Goal: Transaction & Acquisition: Purchase product/service

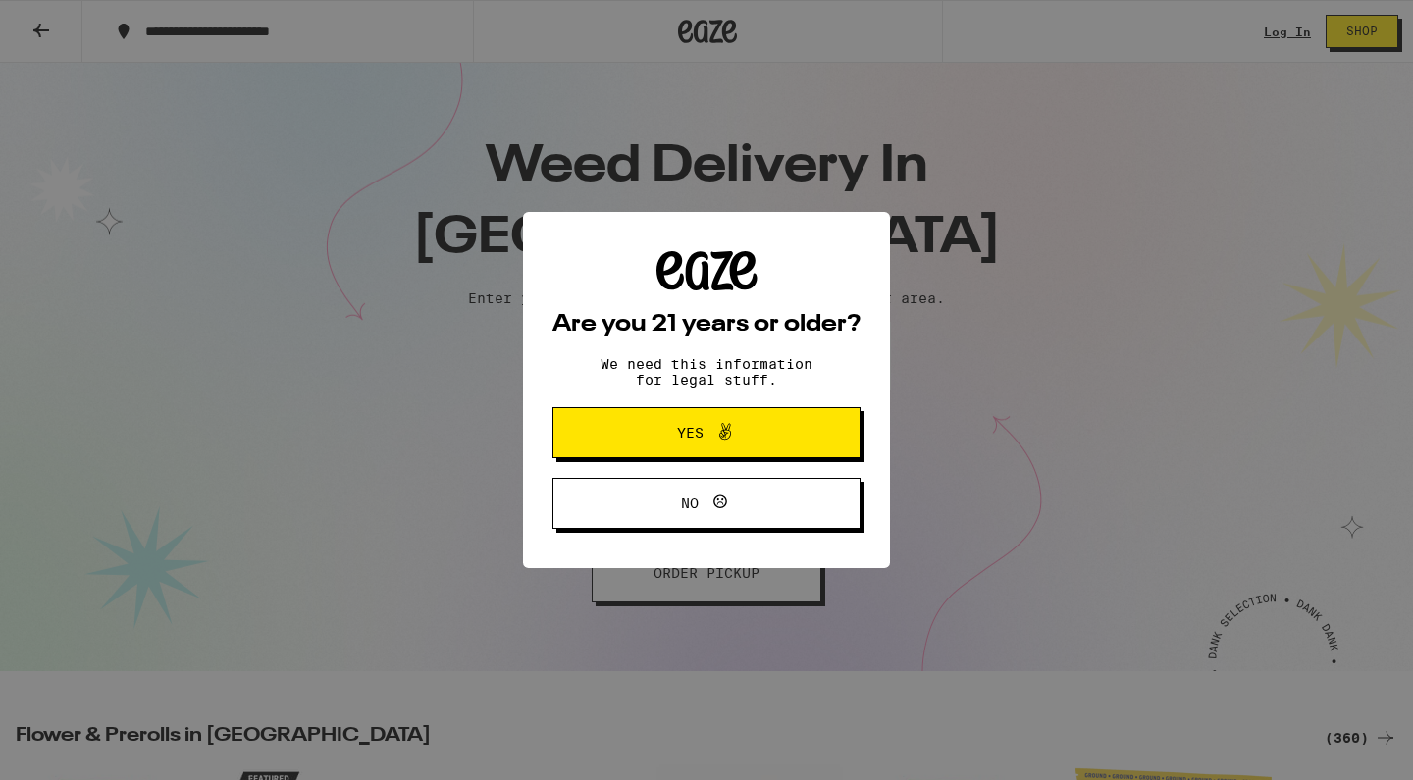
click at [751, 433] on span "Yes" at bounding box center [706, 433] width 149 height 26
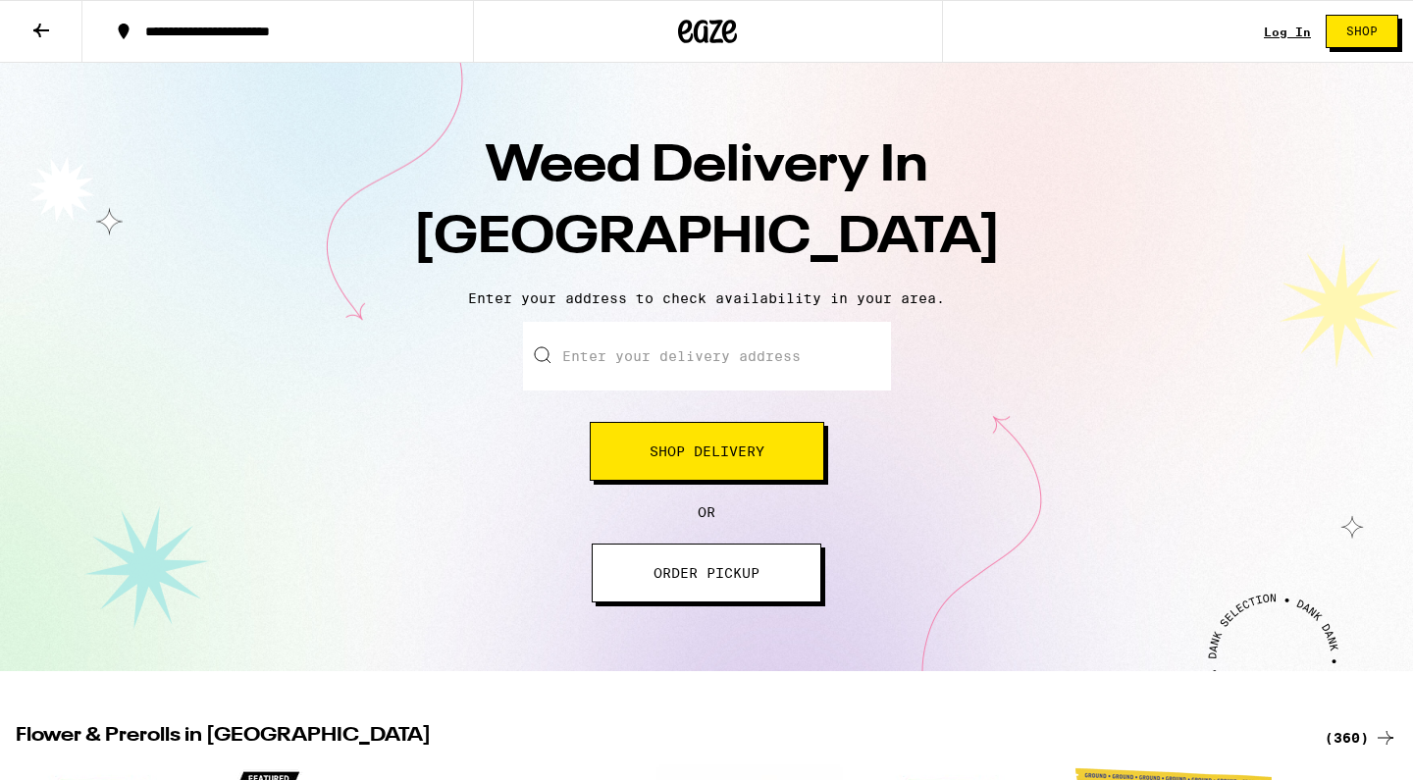
click at [696, 362] on input "Enter your delivery address" at bounding box center [707, 356] width 368 height 69
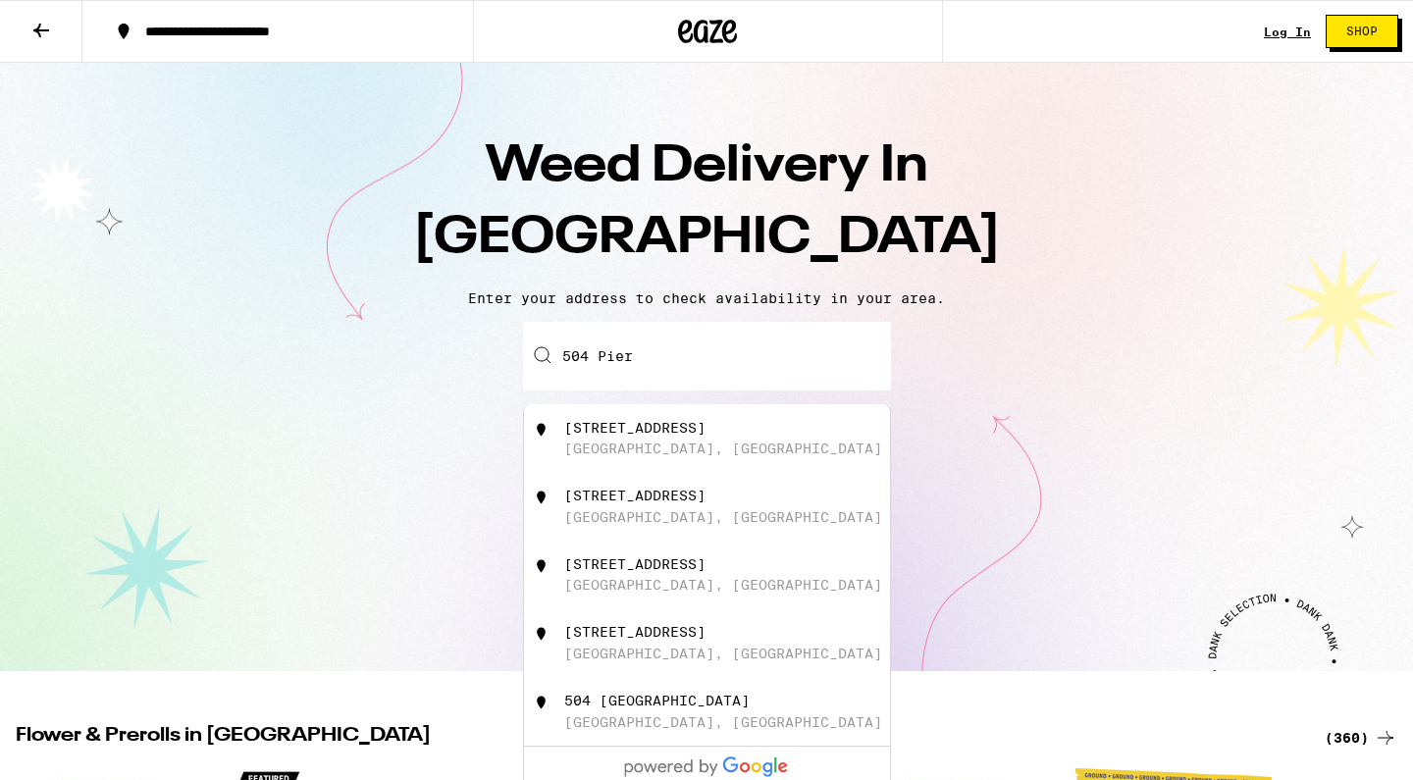
click at [716, 441] on div "[STREET_ADDRESS]" at bounding box center [739, 438] width 350 height 37
type input "[STREET_ADDRESS]"
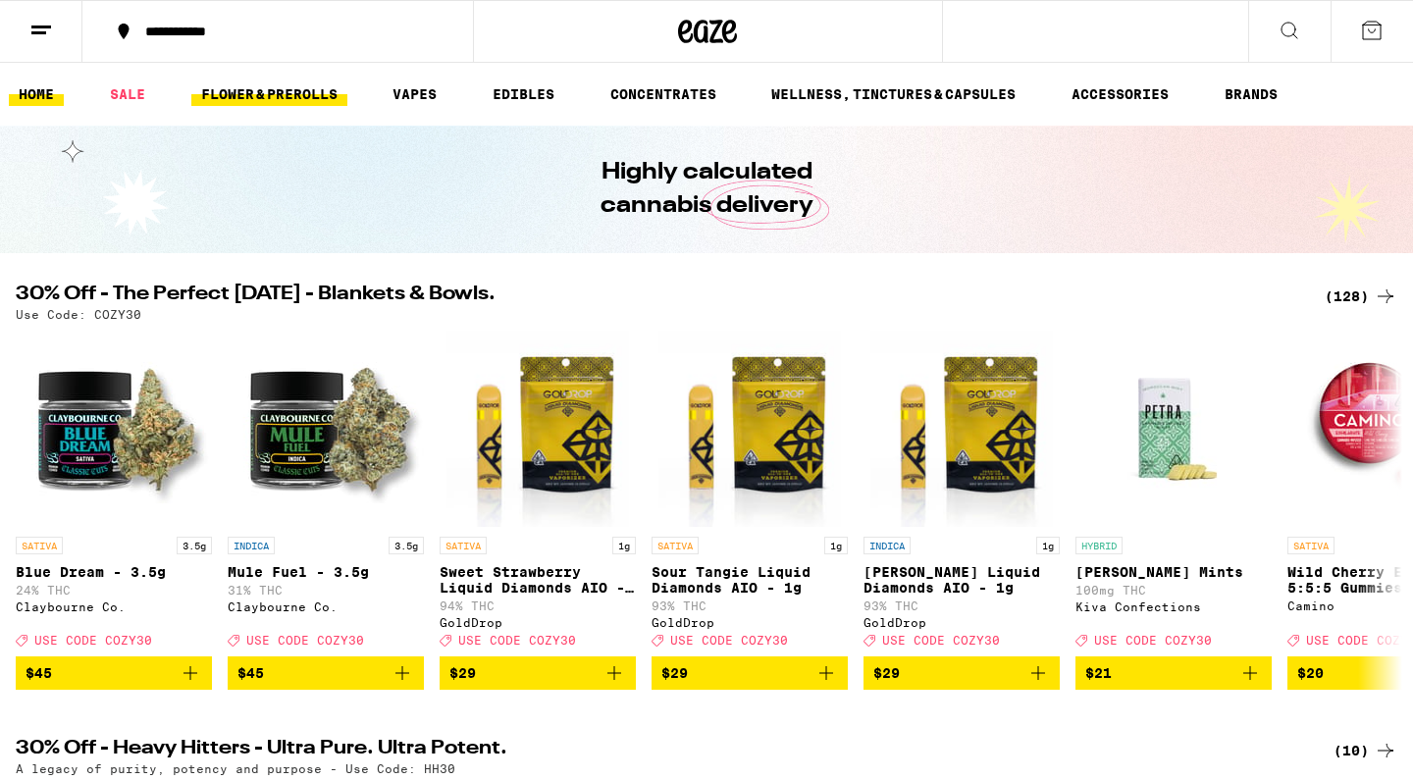
click at [244, 102] on link "FLOWER & PREROLLS" at bounding box center [269, 94] width 156 height 24
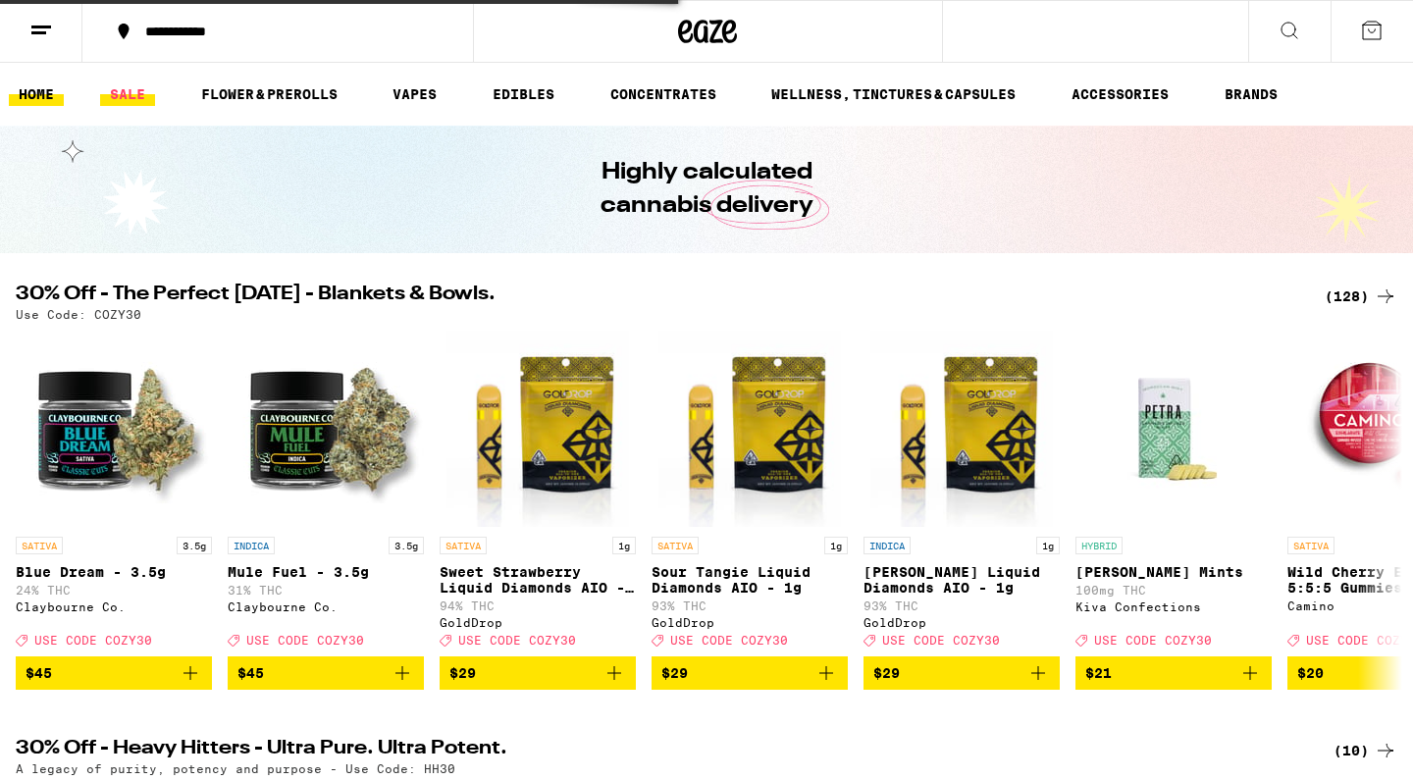
click at [138, 94] on link "SALE" at bounding box center [127, 94] width 55 height 24
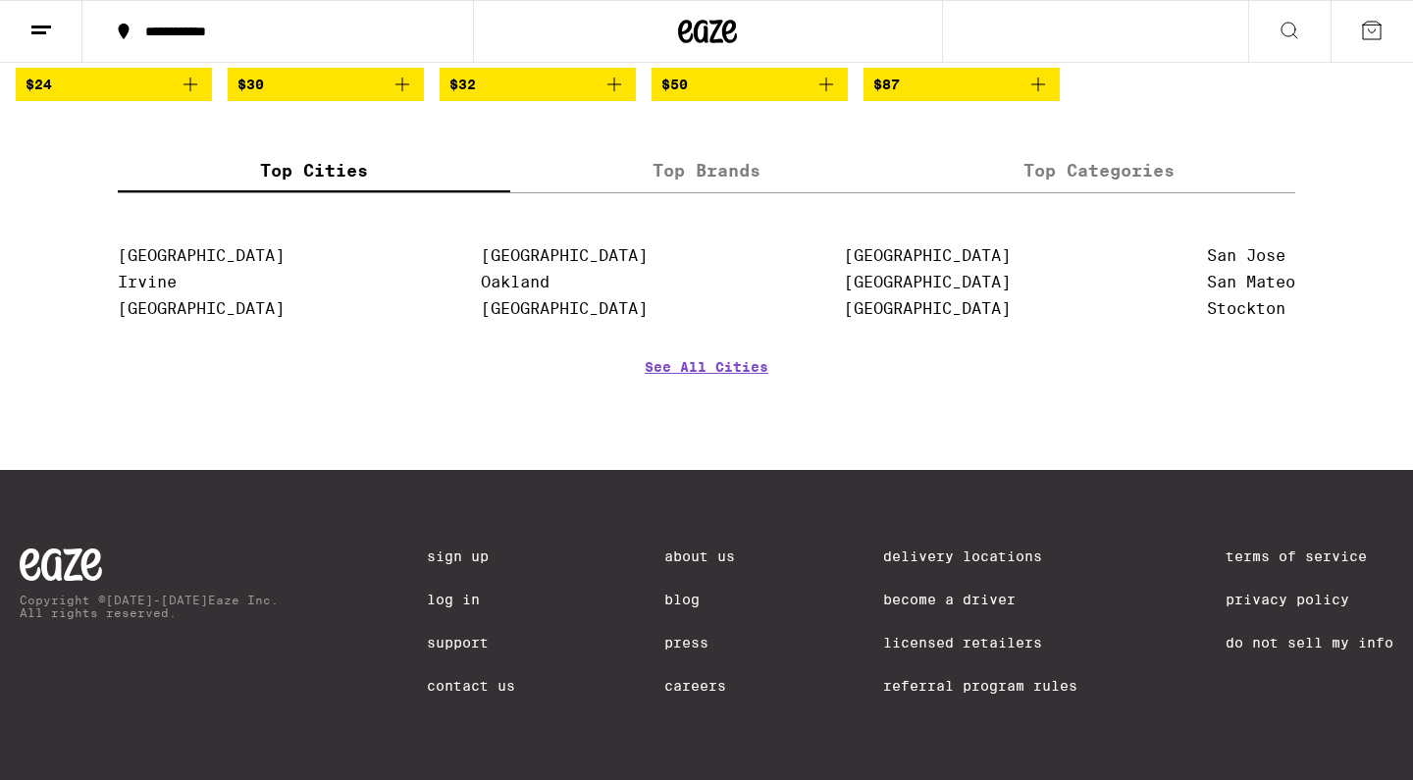
scroll to position [1540, 0]
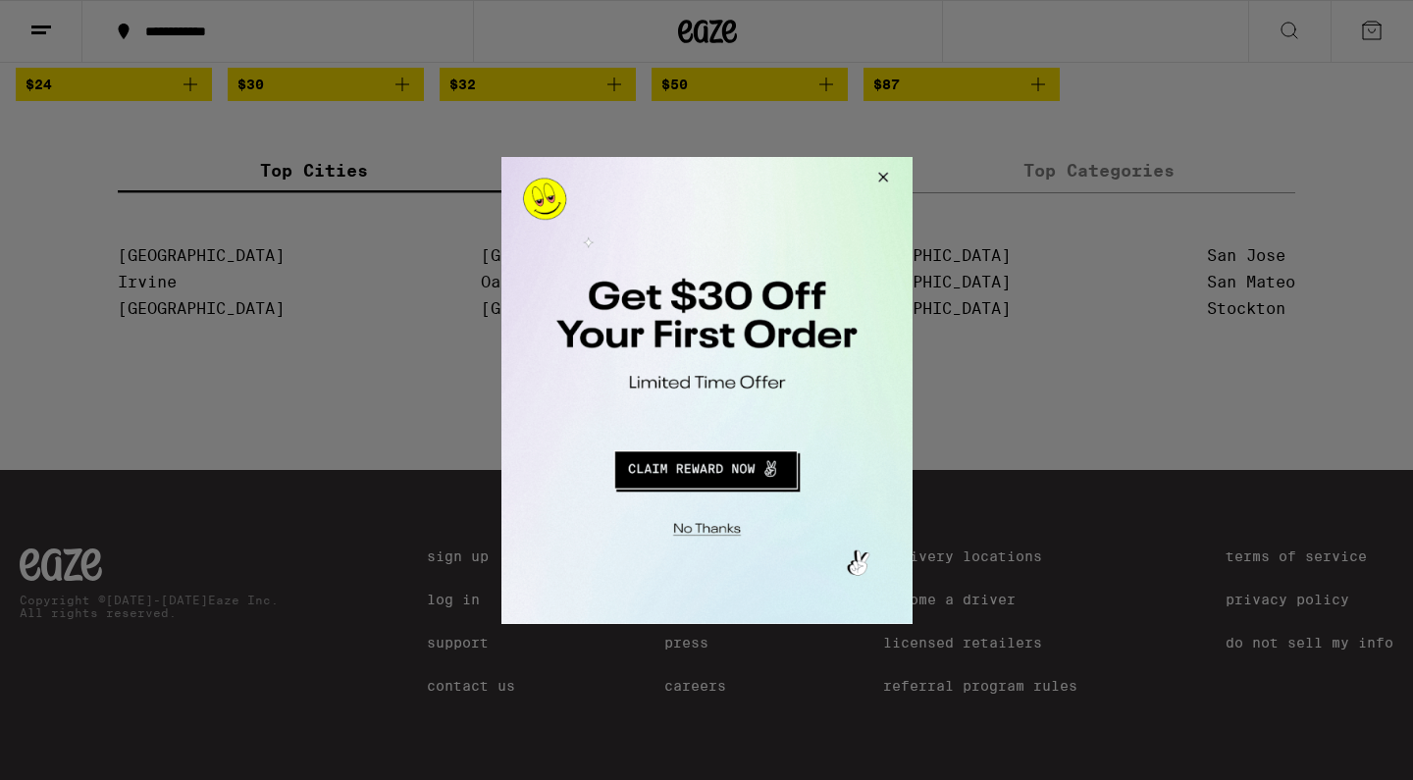
click at [695, 466] on button "Redirect to URL" at bounding box center [705, 466] width 342 height 47
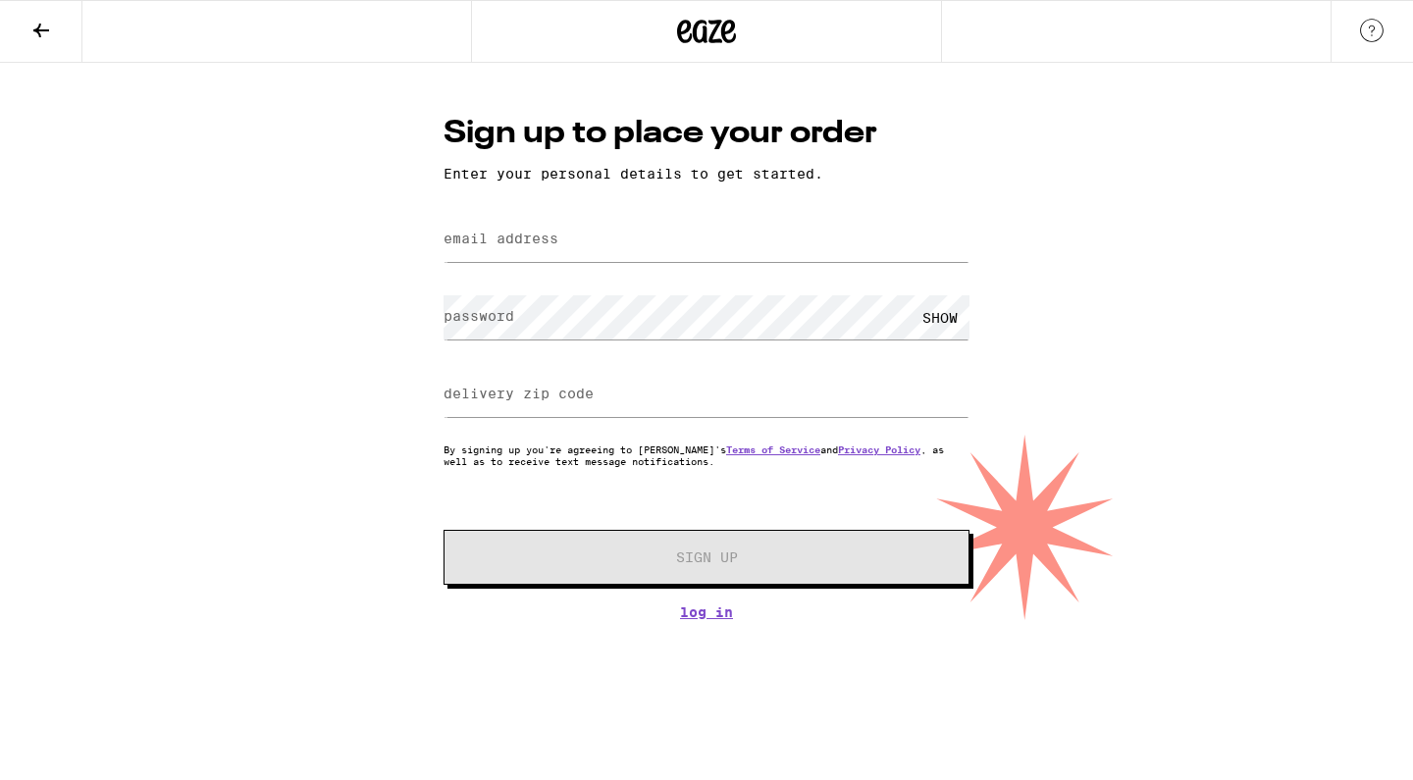
click at [566, 219] on div at bounding box center [707, 240] width 526 height 58
click at [547, 242] on label "email address" at bounding box center [501, 239] width 115 height 16
type input "zacharygaidzik@gmail.com"
click at [643, 388] on input "delivery zip code" at bounding box center [707, 395] width 526 height 44
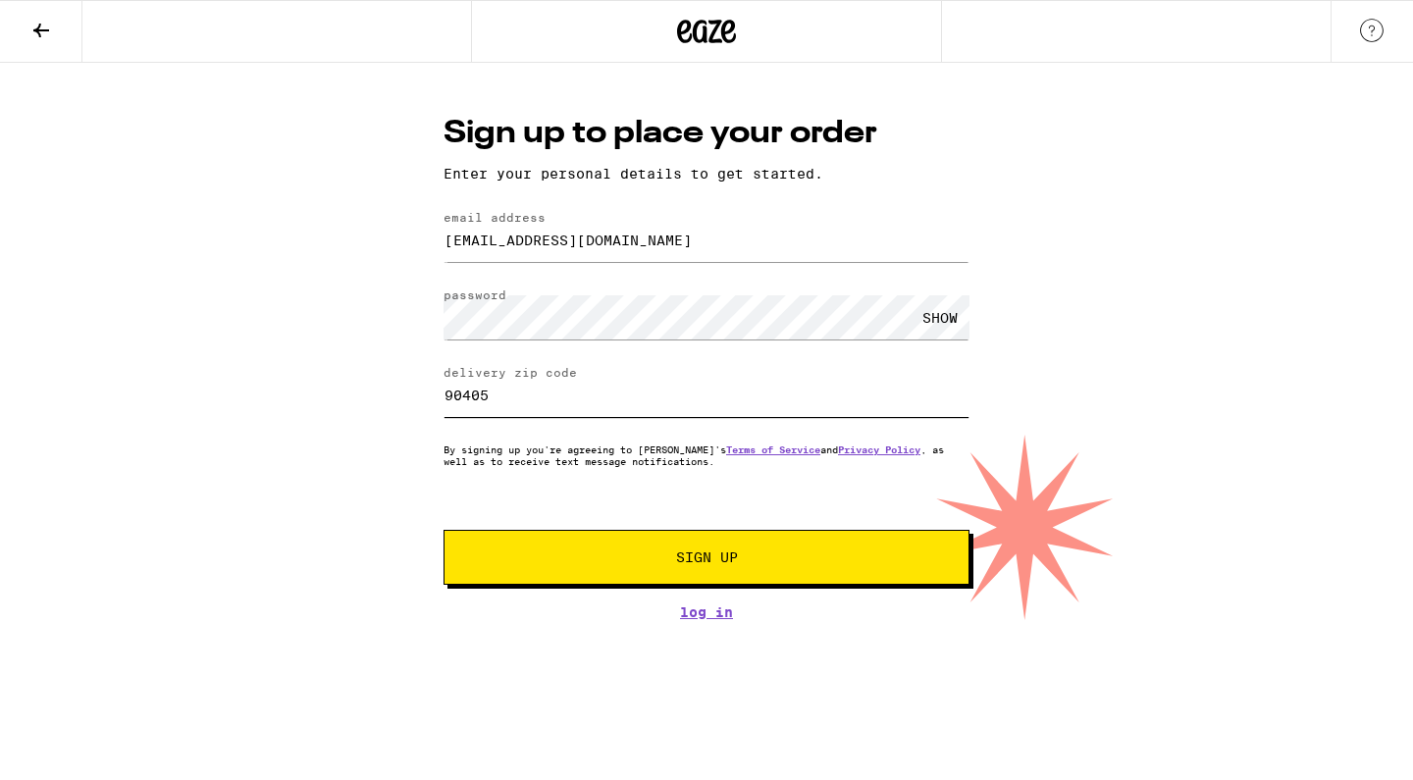
type input "90405"
click at [676, 557] on span "Sign Up" at bounding box center [707, 558] width 62 height 14
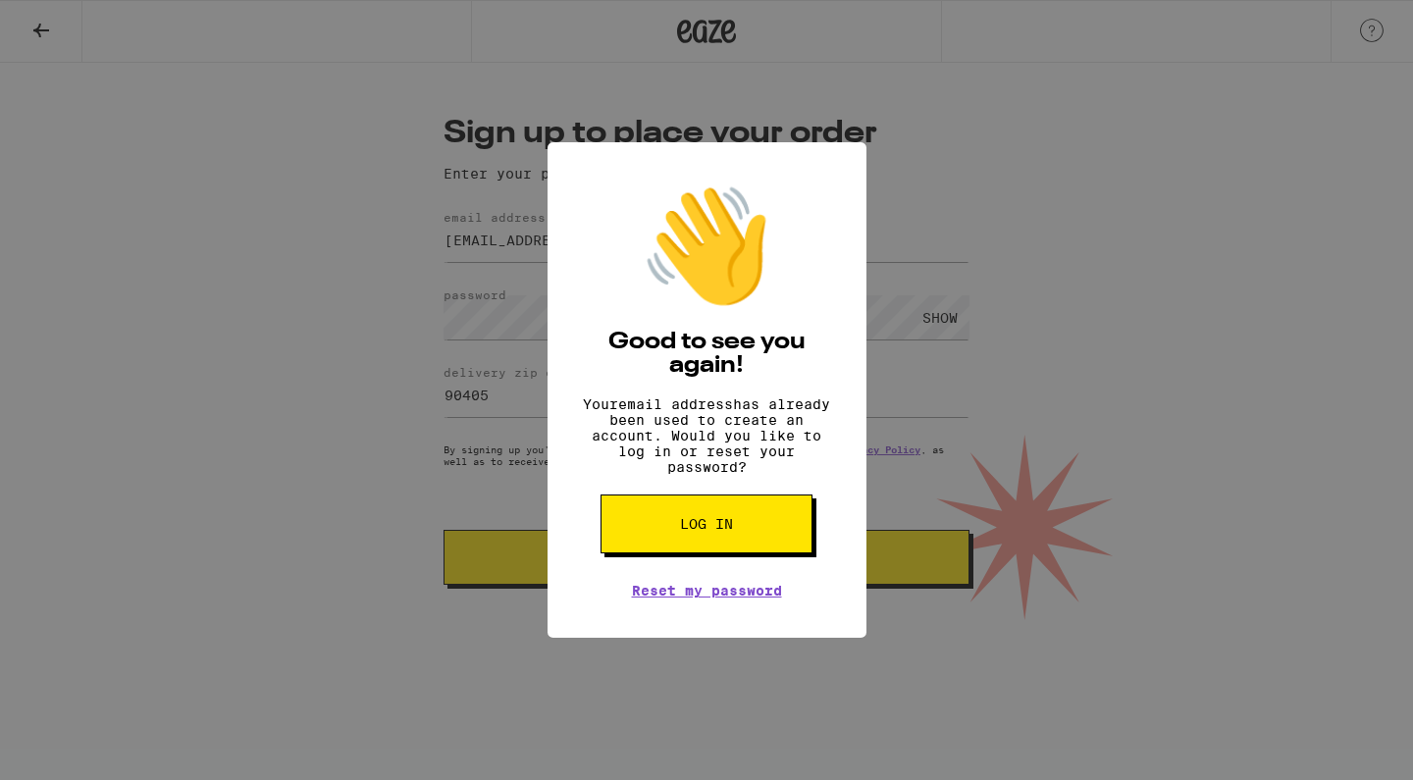
click at [825, 172] on div "👋 Good to see you again! Your email address has already been used to create an …" at bounding box center [707, 390] width 319 height 497
click at [806, 597] on div "👋 Good to see you again! Your email address has already been used to create an …" at bounding box center [707, 390] width 319 height 497
click at [774, 540] on button "Log in" at bounding box center [707, 524] width 212 height 59
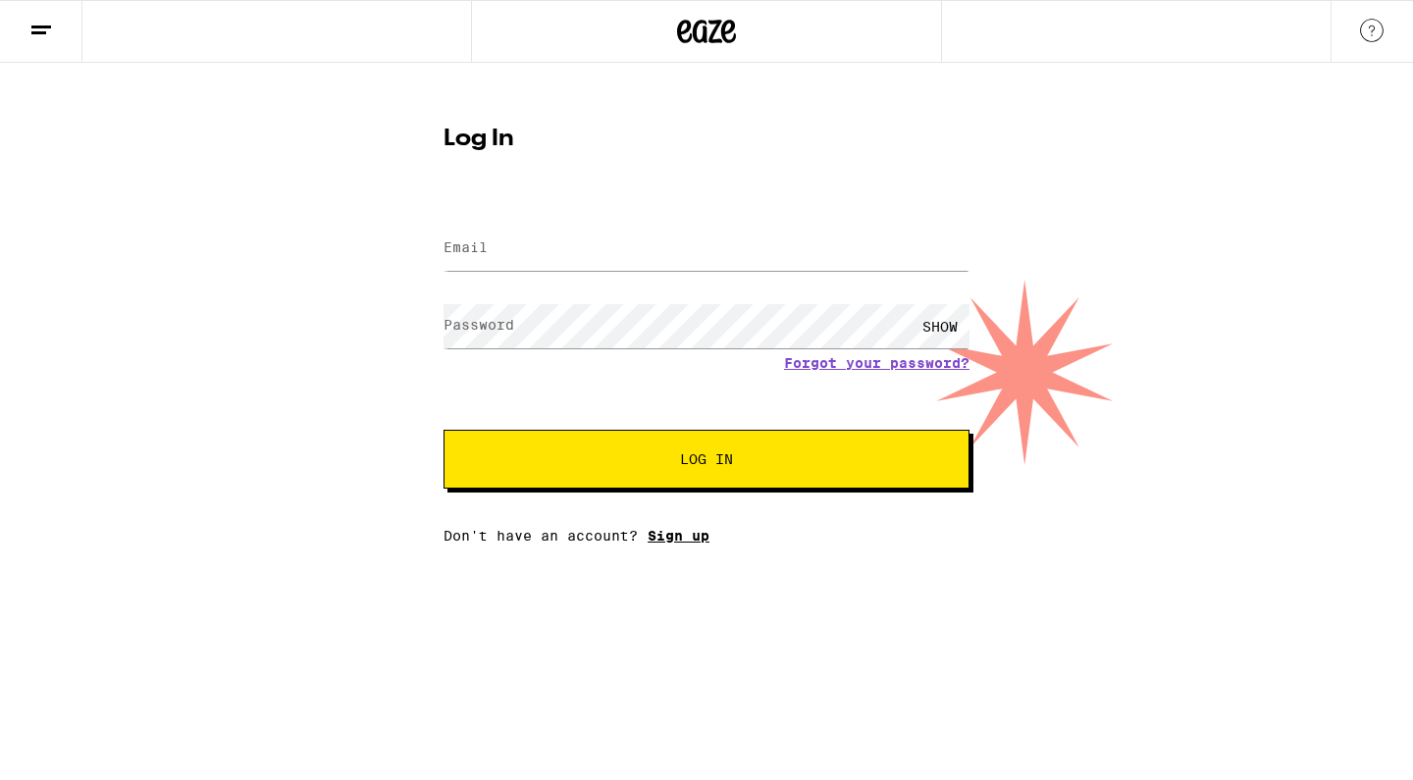
click at [680, 544] on link "Sign up" at bounding box center [679, 536] width 62 height 16
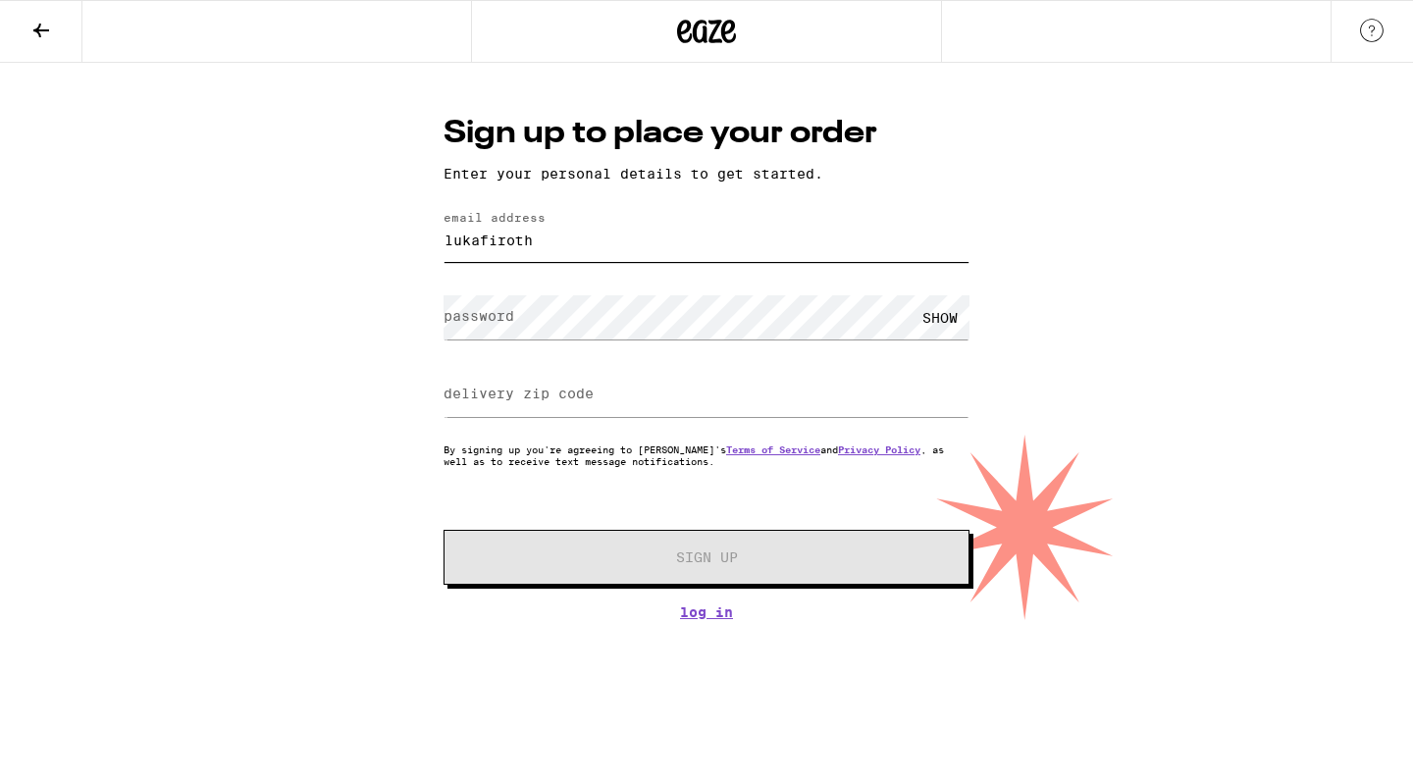
type input "lukafiroth"
click at [723, 620] on html "Sign up to place your order Enter your personal details to get started. email a…" at bounding box center [706, 310] width 1413 height 620
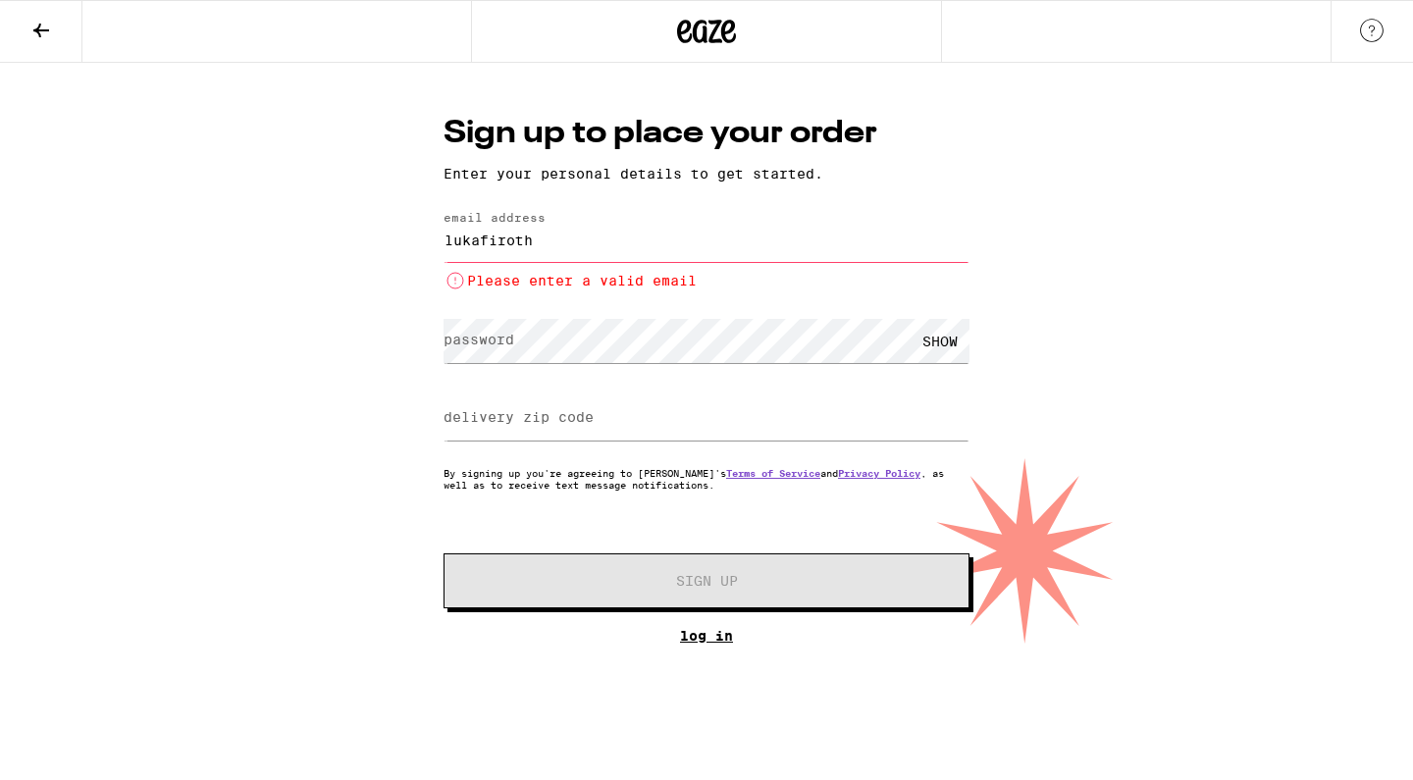
click at [717, 639] on link "Log In" at bounding box center [707, 636] width 526 height 16
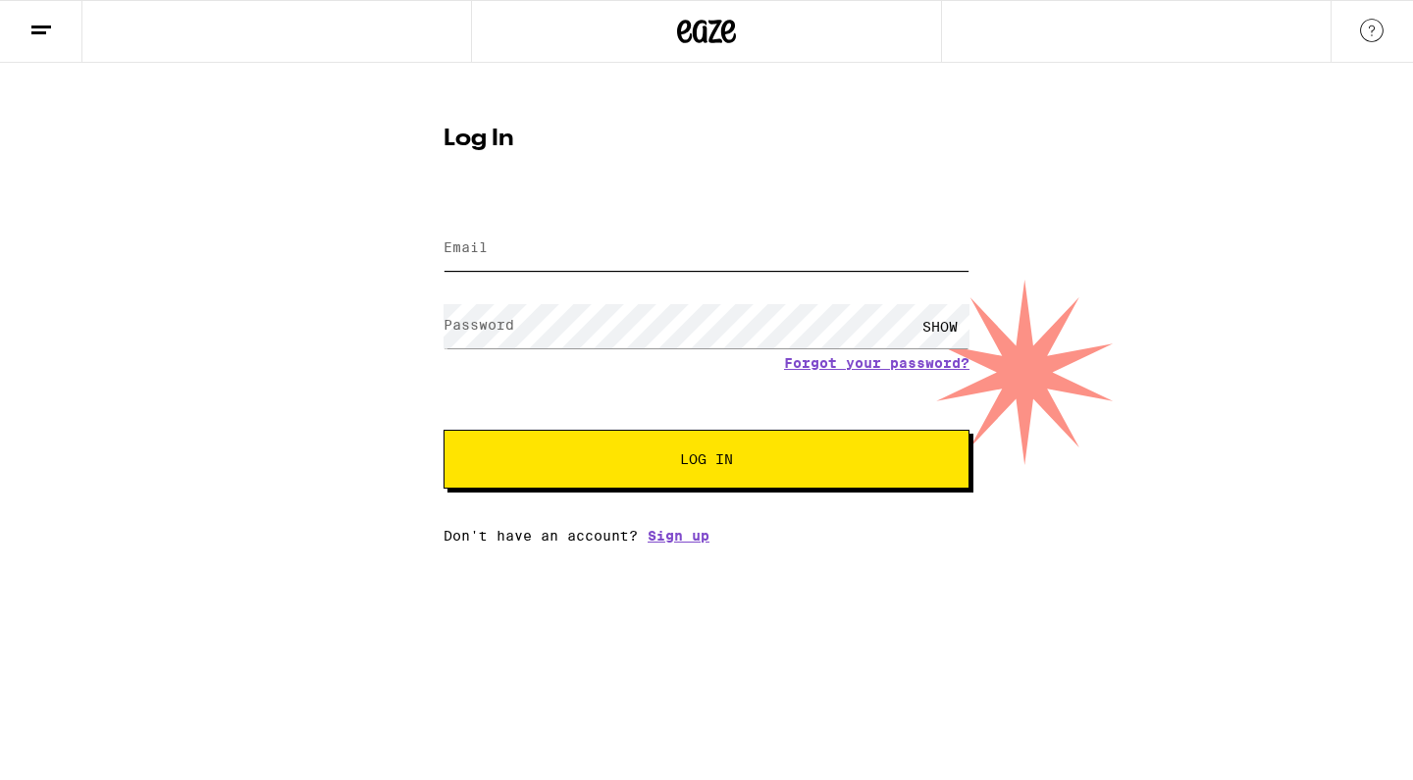
type input "zacharygaidzik@gmail.com"
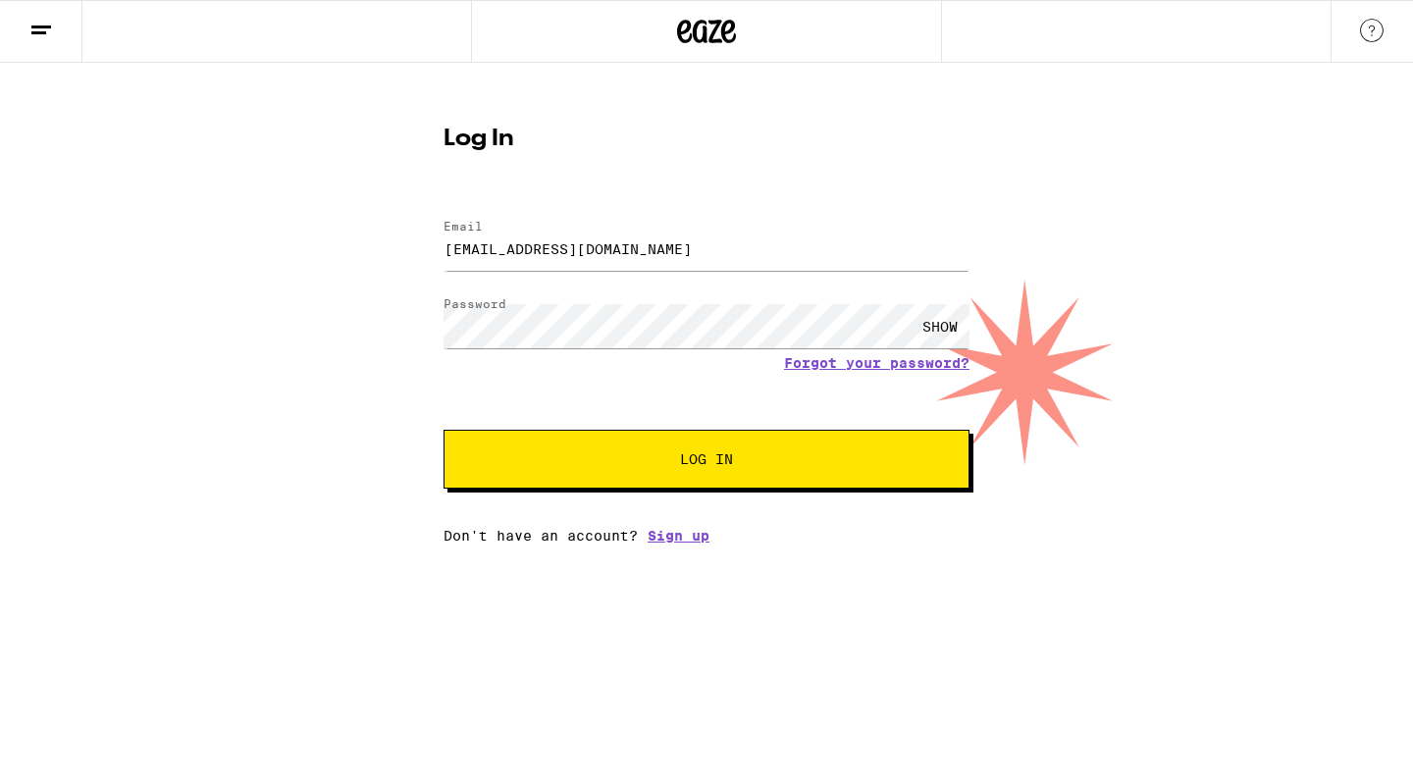
click at [939, 323] on div "SHOW" at bounding box center [940, 326] width 59 height 44
click at [802, 448] on button "Log In" at bounding box center [707, 459] width 526 height 59
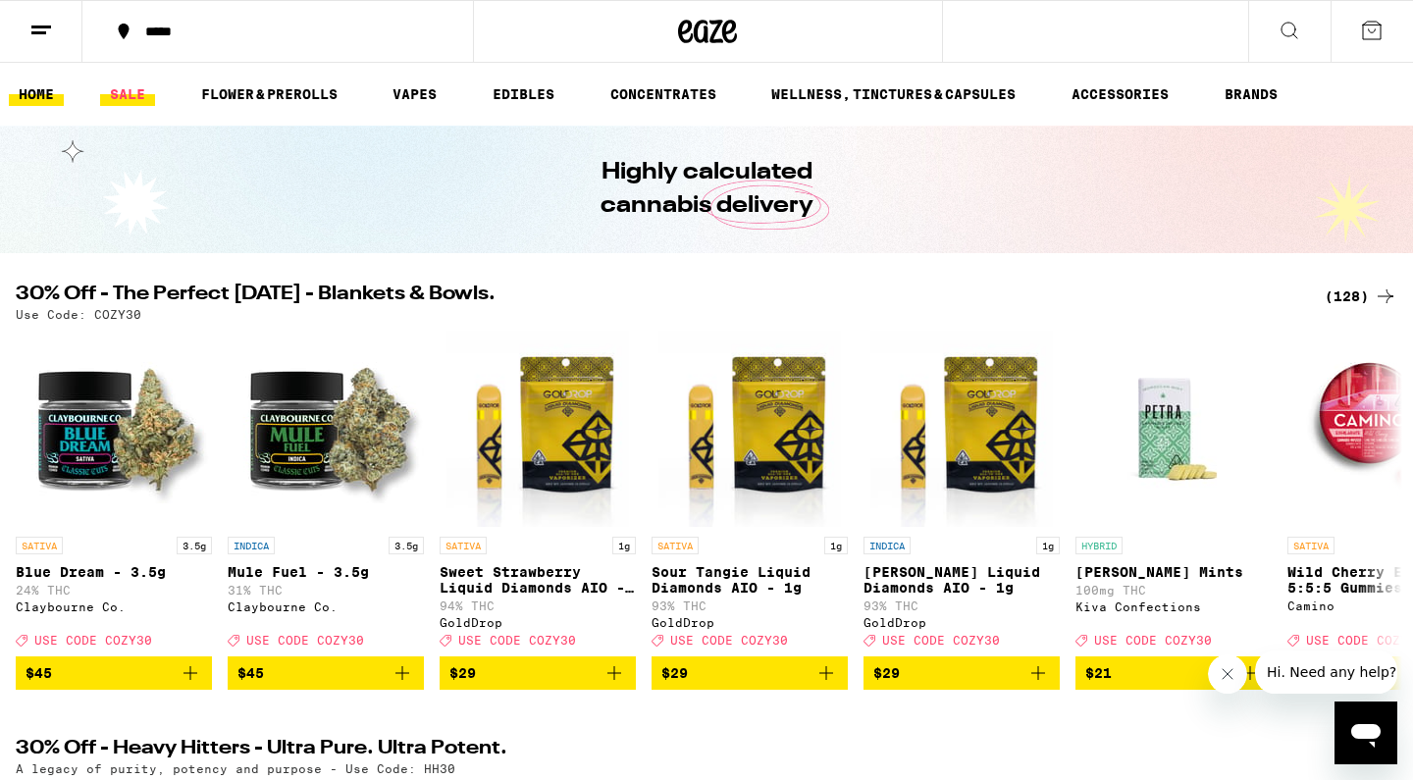
click at [116, 103] on link "SALE" at bounding box center [127, 94] width 55 height 24
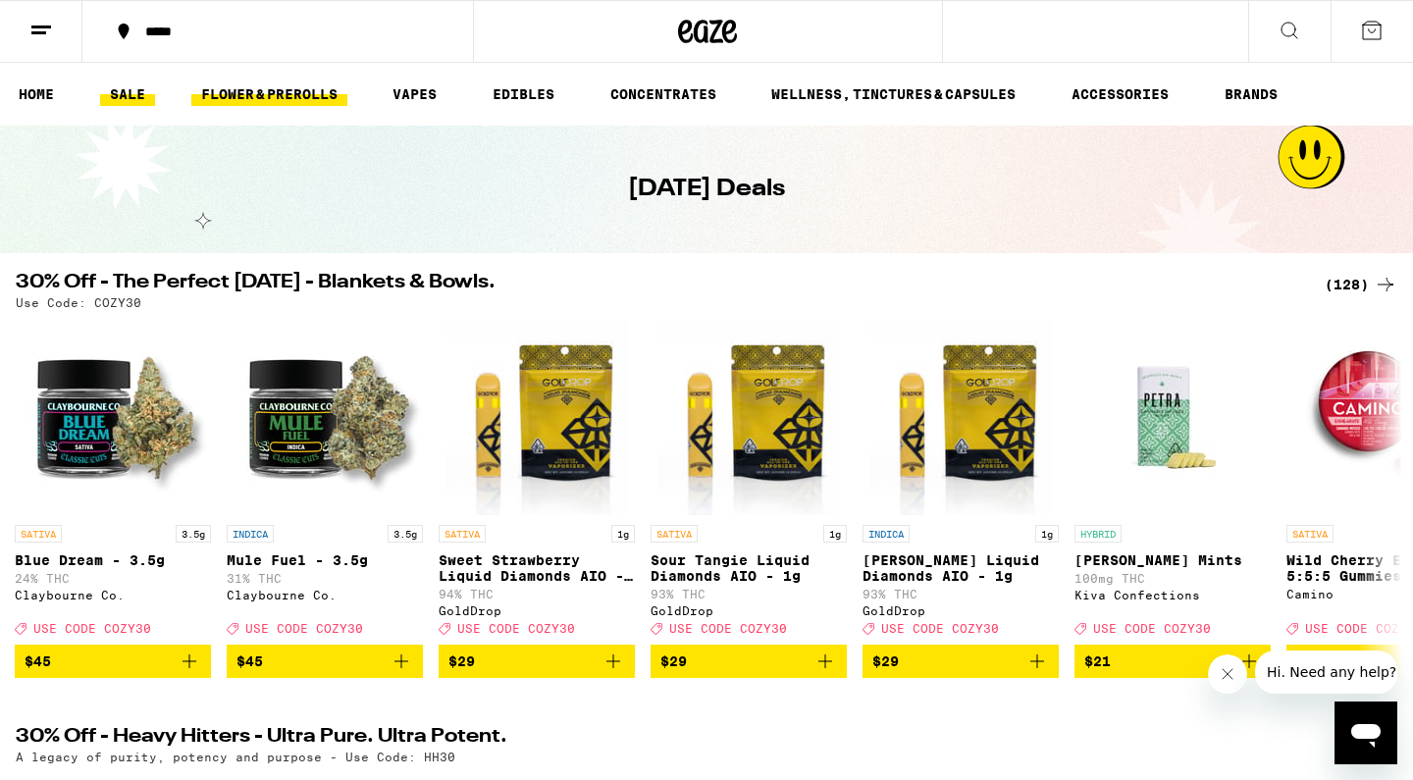
click at [283, 93] on link "FLOWER & PREROLLS" at bounding box center [269, 94] width 156 height 24
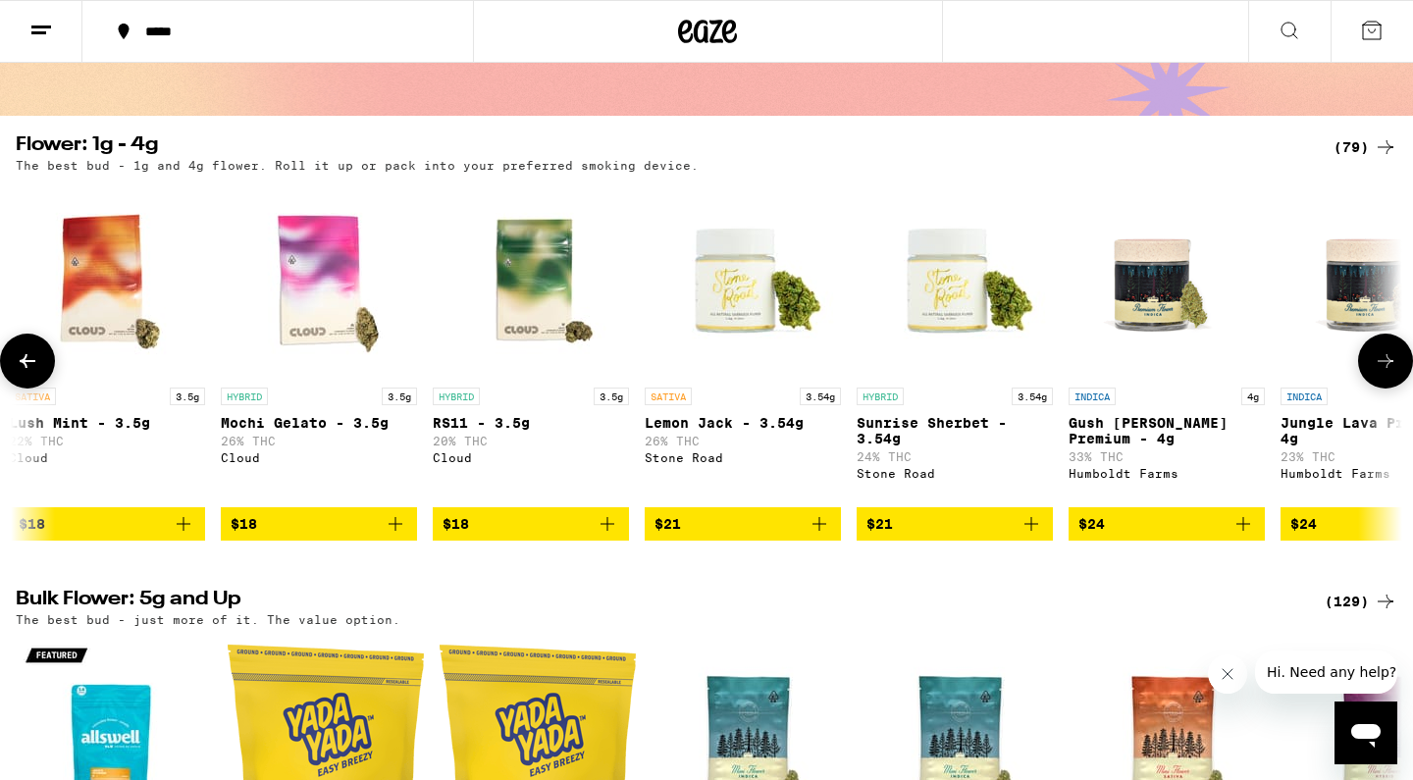
scroll to position [0, 3189]
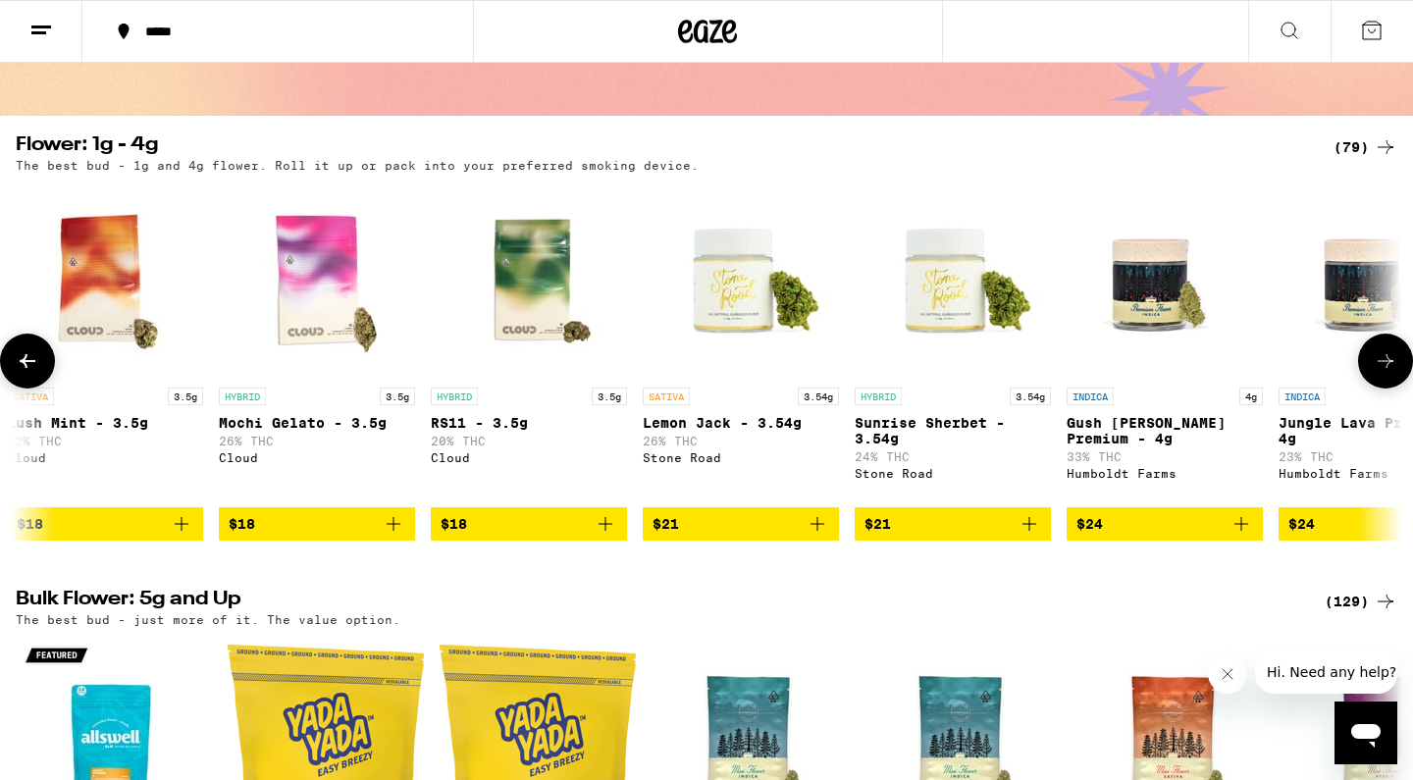
click at [724, 287] on img "Open page for Lemon Jack - 3.54g from Stone Road" at bounding box center [741, 280] width 196 height 196
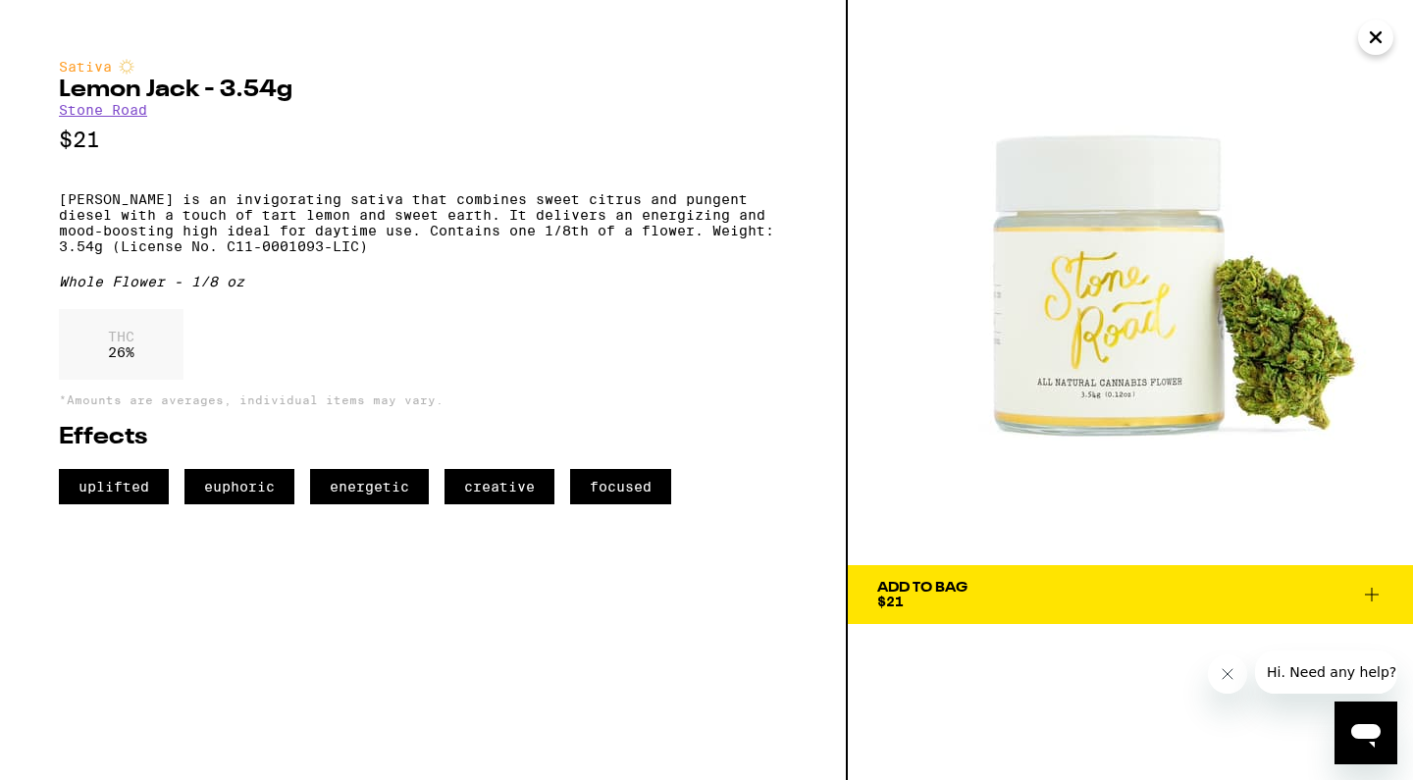
click at [1372, 595] on icon at bounding box center [1372, 595] width 14 height 14
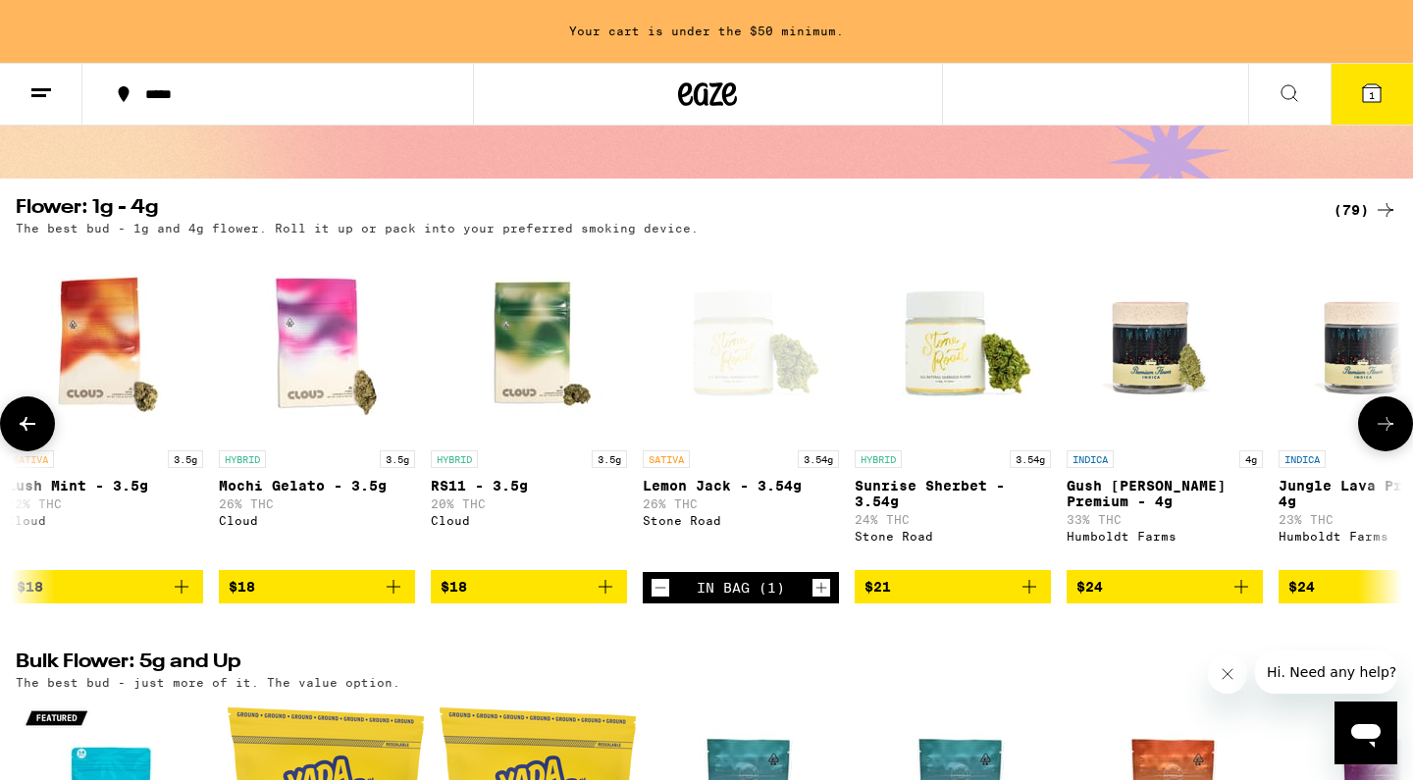
click at [929, 348] on img "Open page for Sunrise Sherbet - 3.54g from Stone Road" at bounding box center [953, 342] width 196 height 196
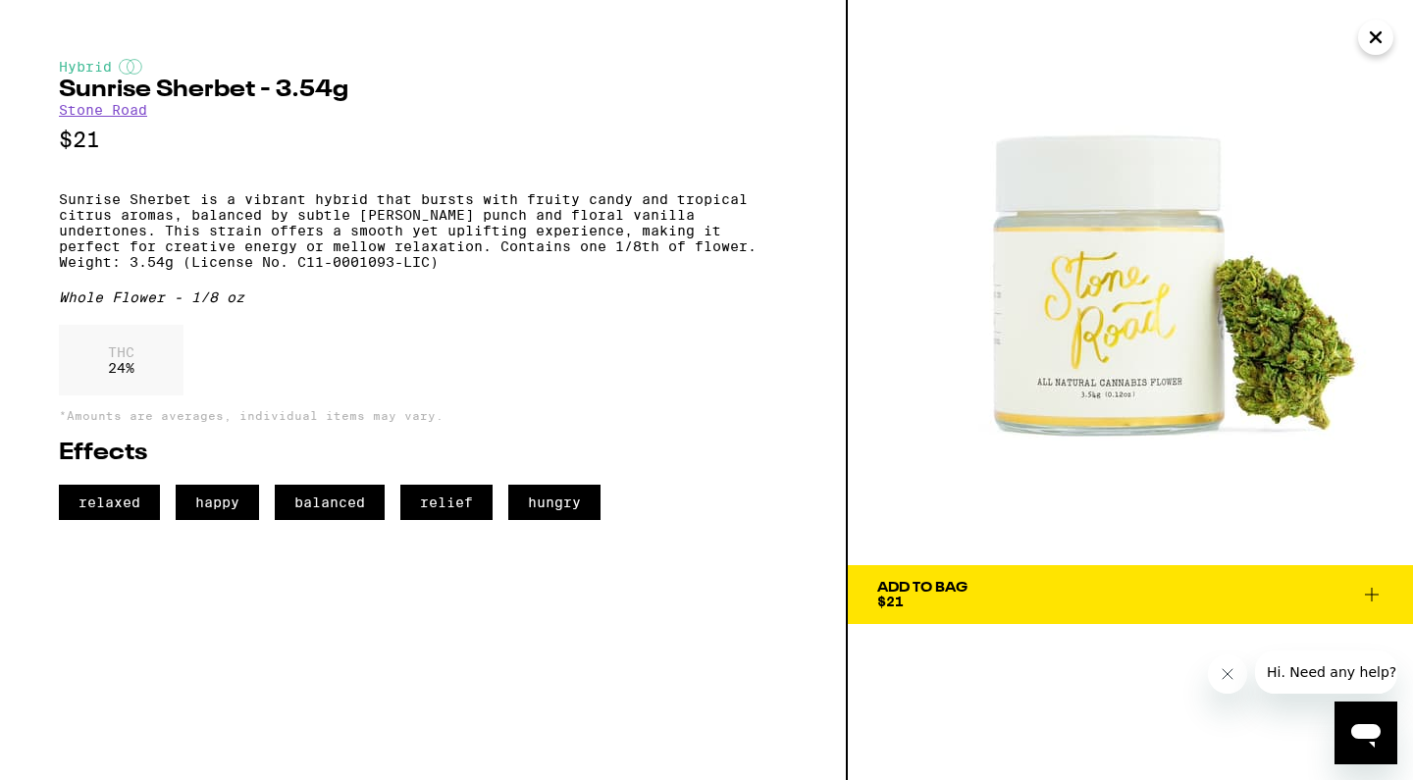
click at [1369, 597] on icon at bounding box center [1372, 595] width 24 height 24
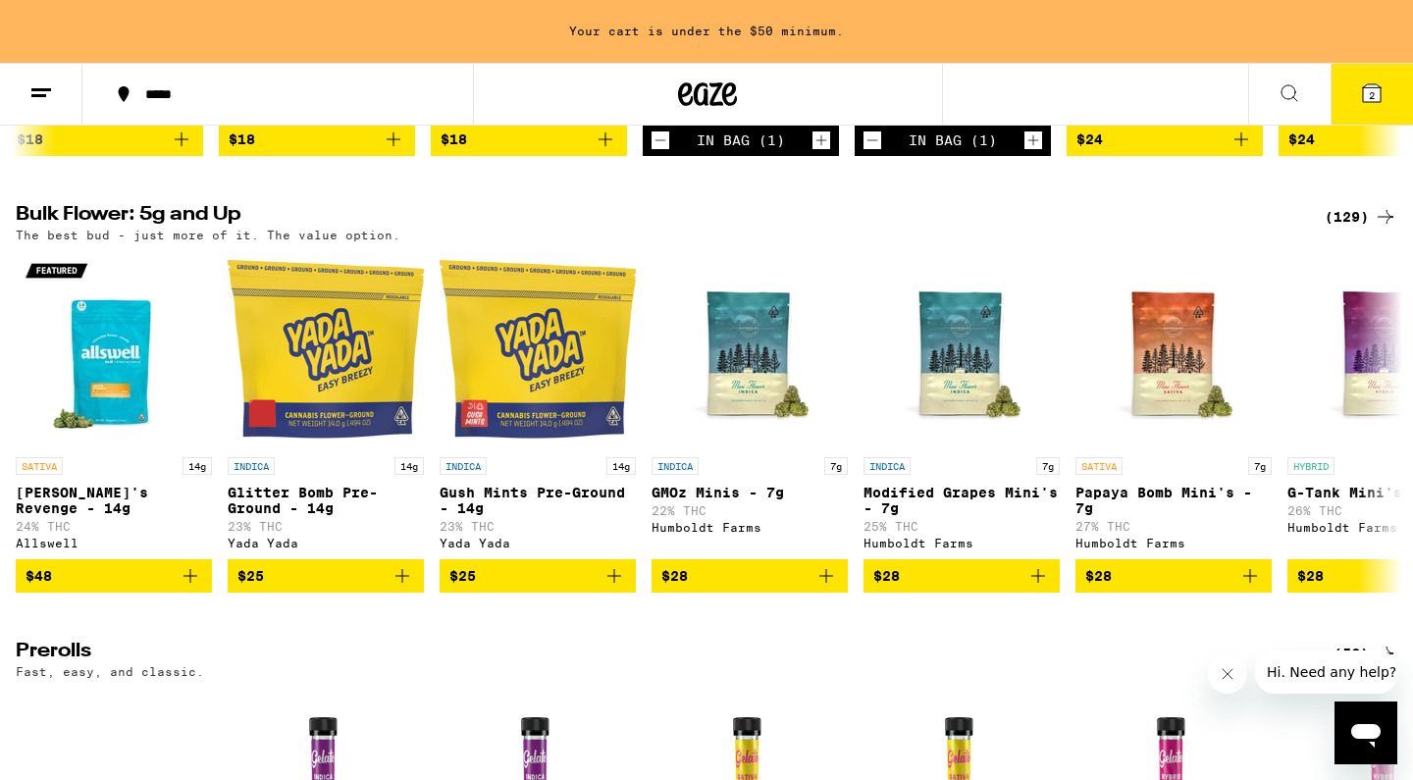
scroll to position [677, 0]
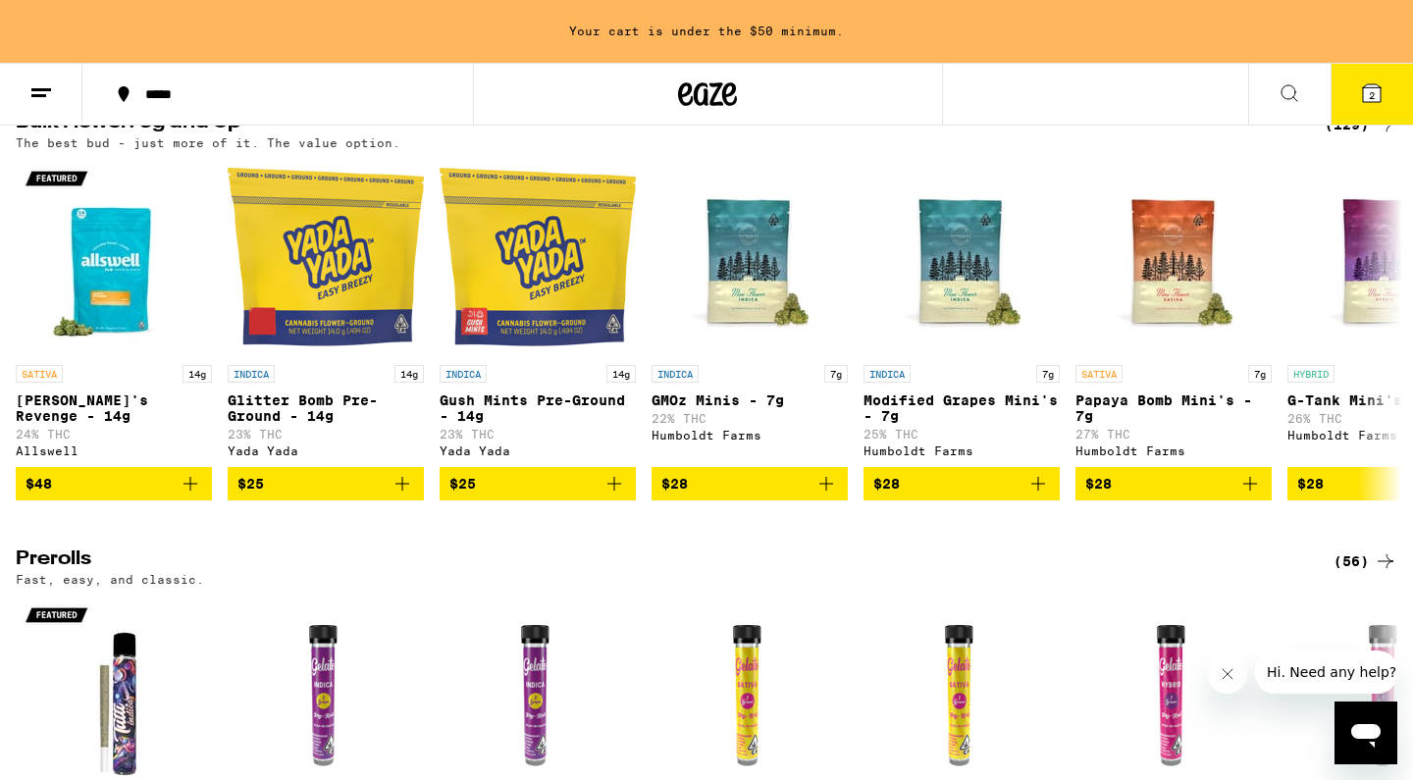
click at [39, 89] on line at bounding box center [41, 89] width 20 height 0
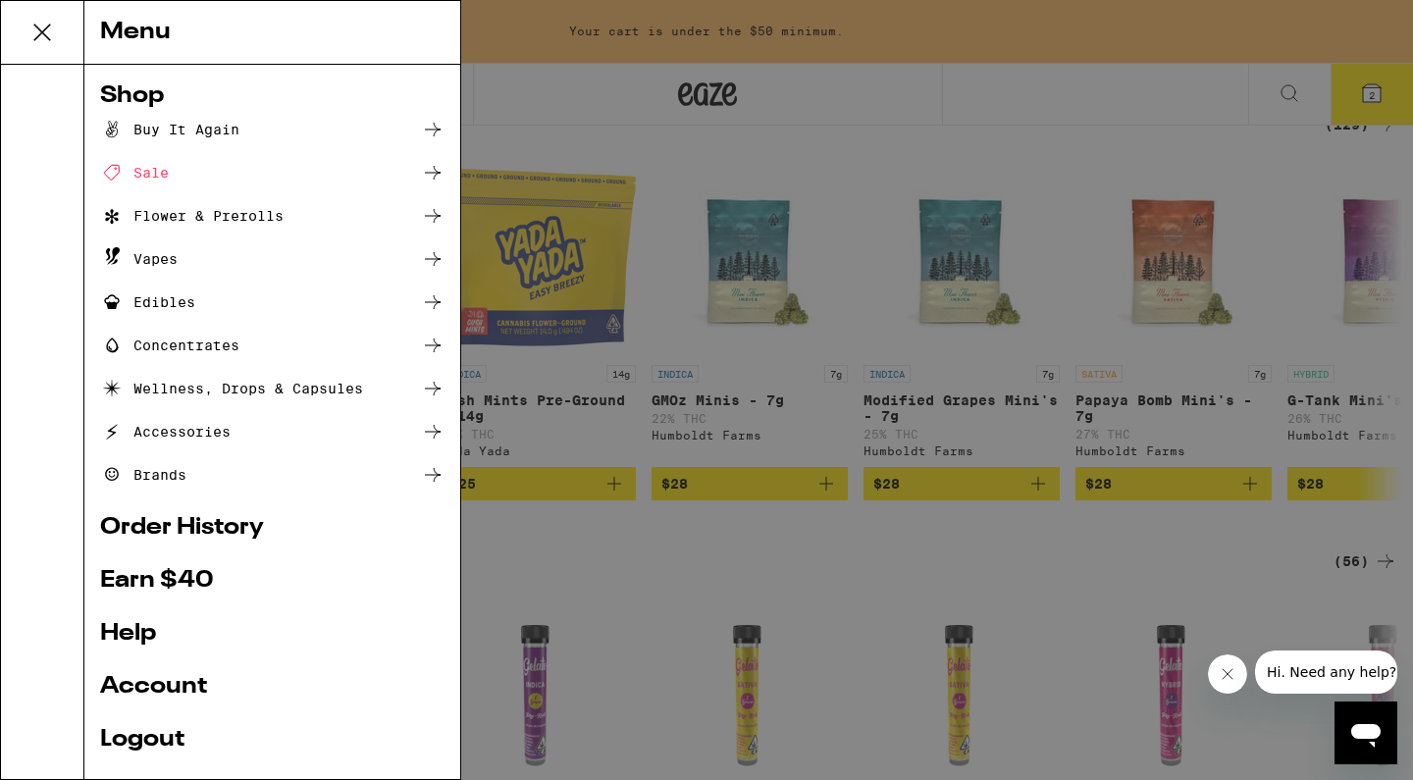
click at [234, 427] on div "Accessories" at bounding box center [272, 432] width 345 height 24
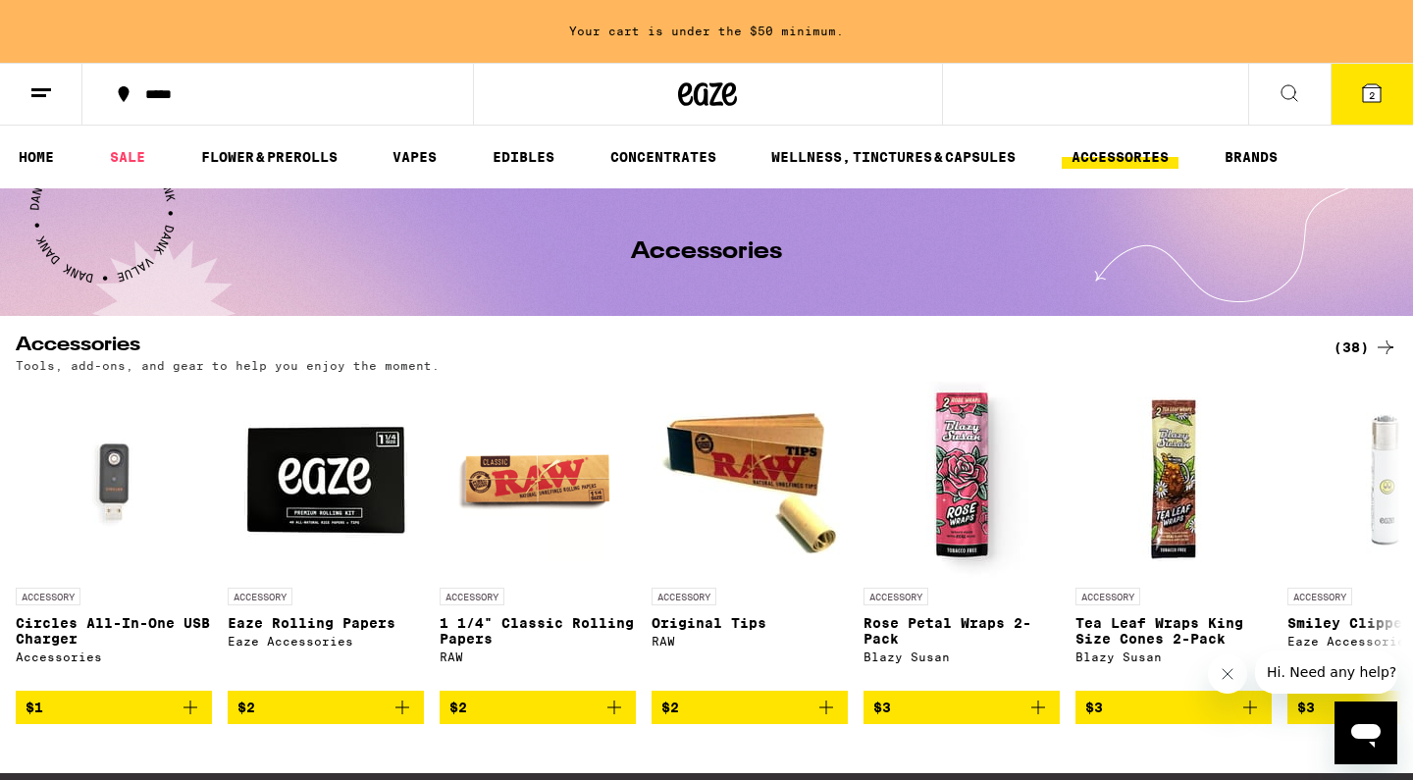
click at [1291, 92] on icon at bounding box center [1290, 93] width 24 height 24
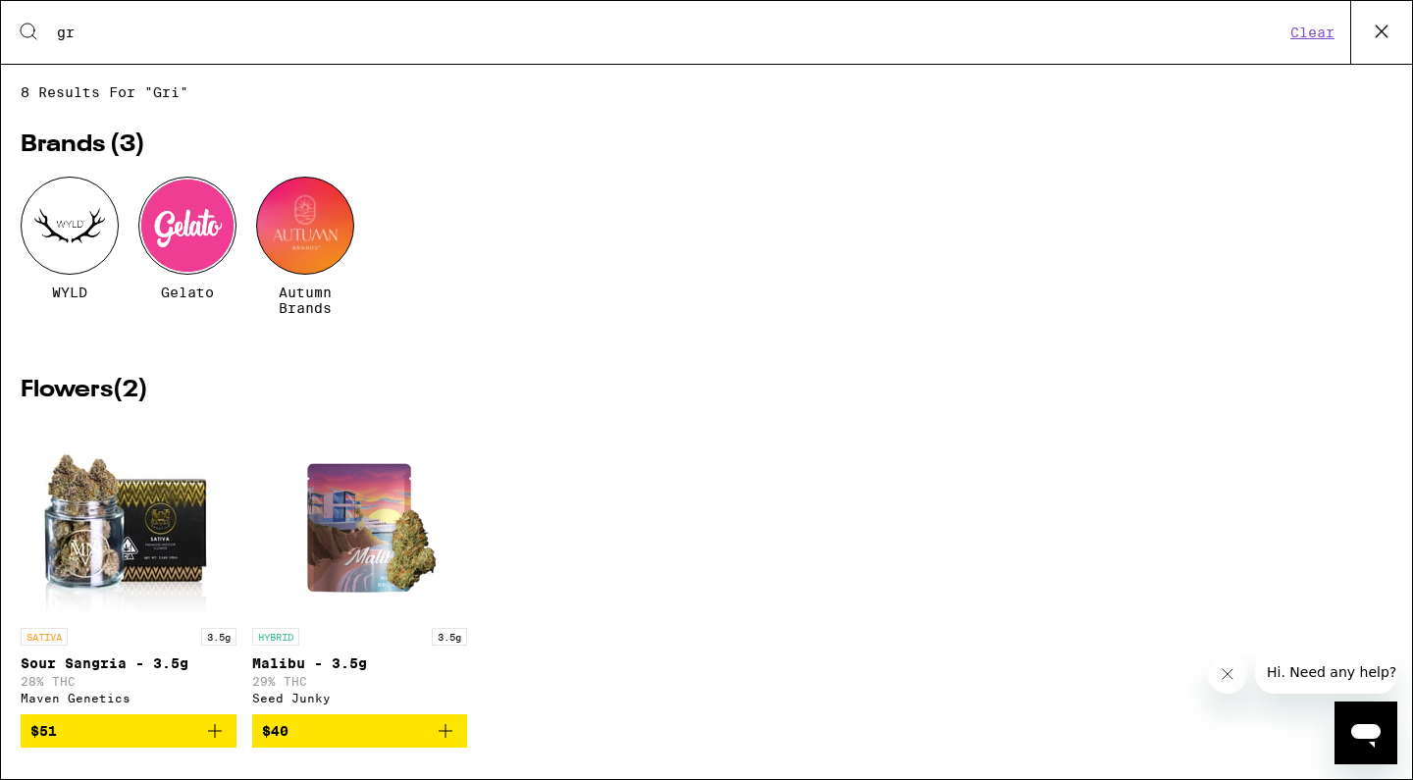
type input "g"
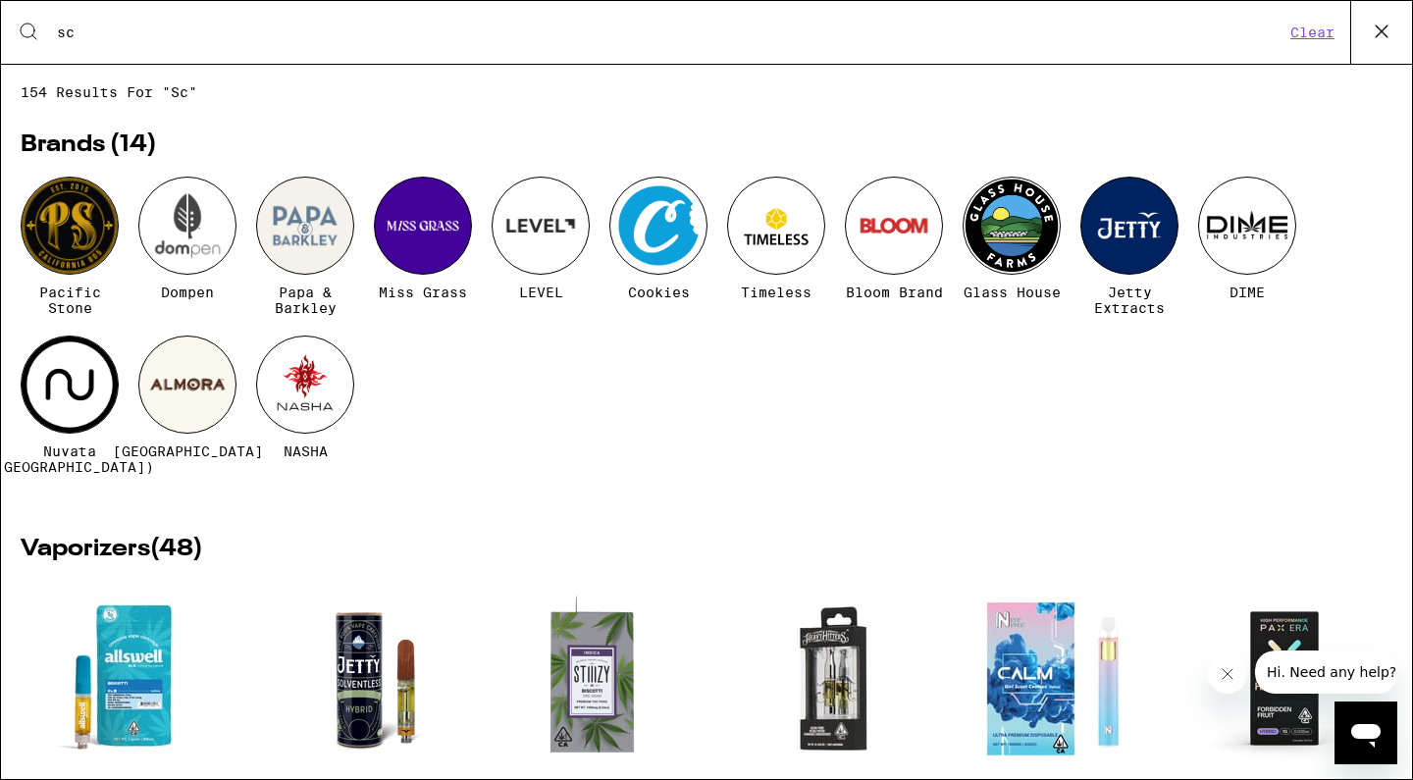
type input "s"
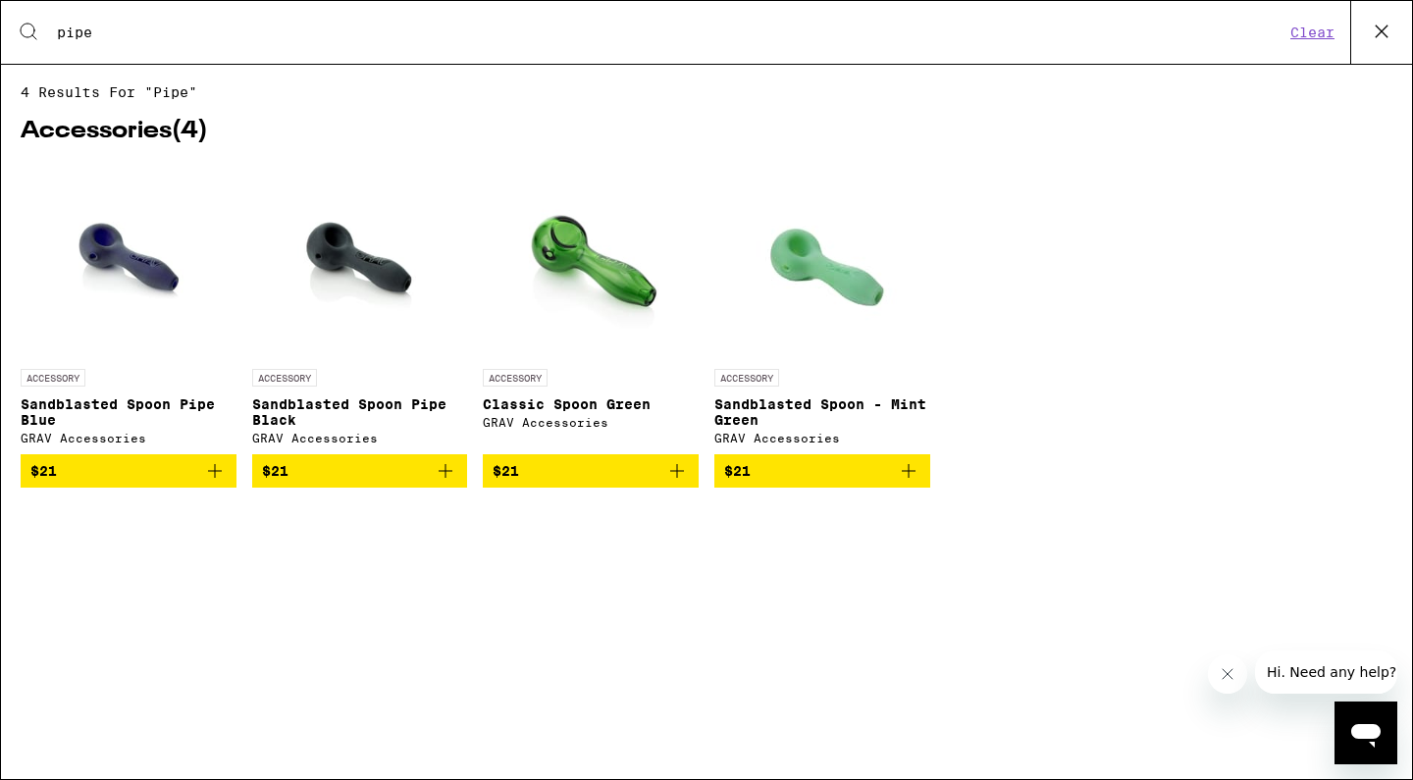
type input "pipe"
click at [1371, 35] on icon at bounding box center [1381, 31] width 29 height 29
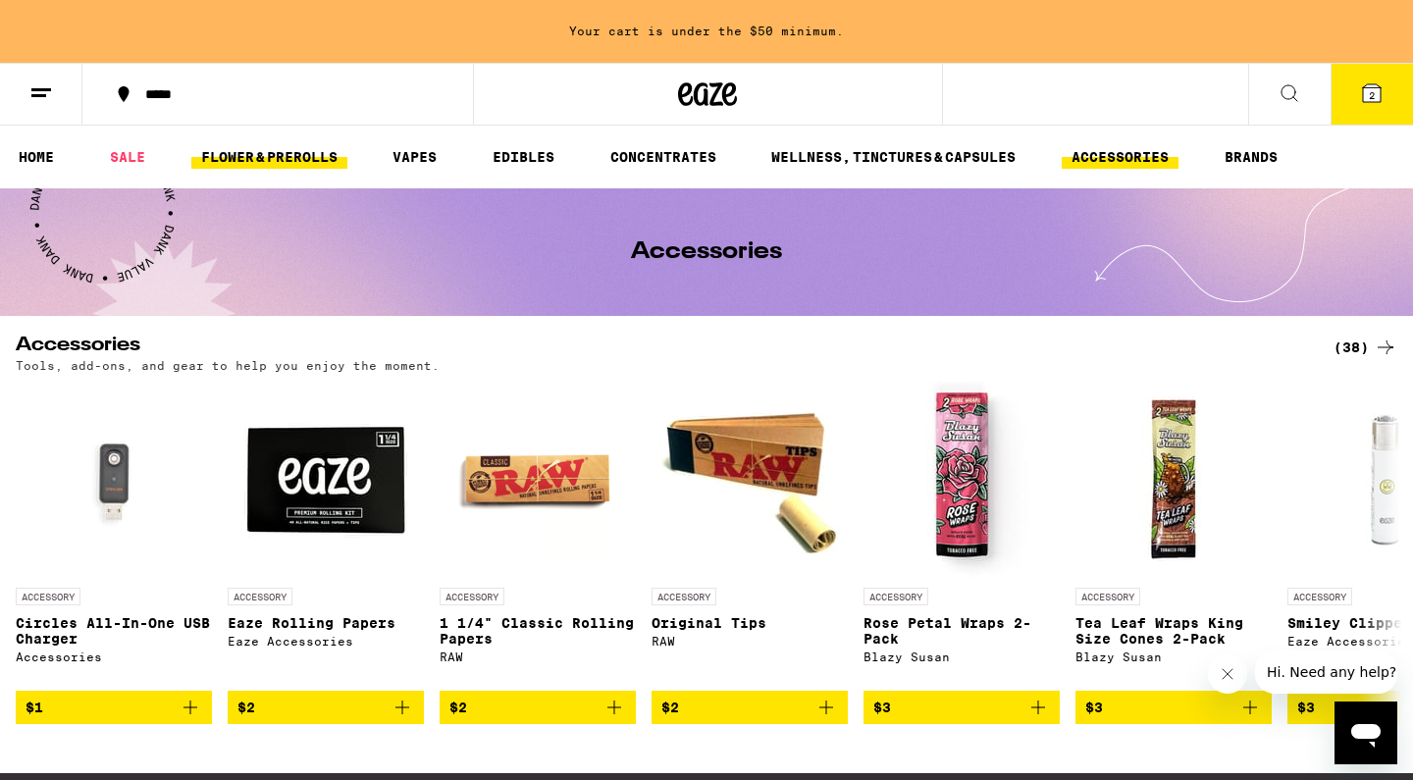
click at [312, 152] on link "FLOWER & PREROLLS" at bounding box center [269, 157] width 156 height 24
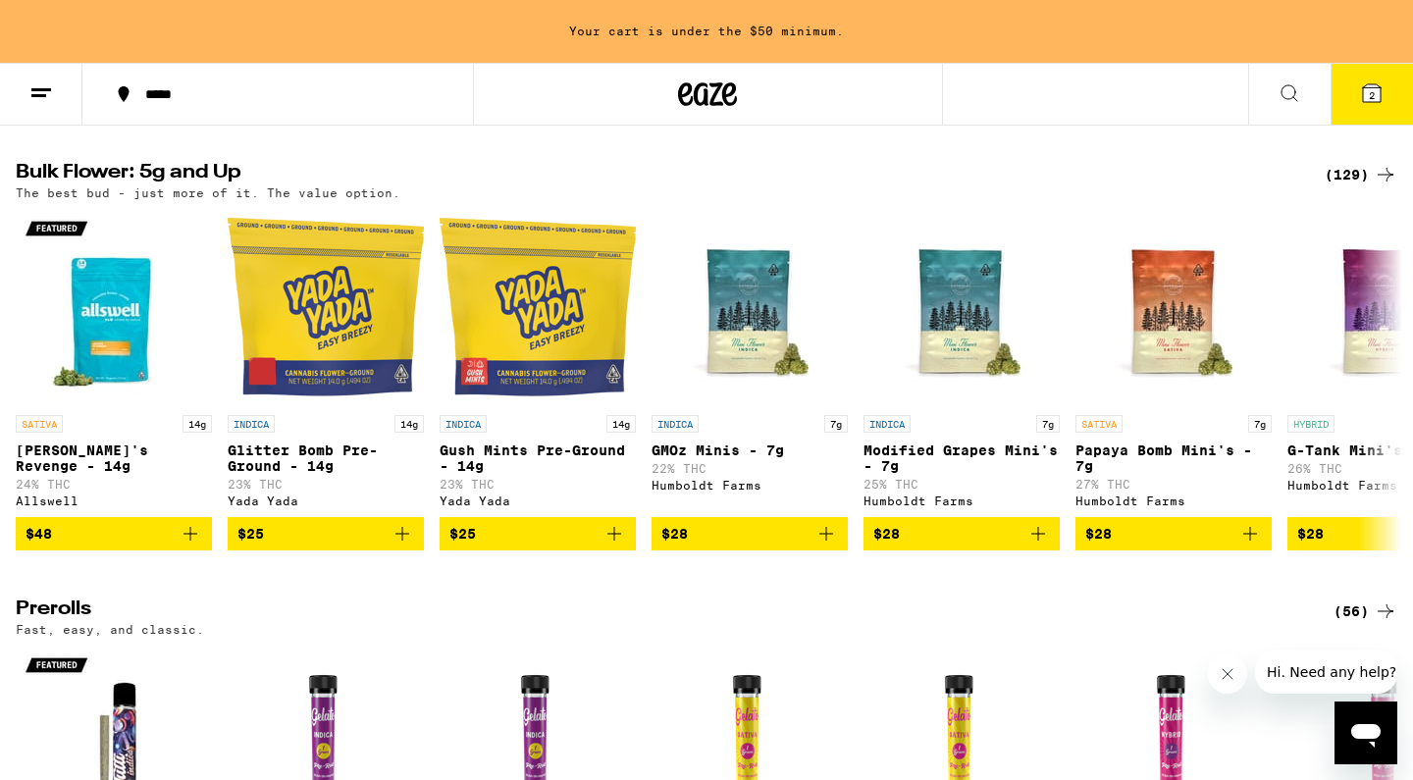
scroll to position [421, 0]
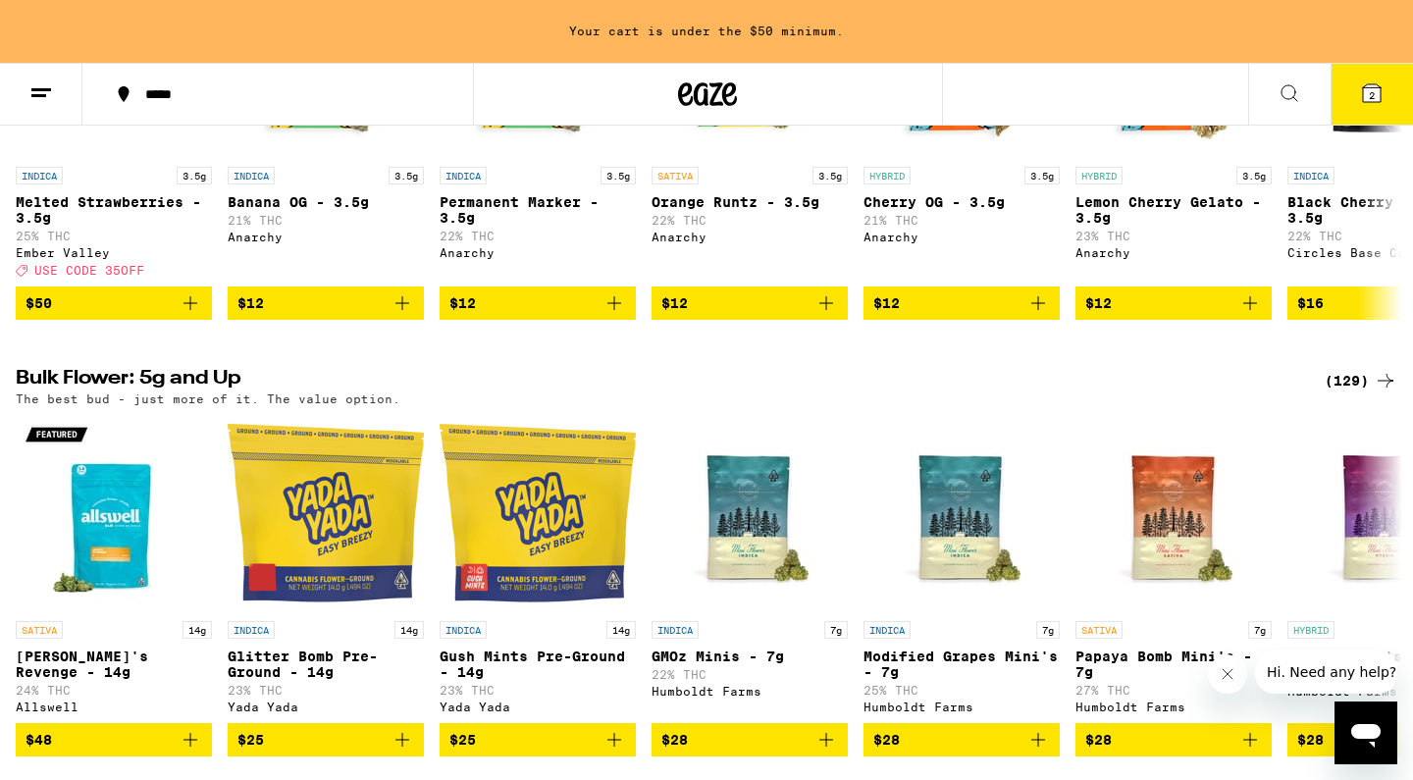
click at [1276, 82] on button at bounding box center [1290, 95] width 82 height 62
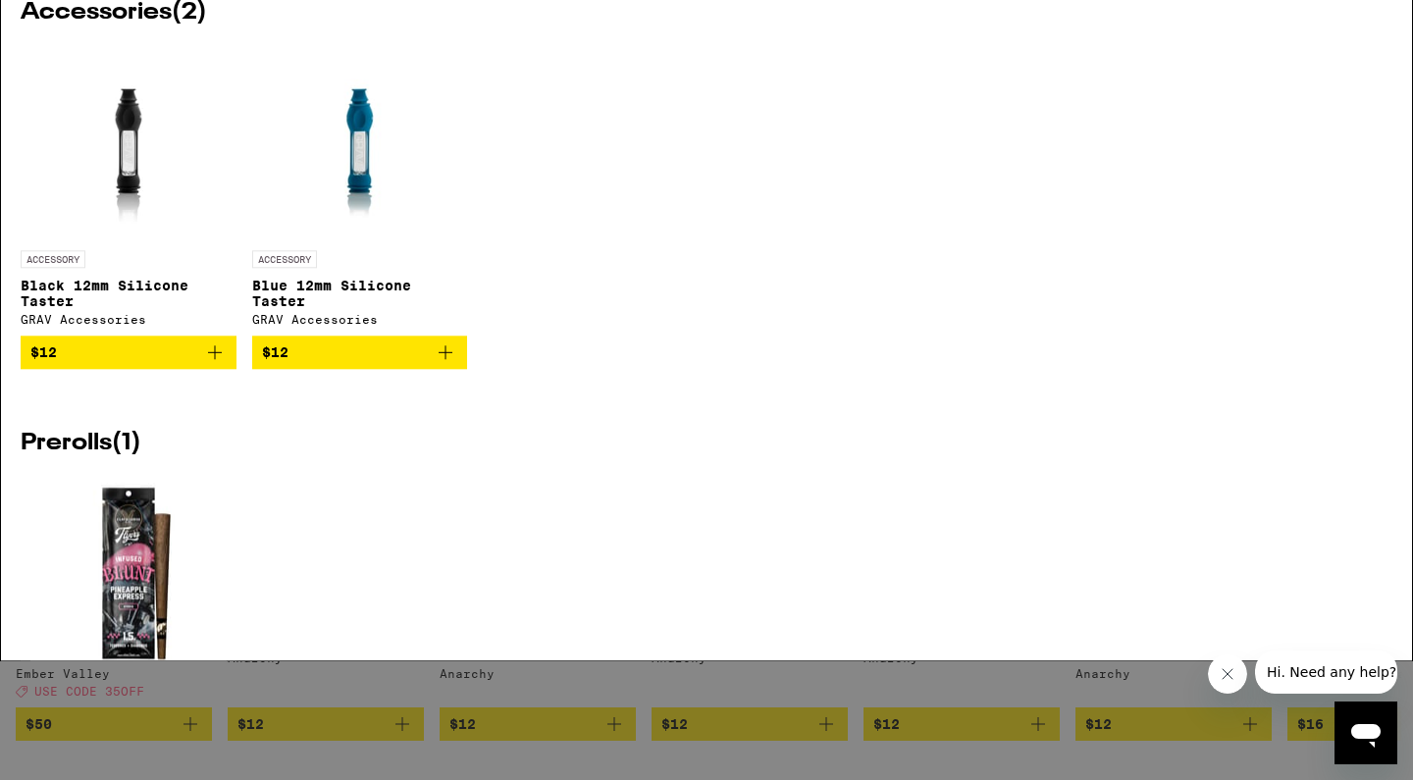
scroll to position [0, 0]
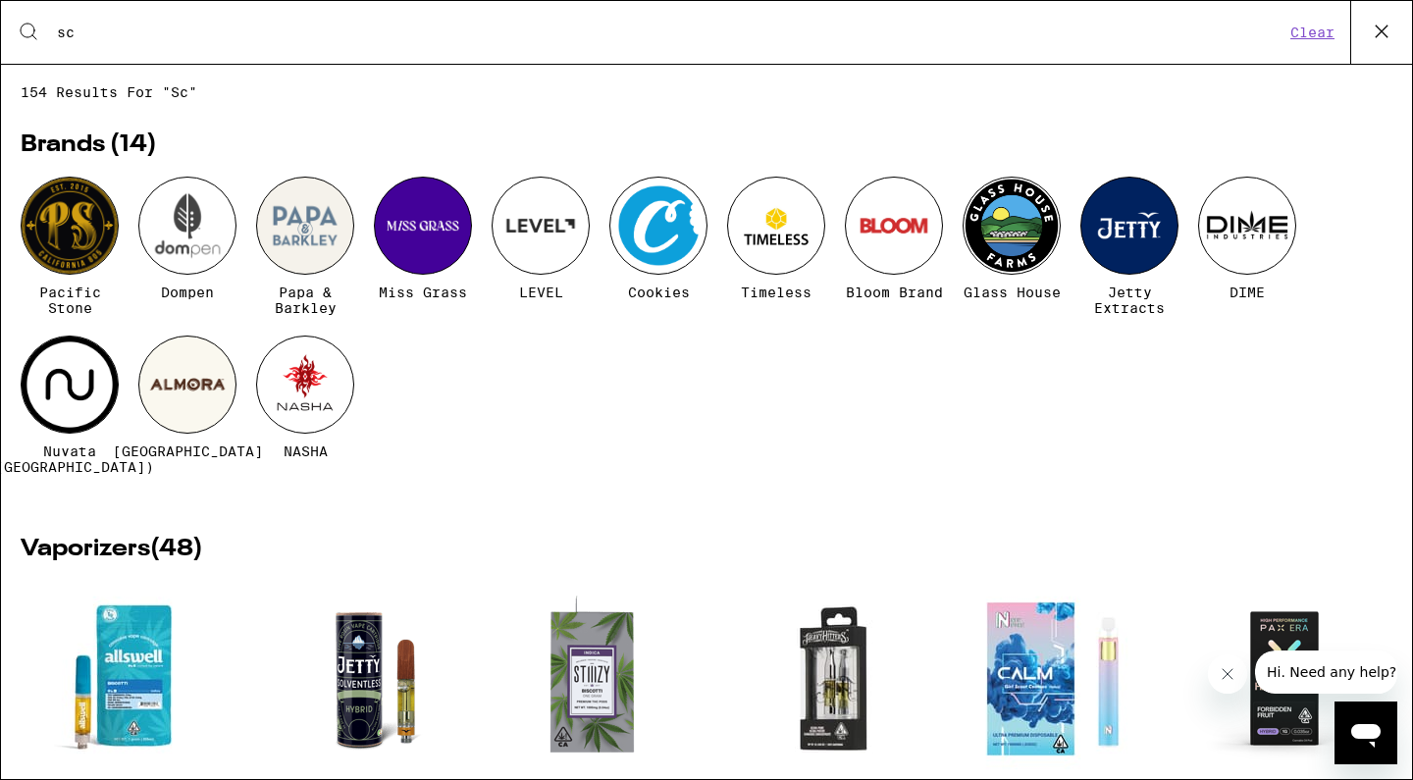
type input "s"
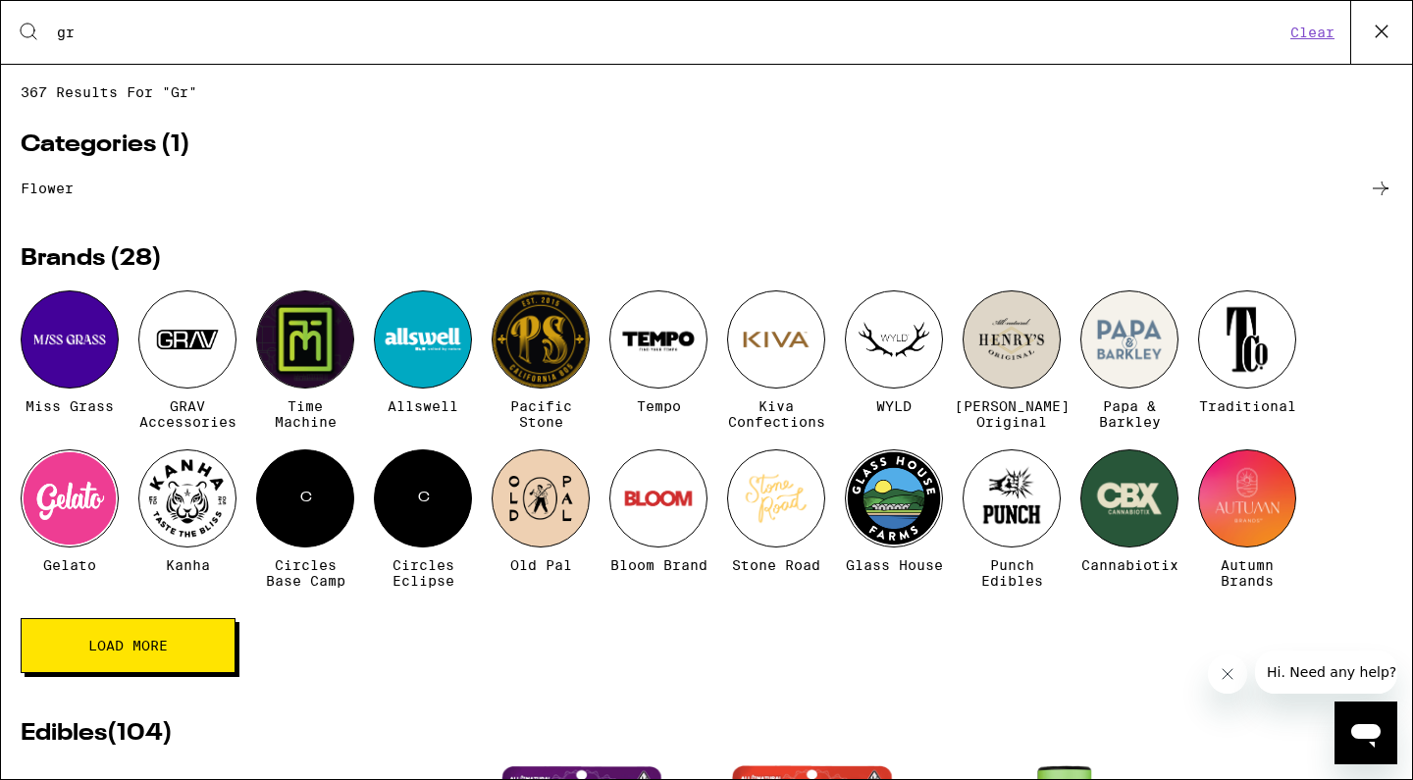
type input "g"
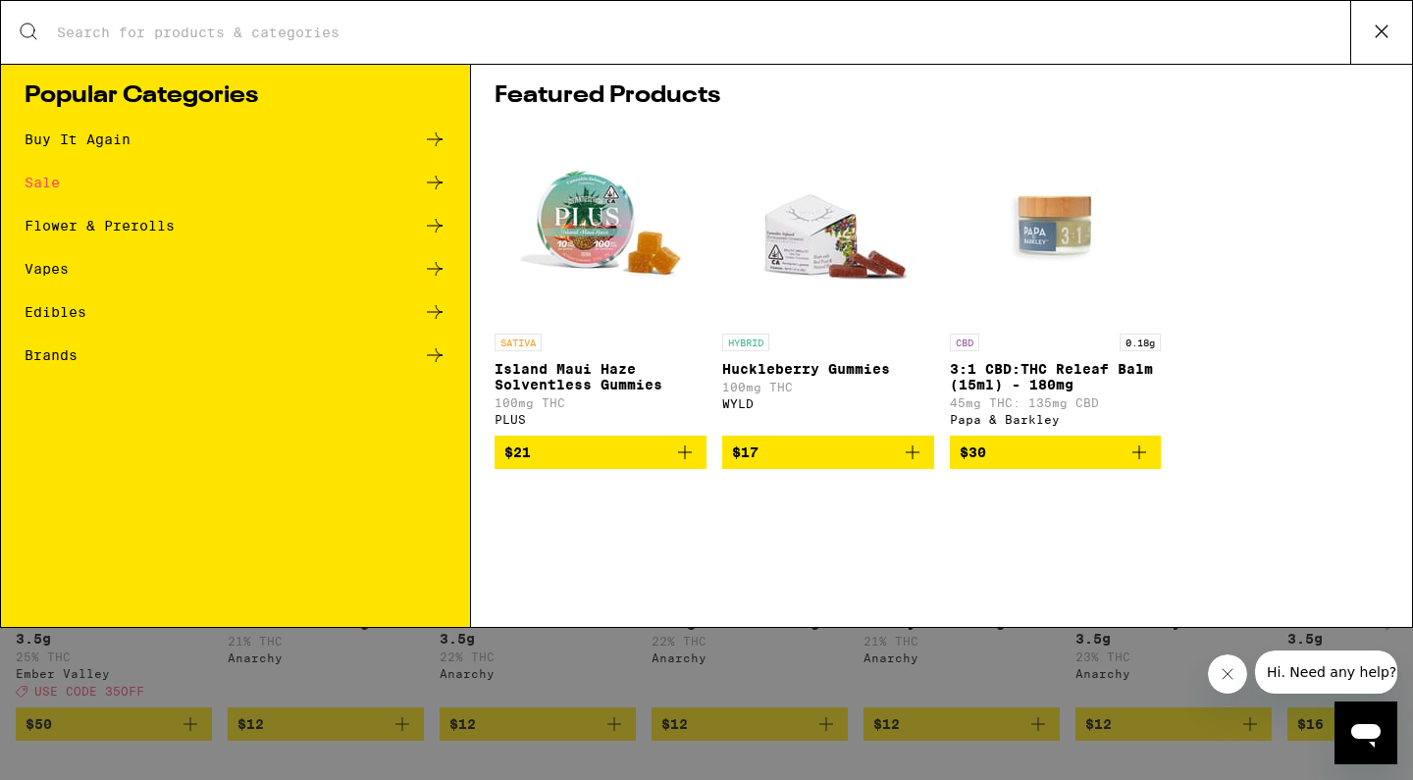
click at [1377, 43] on icon at bounding box center [1381, 31] width 29 height 29
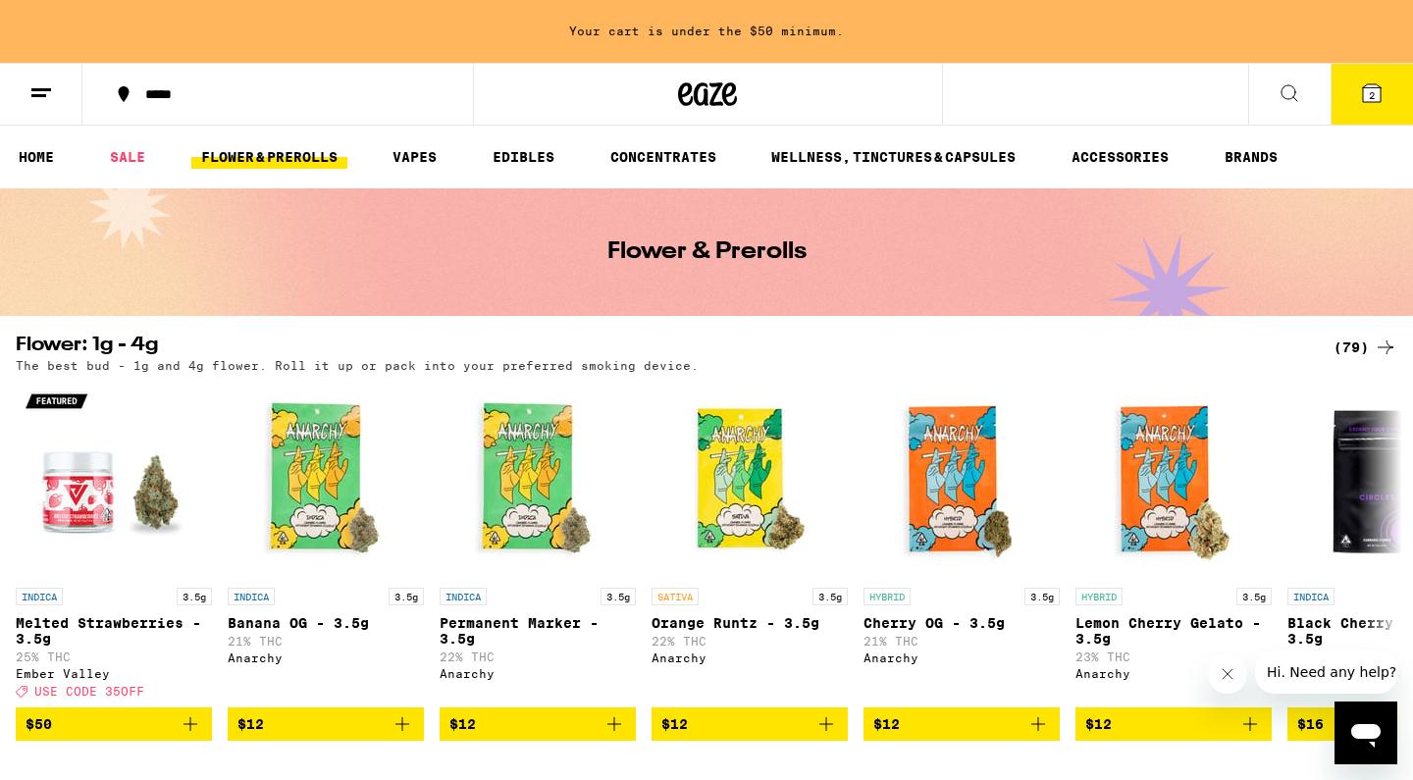
click at [1371, 86] on icon at bounding box center [1372, 93] width 18 height 18
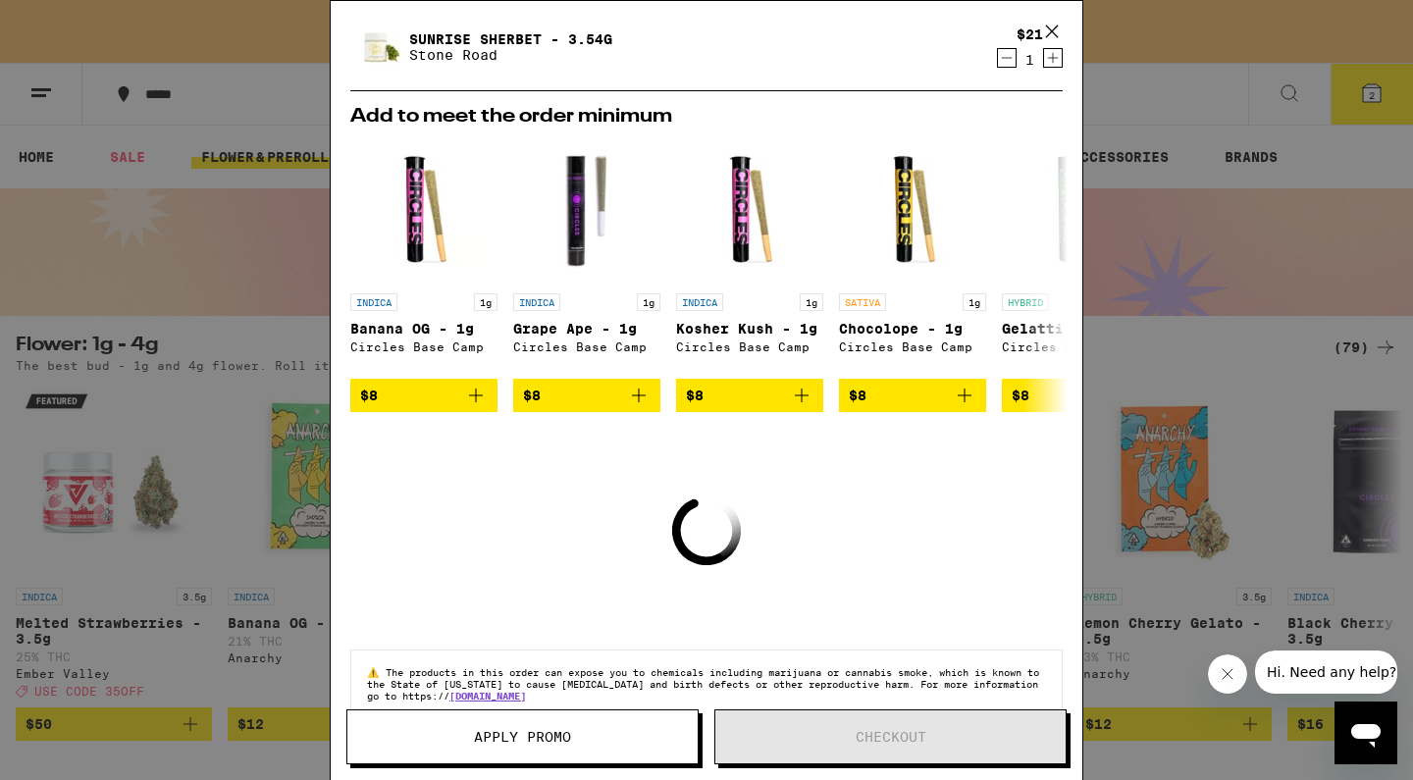
scroll to position [185, 0]
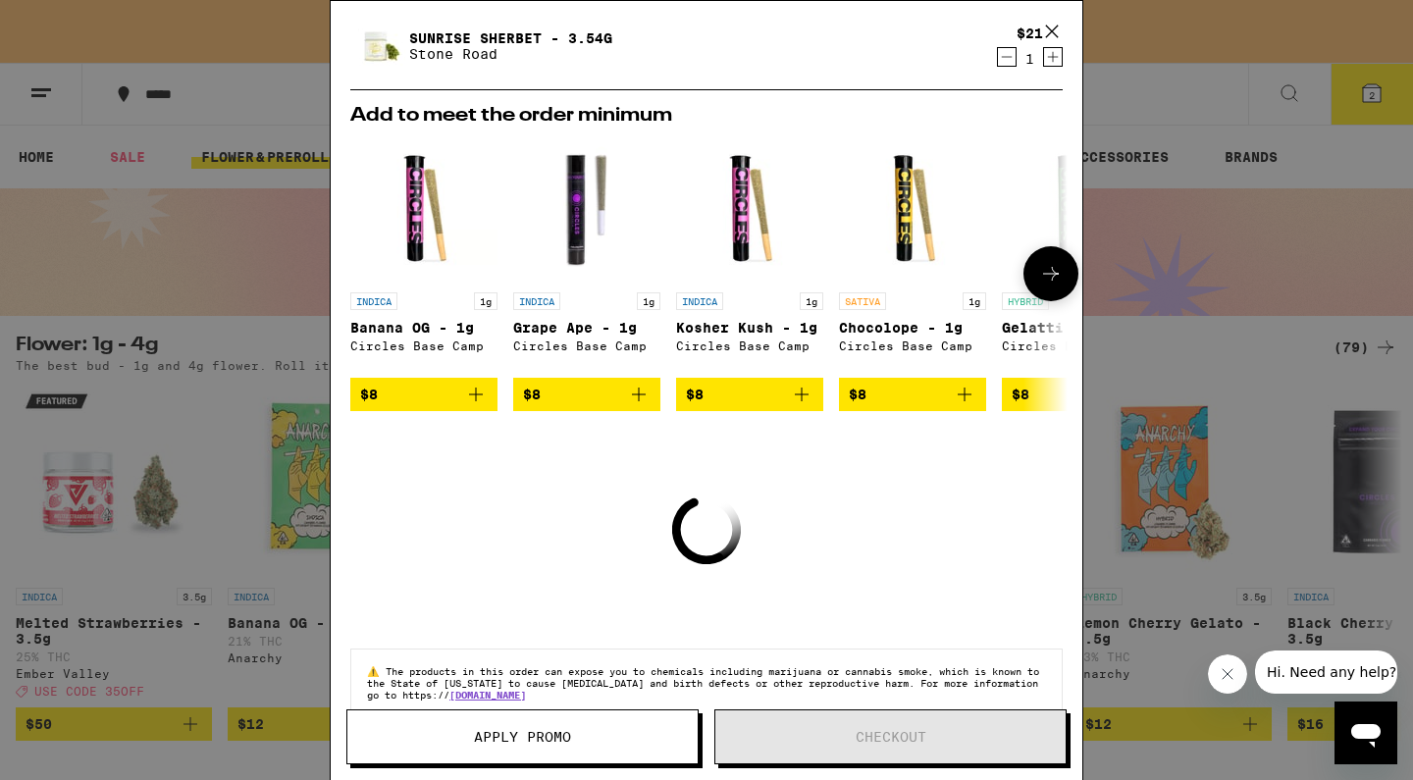
click at [1038, 282] on button at bounding box center [1051, 273] width 55 height 55
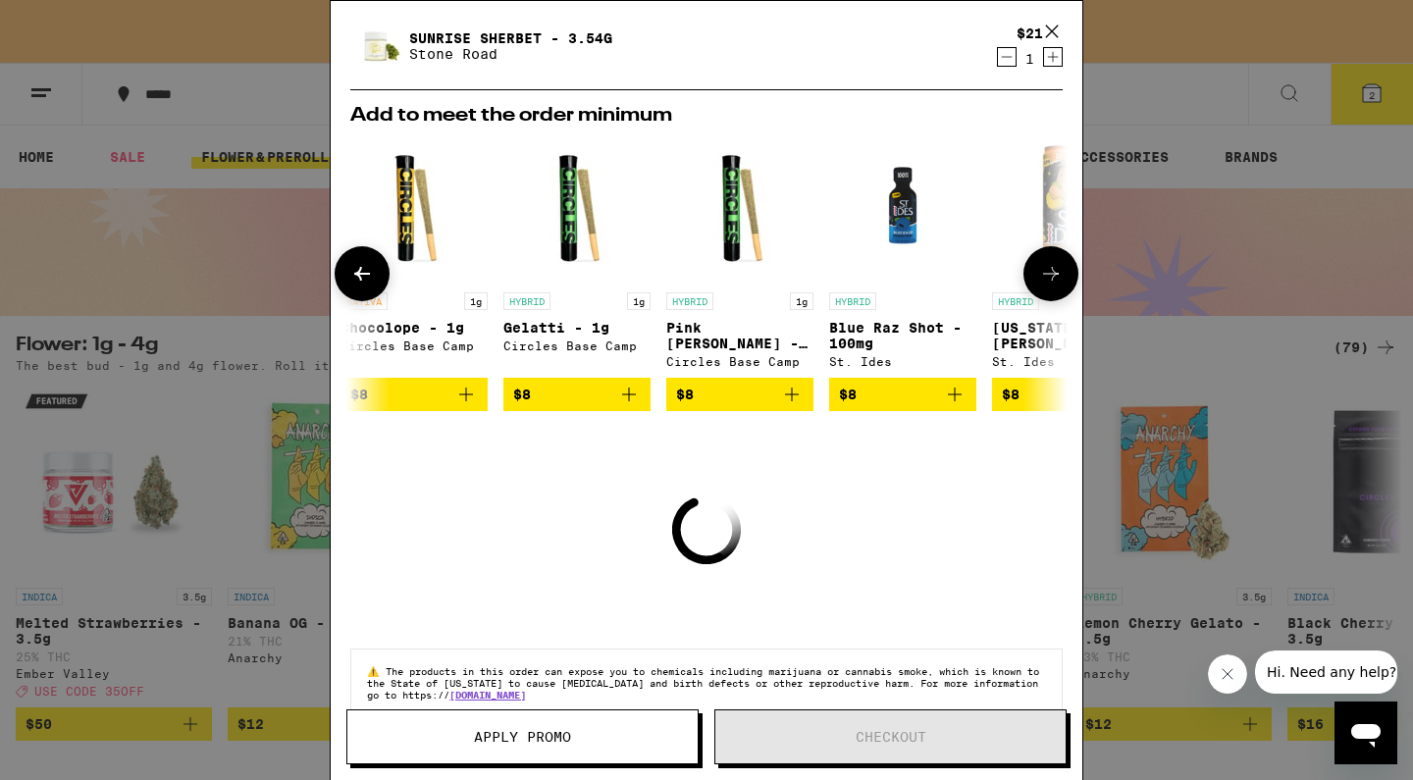
click at [1038, 282] on button at bounding box center [1051, 273] width 55 height 55
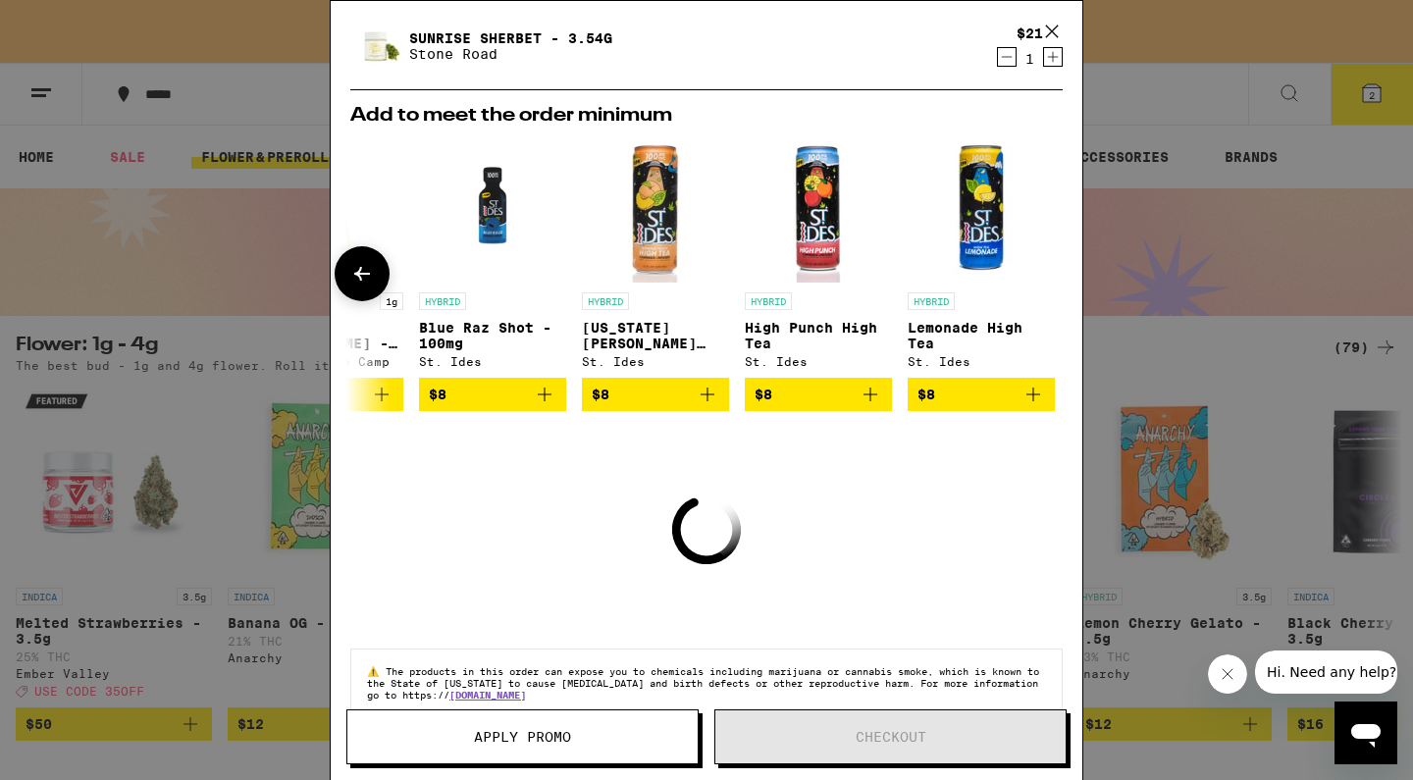
scroll to position [0, 917]
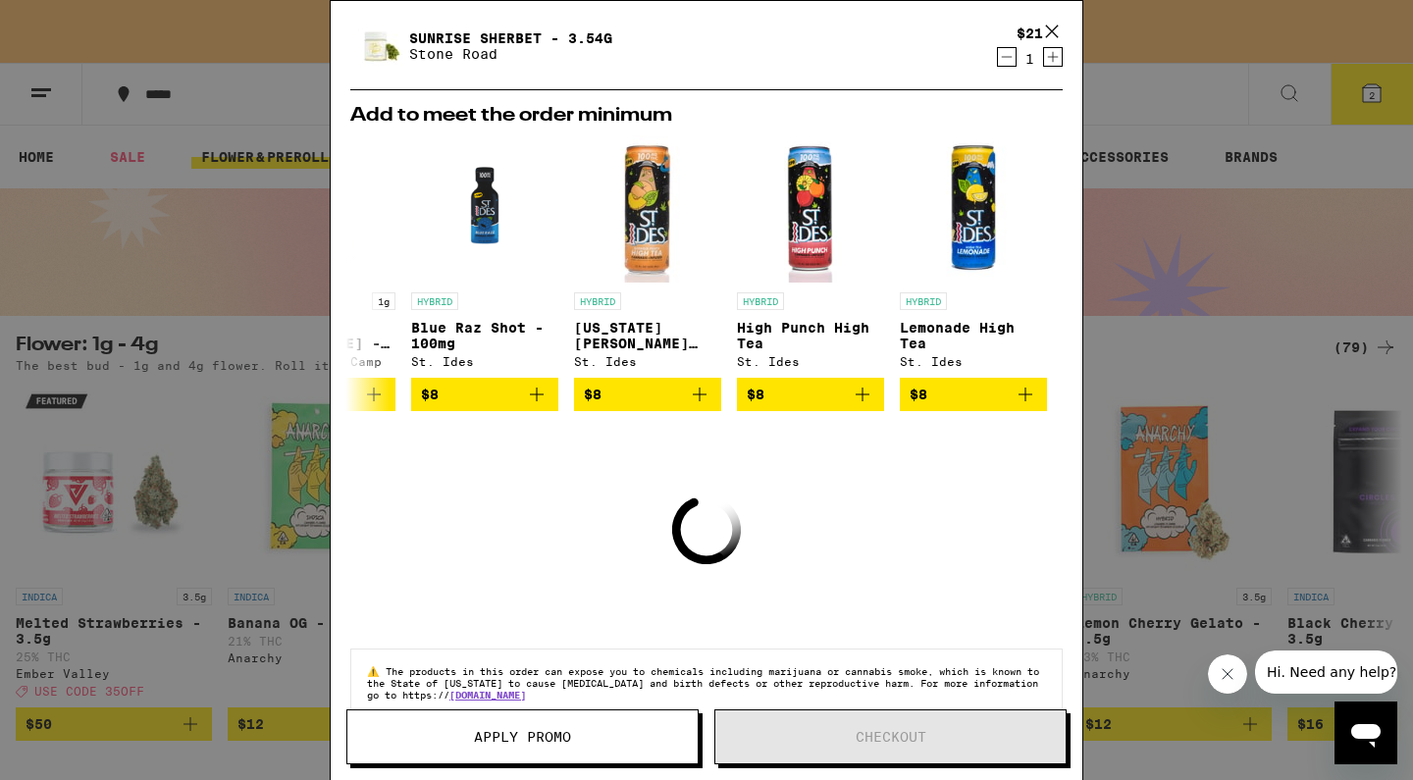
click at [659, 724] on button "Apply Promo" at bounding box center [522, 737] width 352 height 55
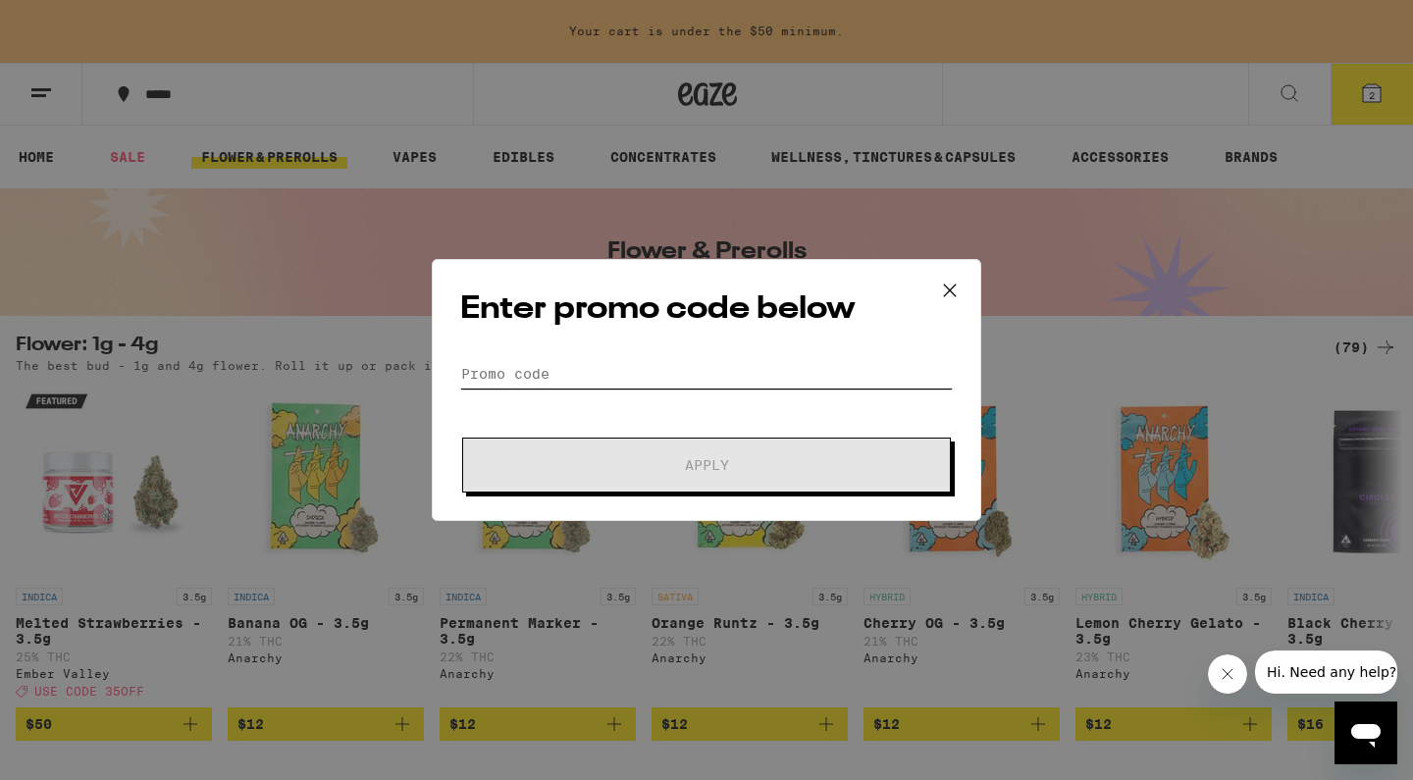
click at [582, 375] on input "Promo Code" at bounding box center [706, 373] width 493 height 29
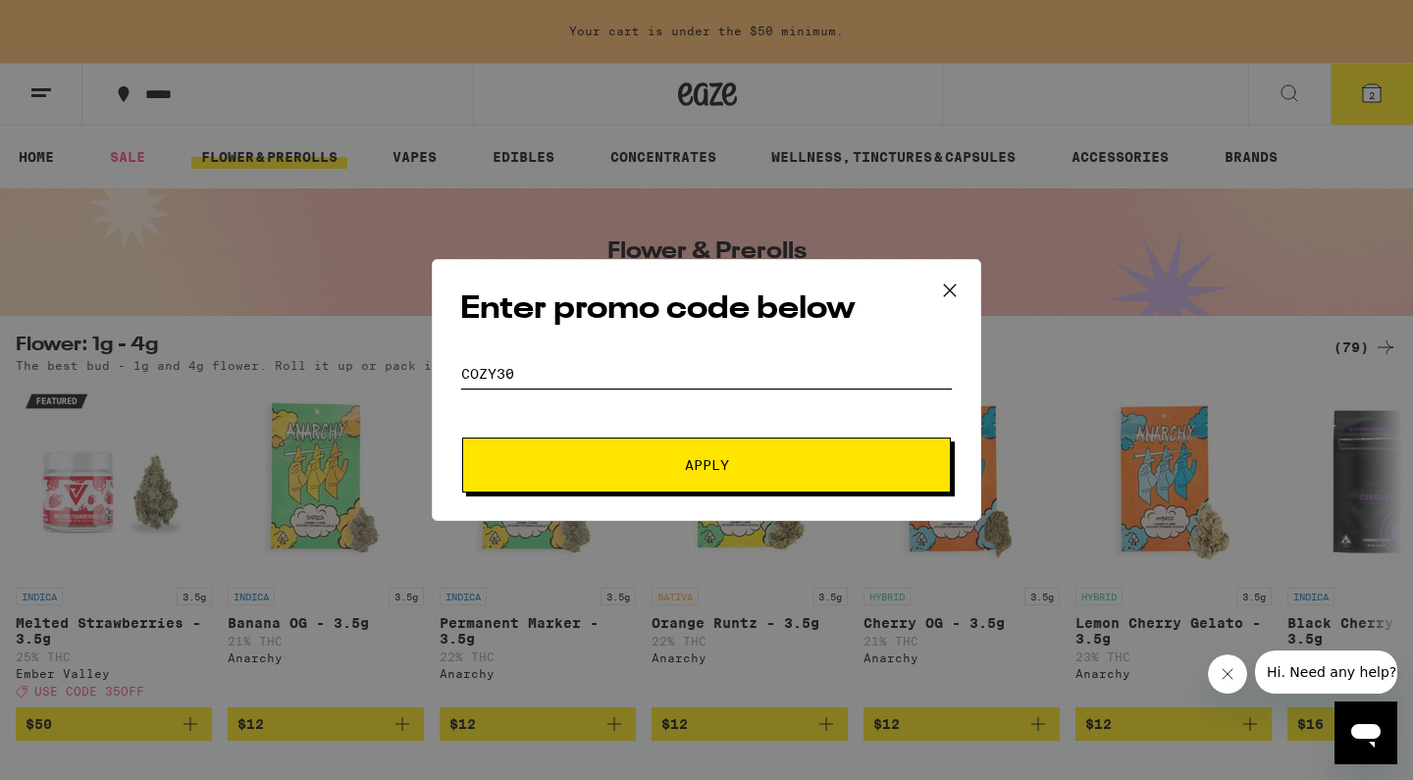
type input "cozy30"
click at [707, 465] on button "Apply" at bounding box center [706, 465] width 489 height 55
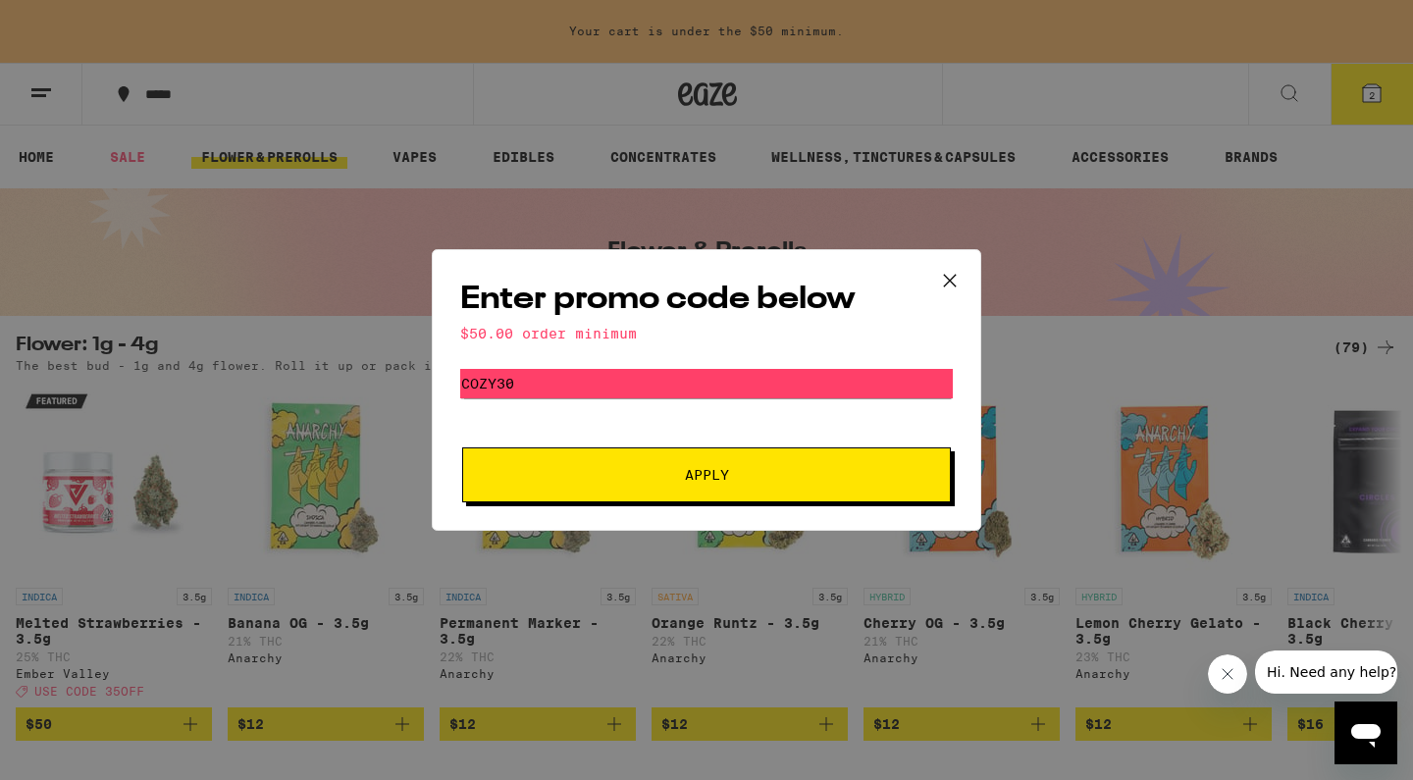
click at [942, 274] on icon at bounding box center [949, 280] width 29 height 29
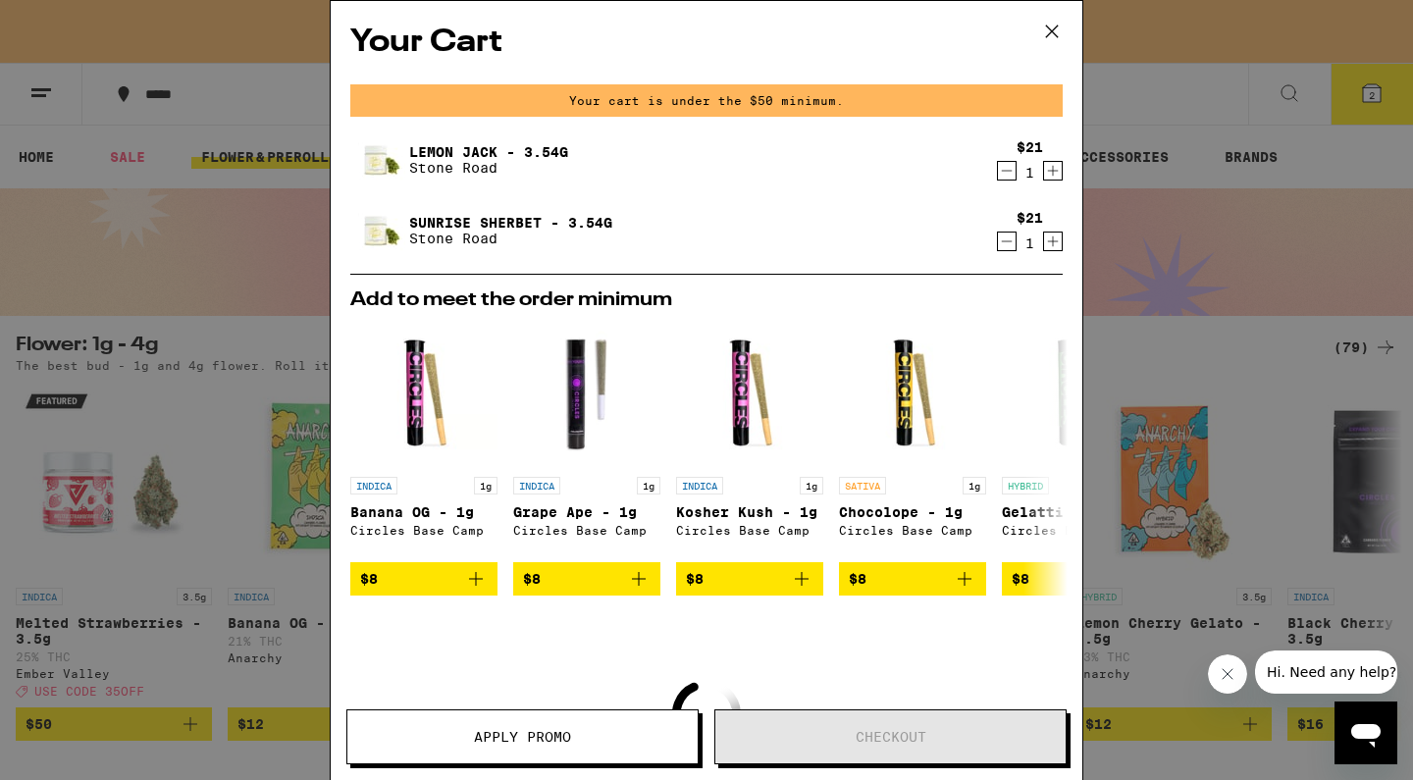
click at [1055, 28] on icon at bounding box center [1052, 32] width 12 height 12
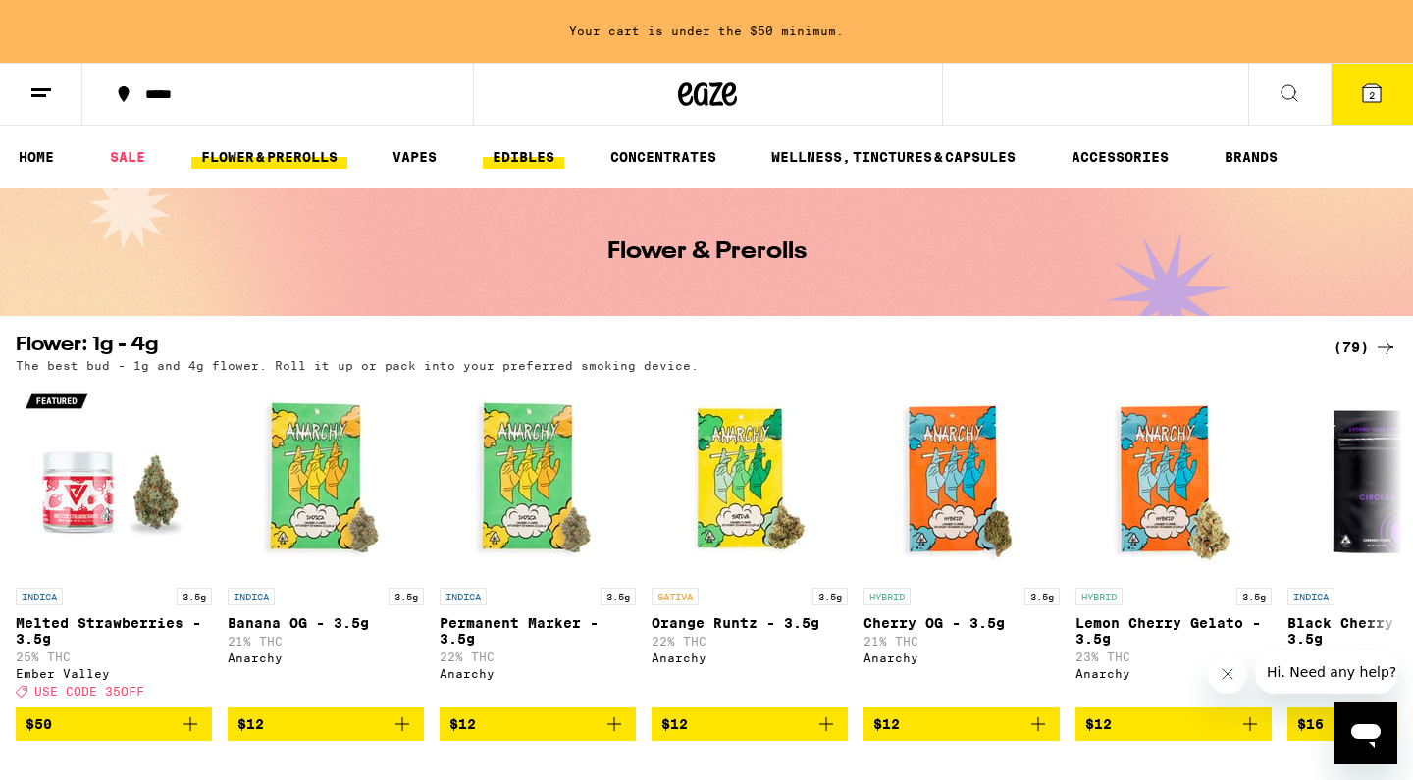
click at [507, 158] on link "EDIBLES" at bounding box center [523, 157] width 81 height 24
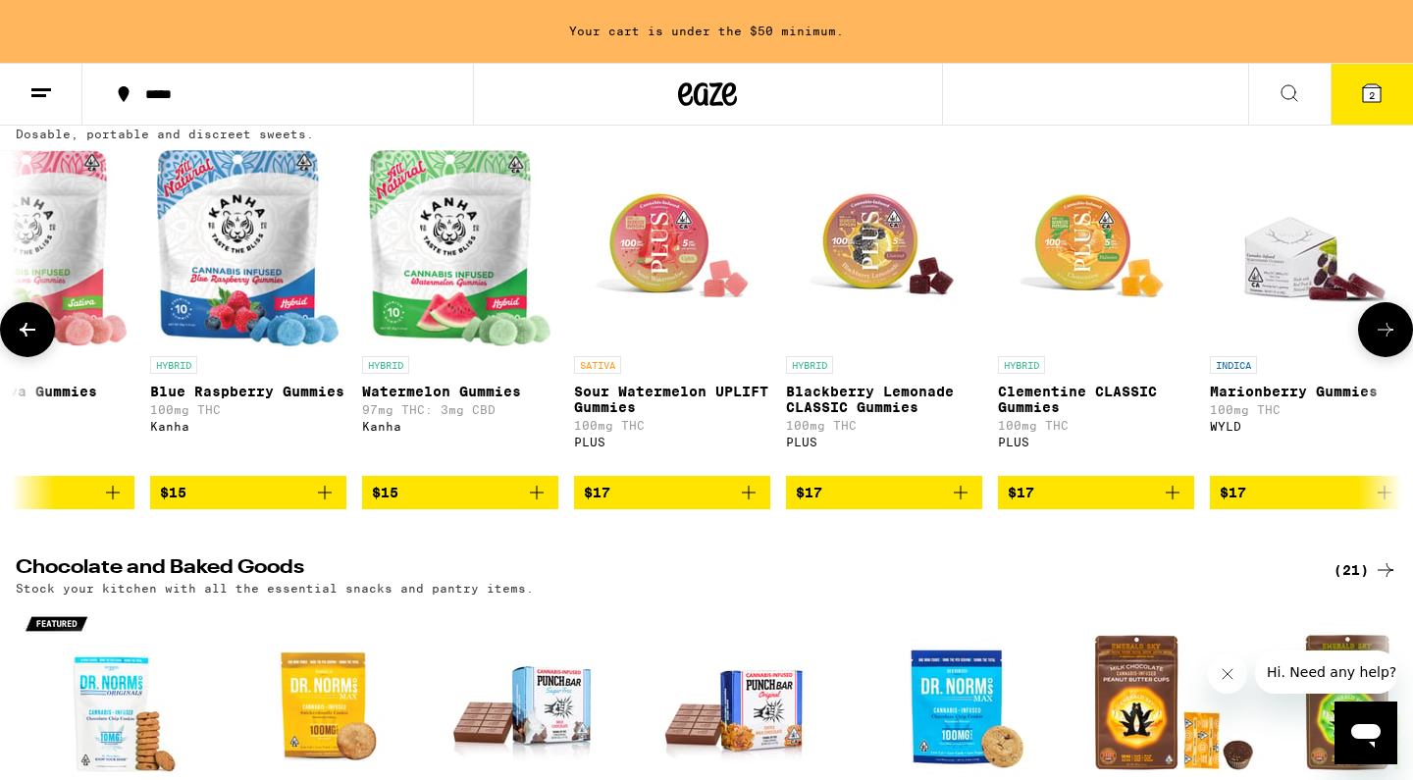
scroll to position [0, 5380]
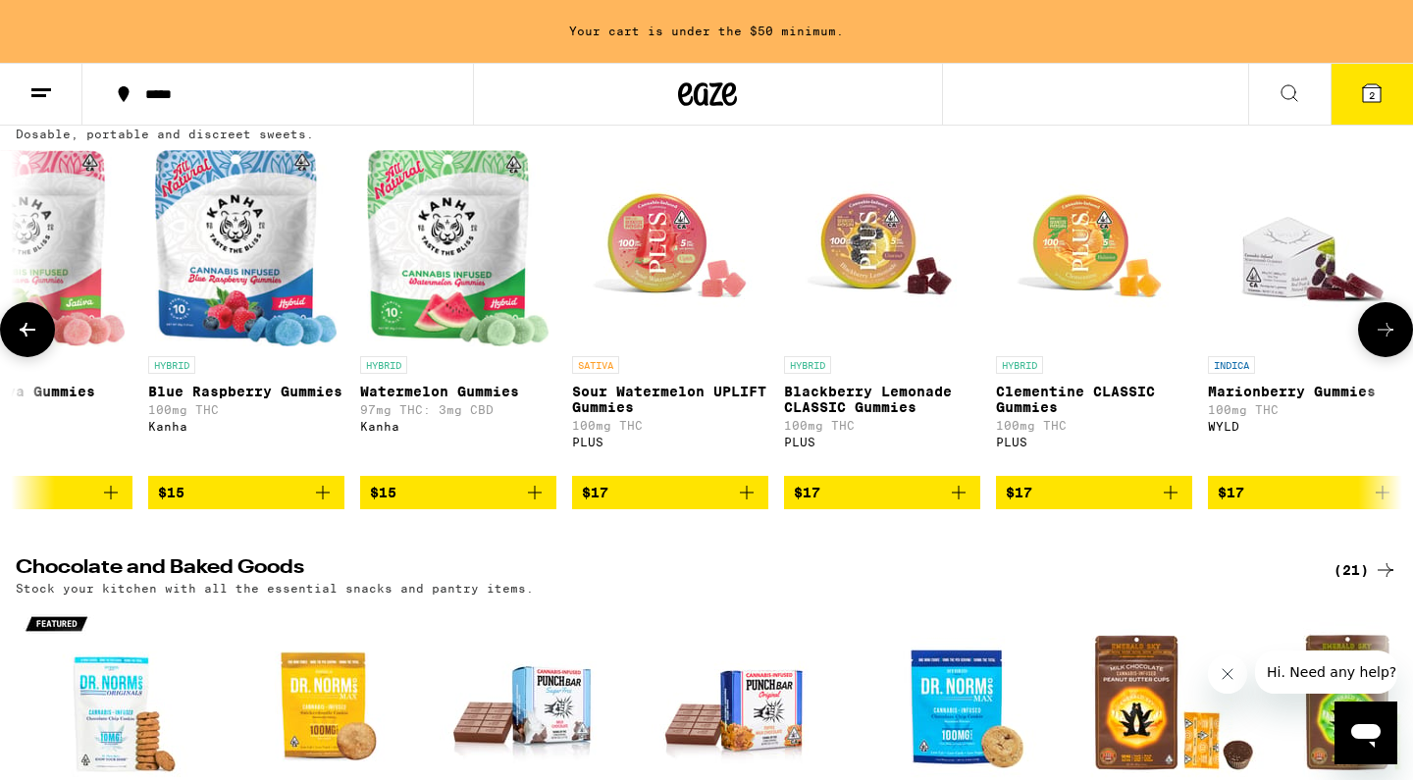
click at [885, 409] on p "Blackberry Lemonade CLASSIC Gummies" at bounding box center [882, 399] width 196 height 31
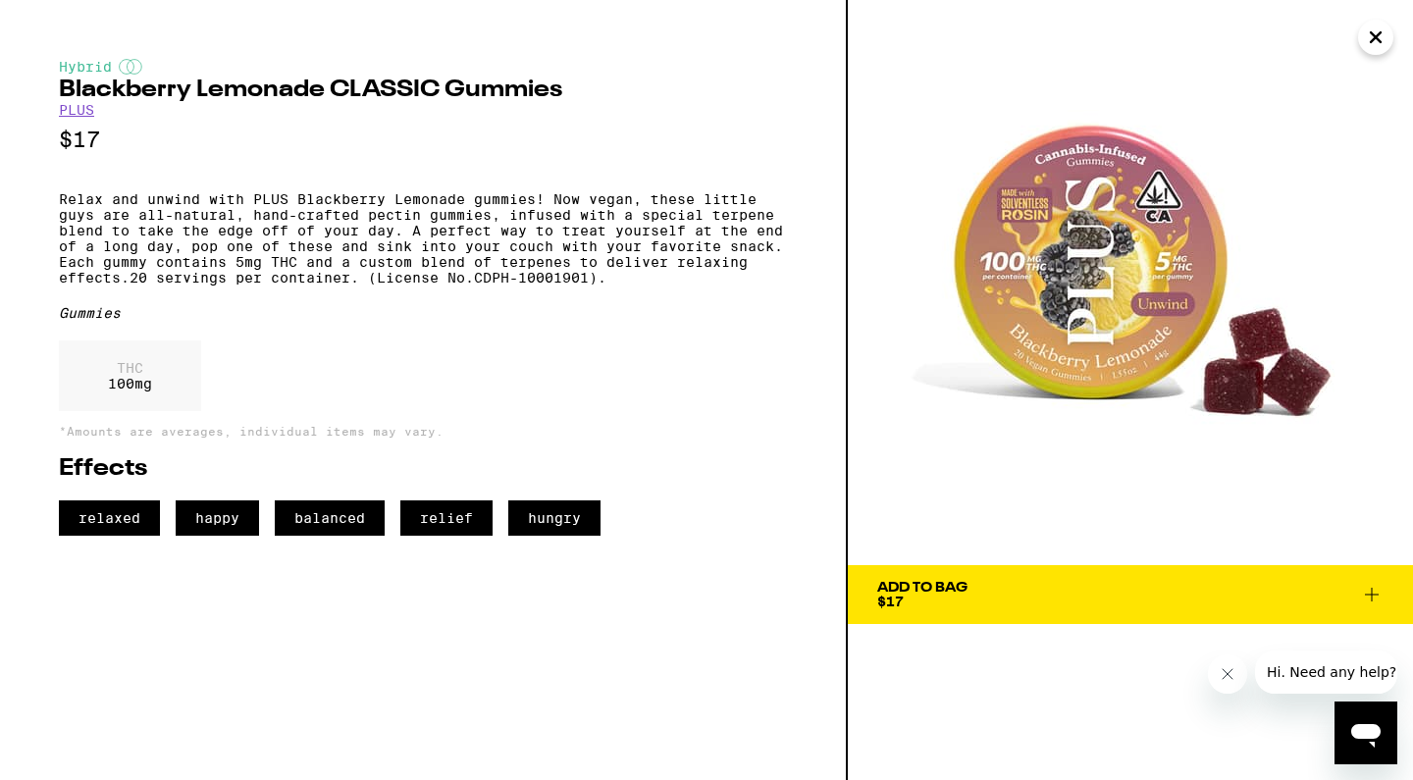
click at [1375, 599] on icon at bounding box center [1372, 595] width 24 height 24
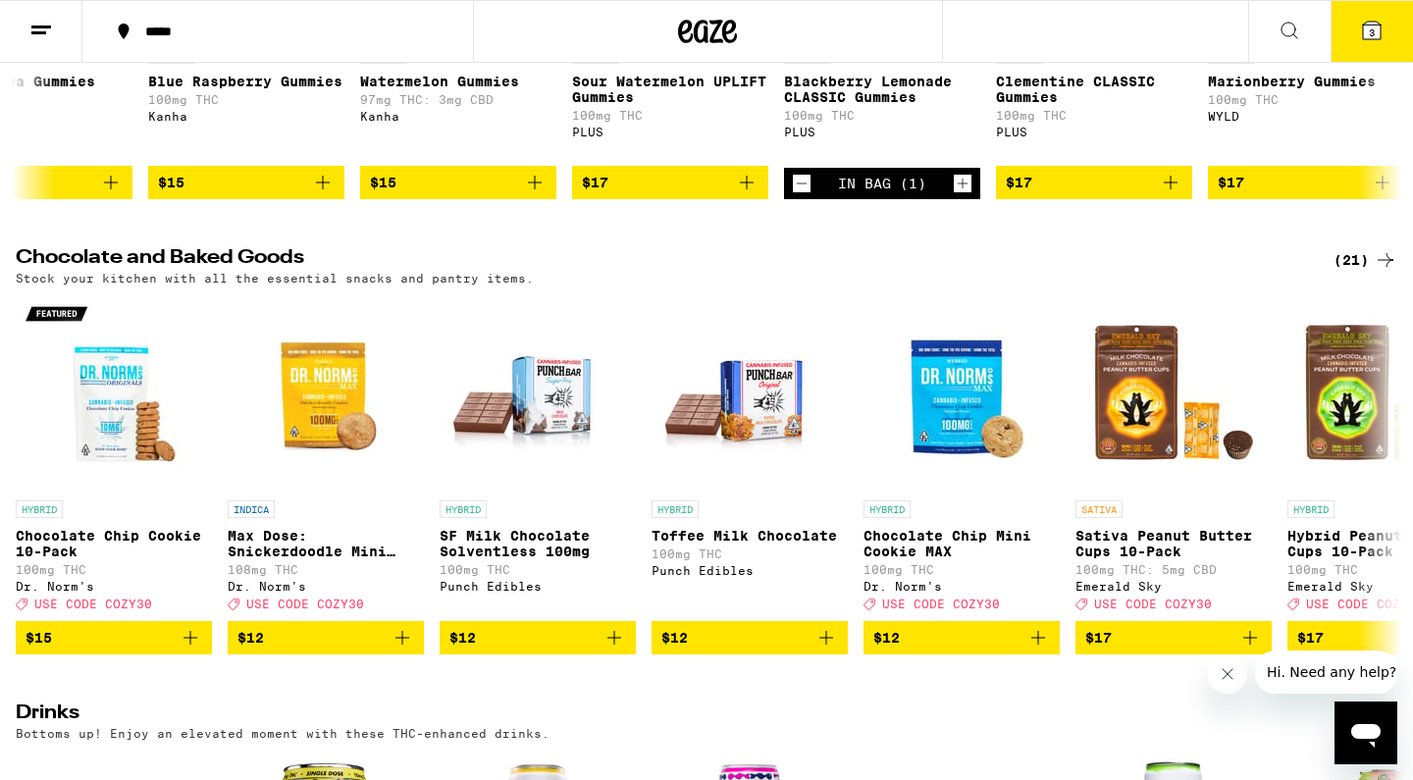
scroll to position [491, 0]
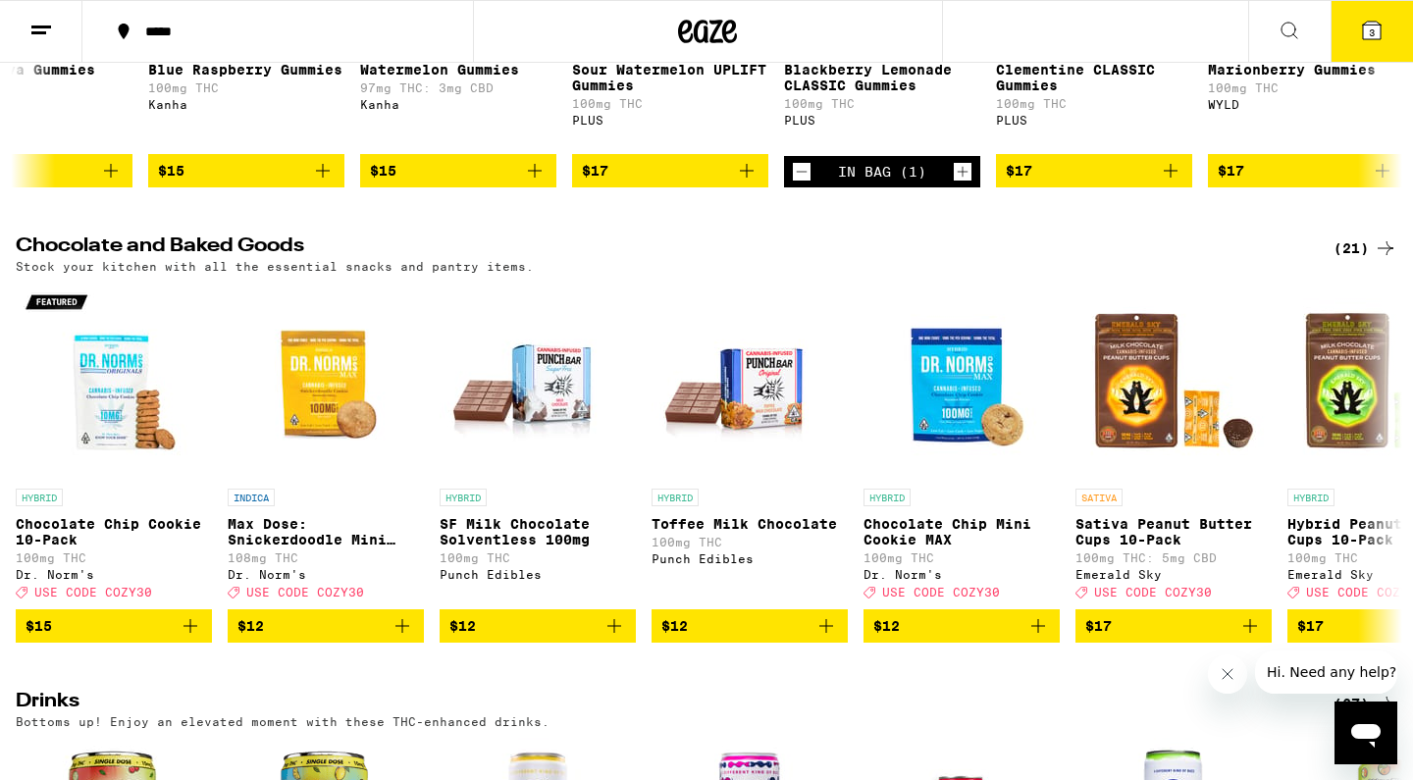
click at [1363, 45] on button "3" at bounding box center [1372, 31] width 82 height 61
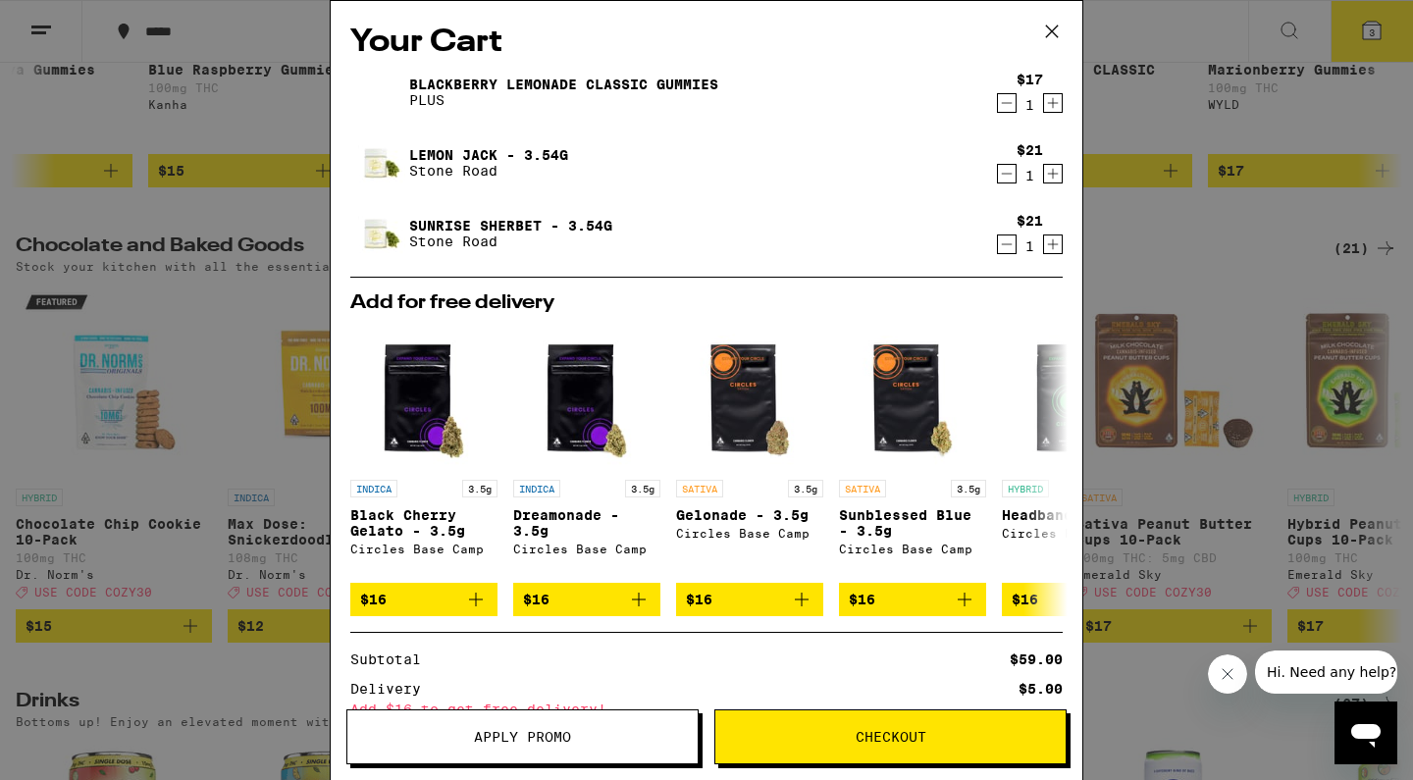
click at [583, 728] on button "Apply Promo" at bounding box center [522, 737] width 352 height 55
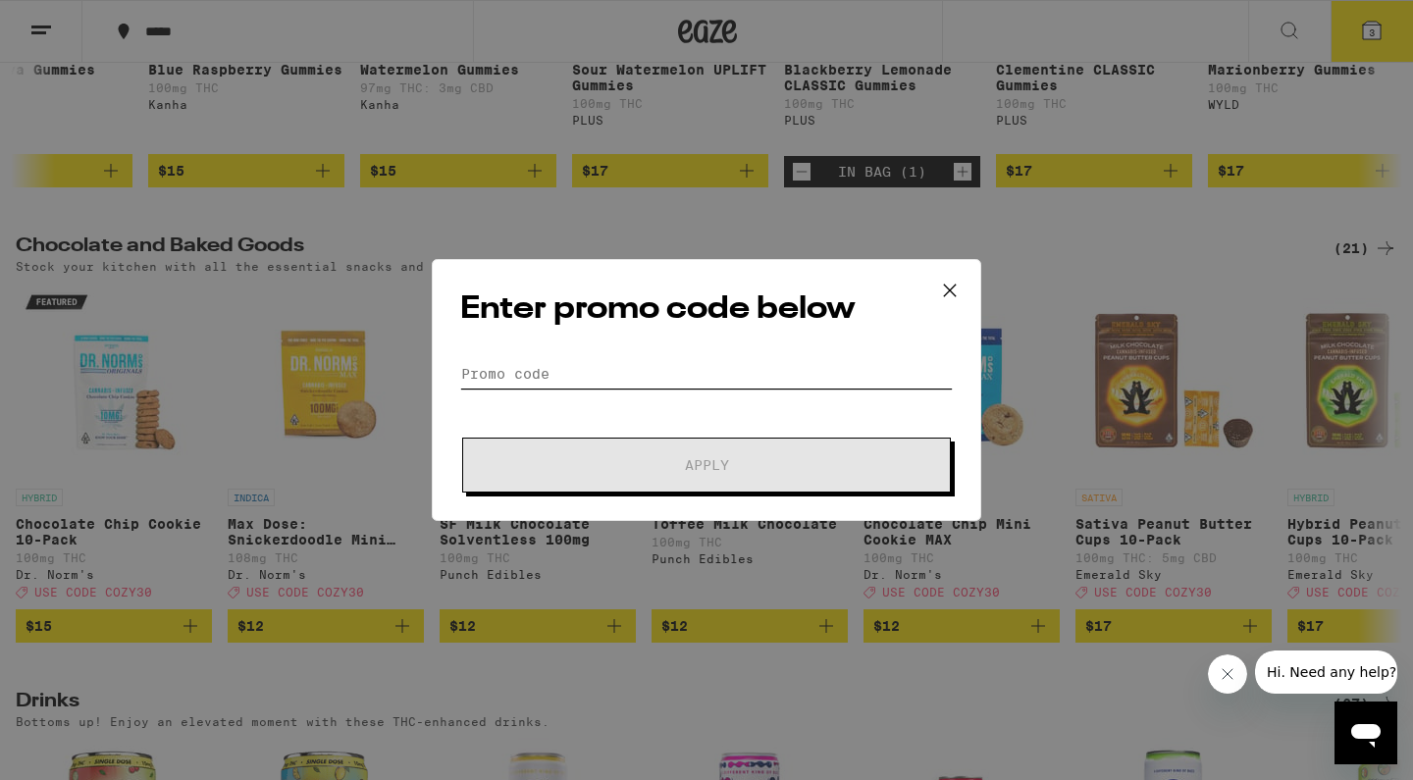
click at [536, 382] on input "Promo Code" at bounding box center [706, 373] width 493 height 29
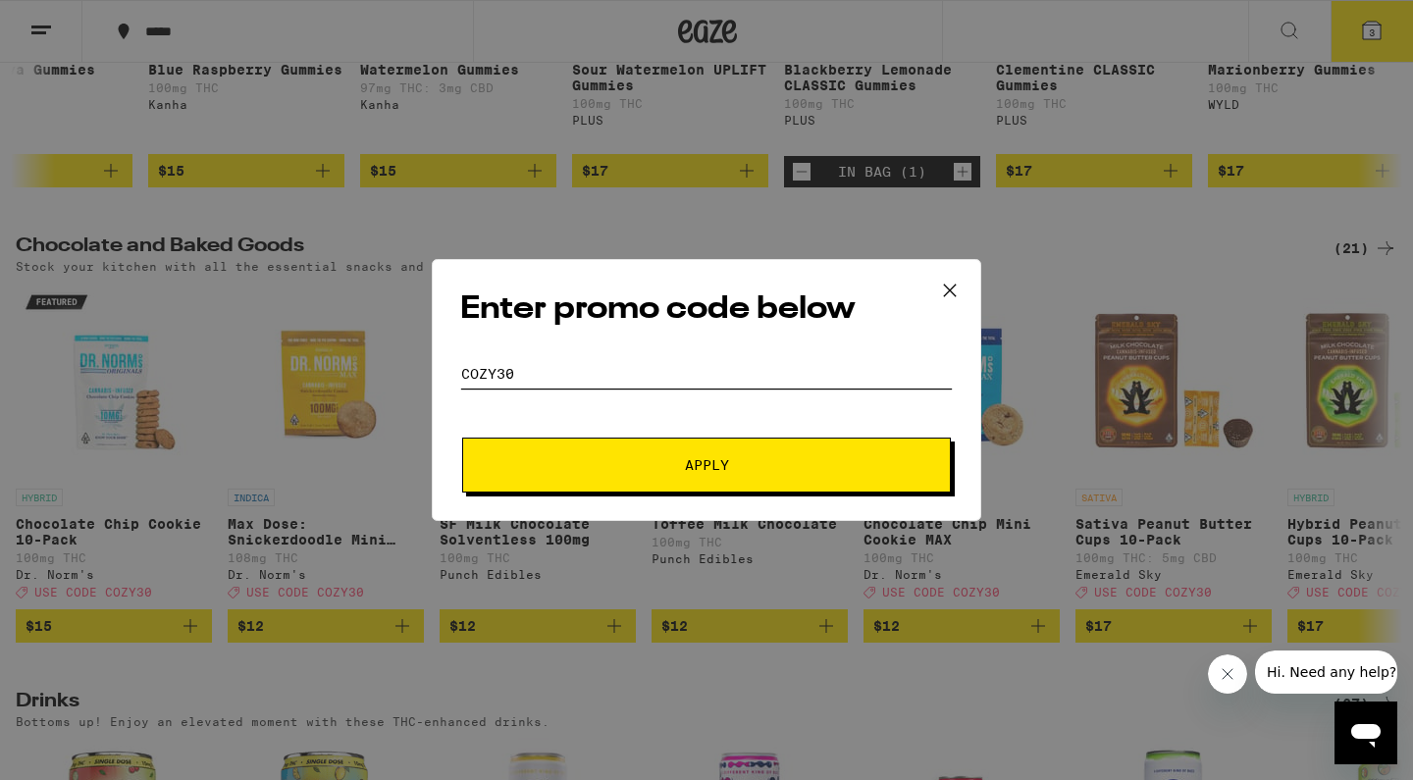
type input "cozy30"
click at [523, 445] on button "Apply" at bounding box center [706, 465] width 489 height 55
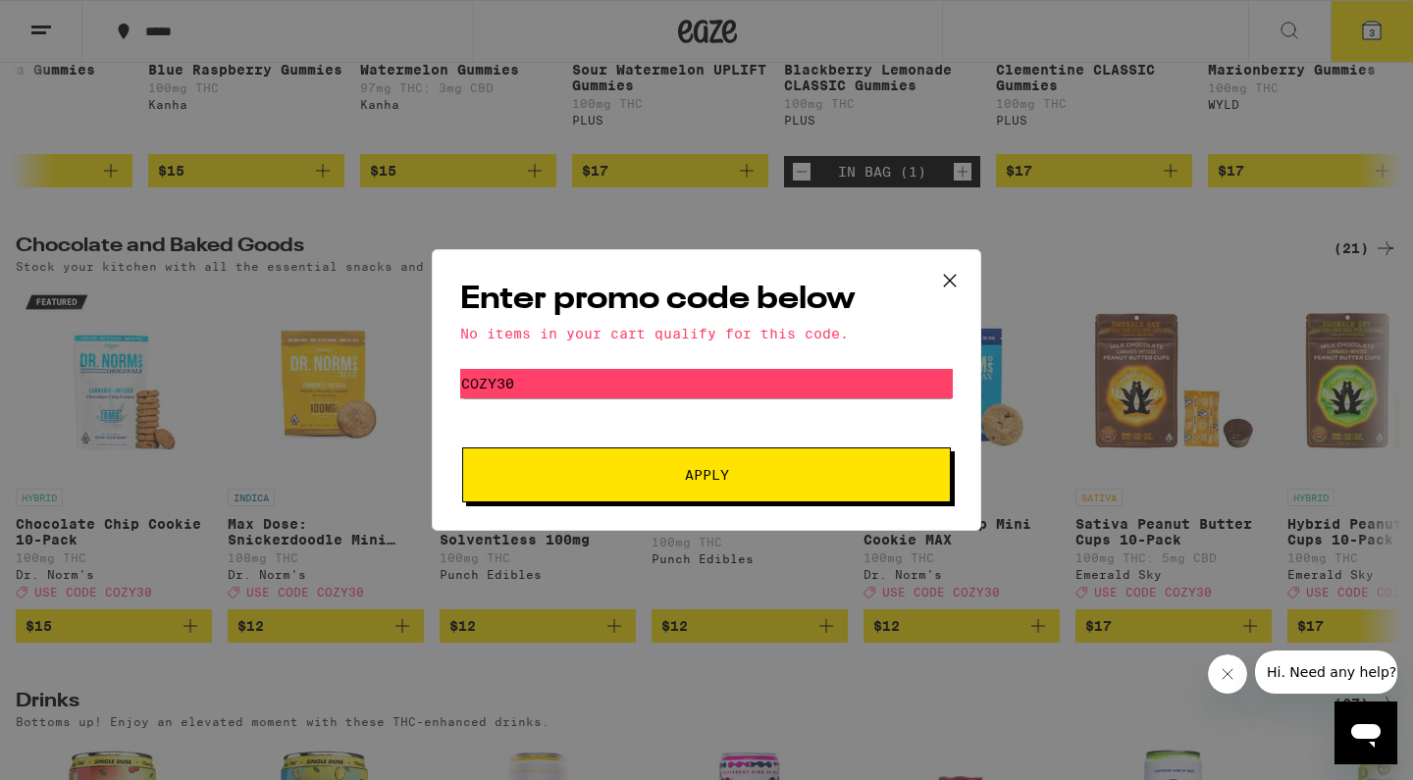
click at [944, 277] on icon at bounding box center [949, 280] width 29 height 29
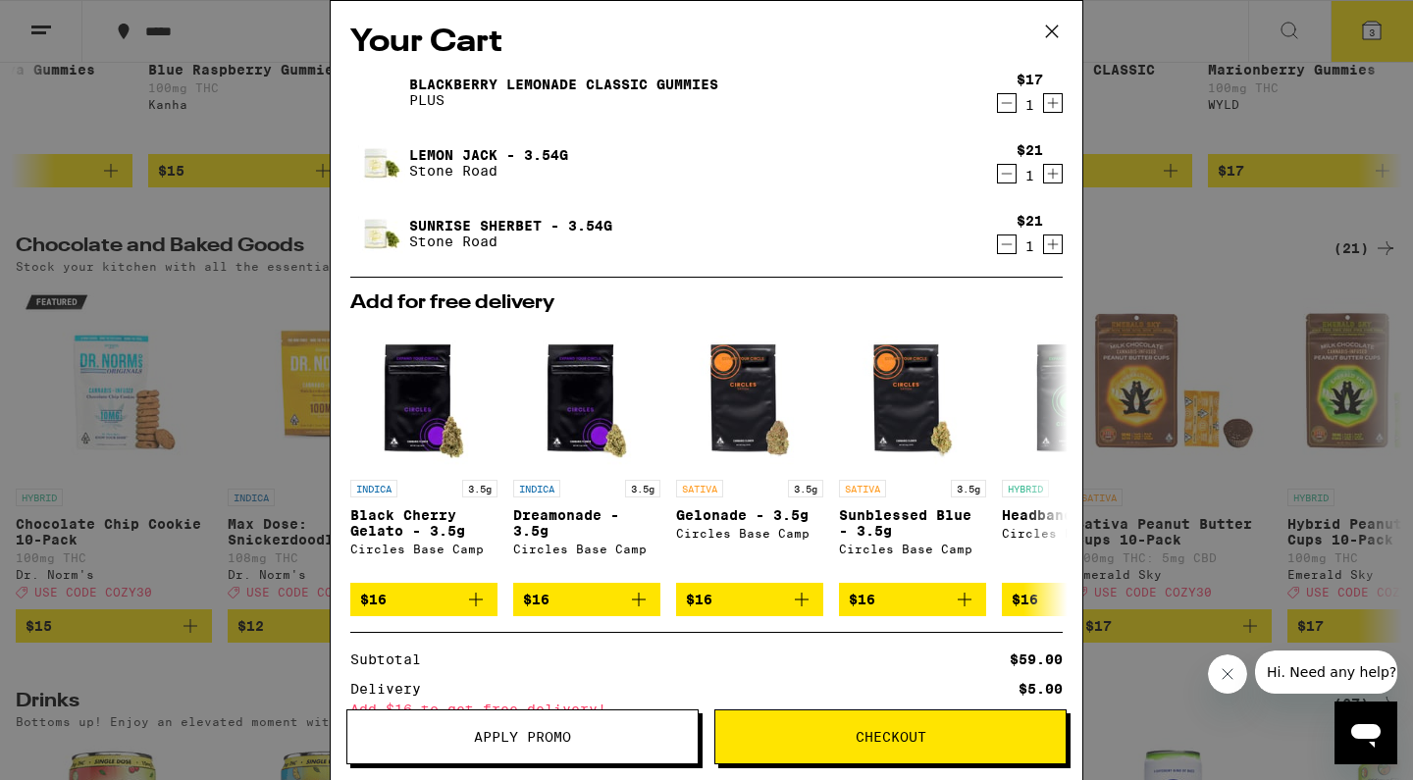
click at [1001, 109] on icon "Decrement" at bounding box center [1007, 103] width 18 height 24
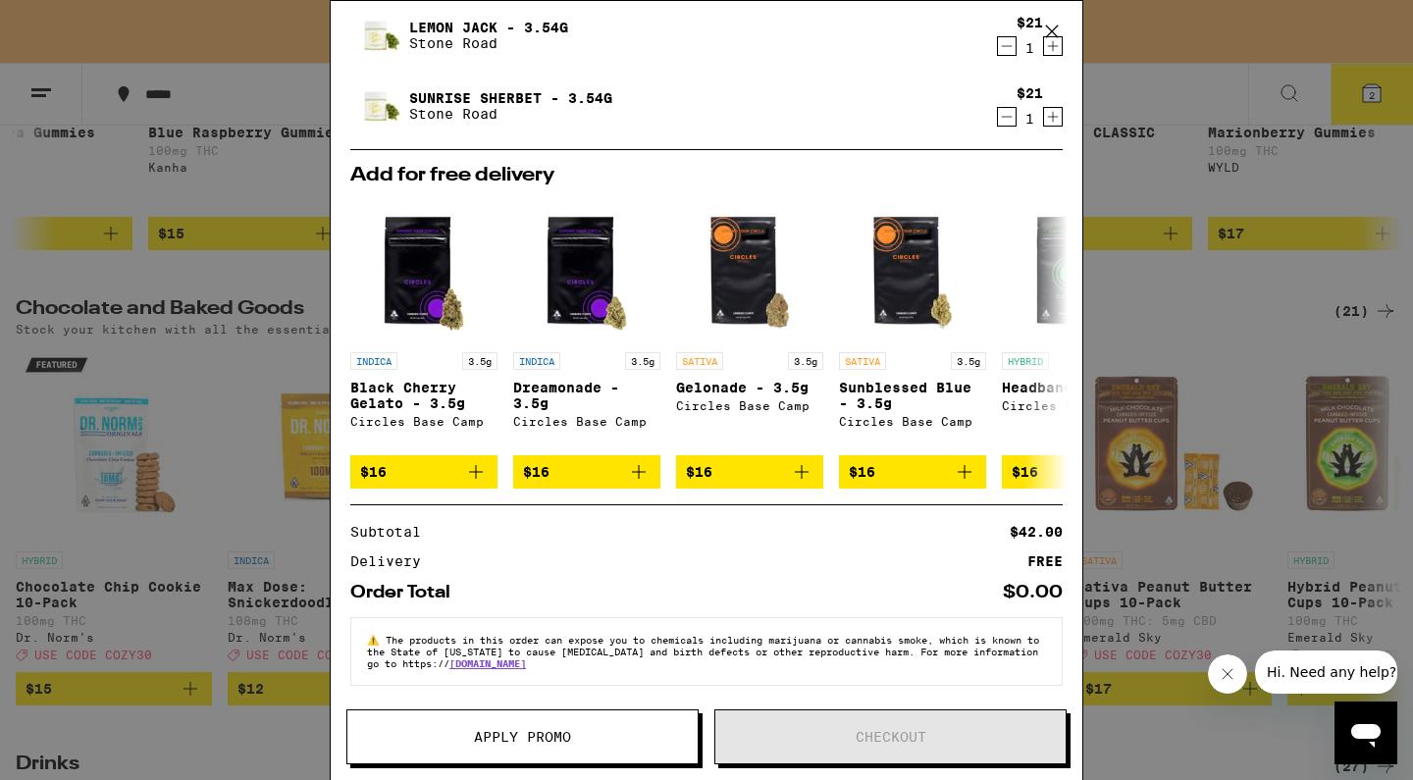
scroll to position [137, 0]
click at [1047, 336] on icon at bounding box center [1051, 343] width 16 height 14
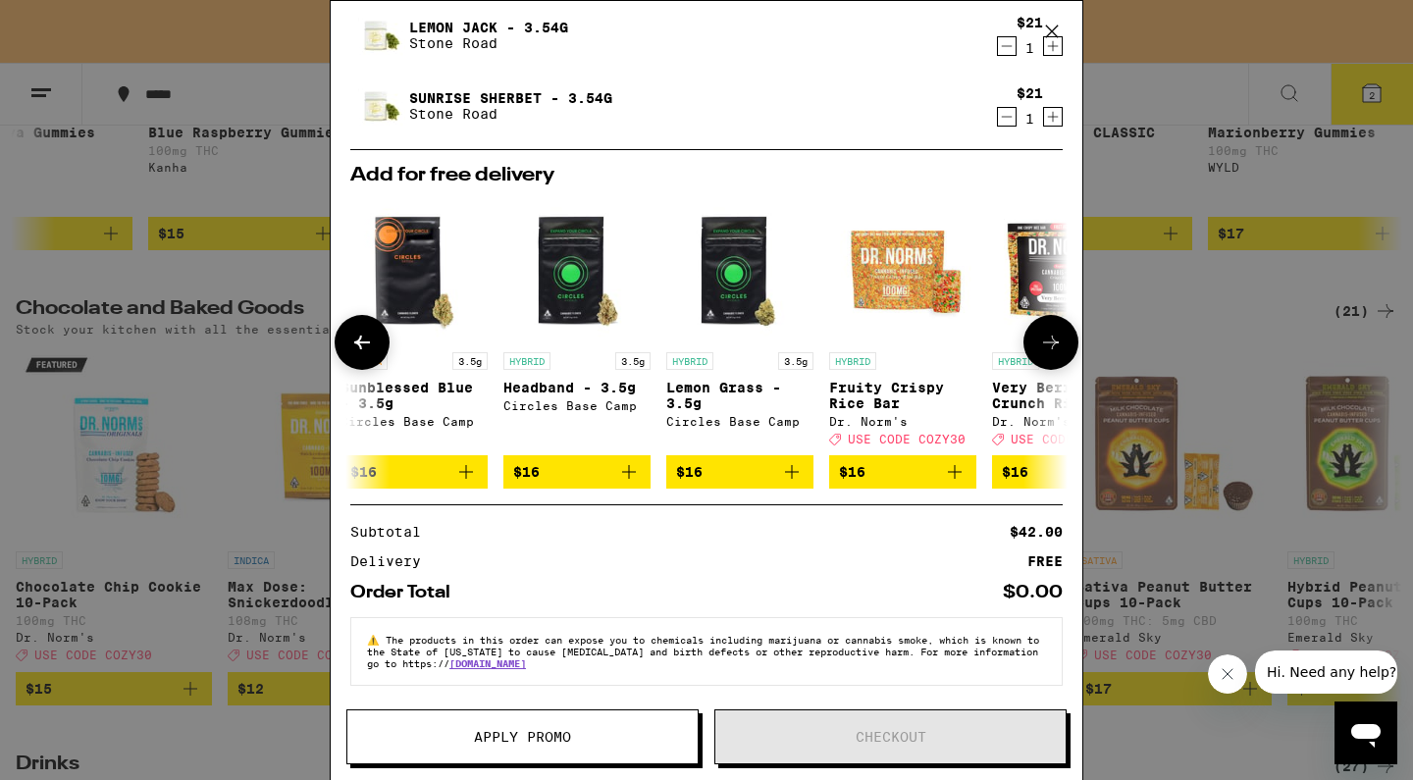
click at [1047, 336] on icon at bounding box center [1051, 343] width 16 height 14
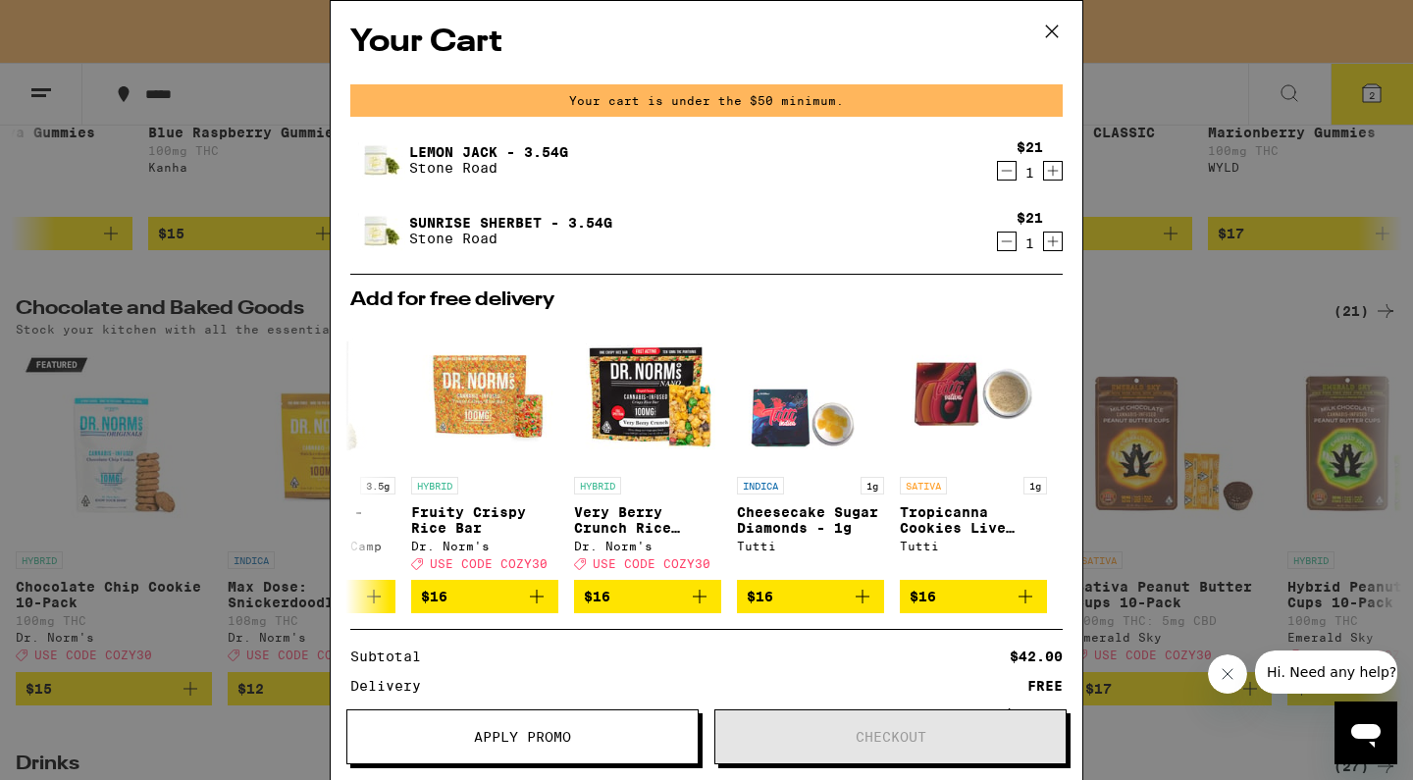
scroll to position [0, 0]
click at [1045, 34] on icon at bounding box center [1052, 31] width 29 height 29
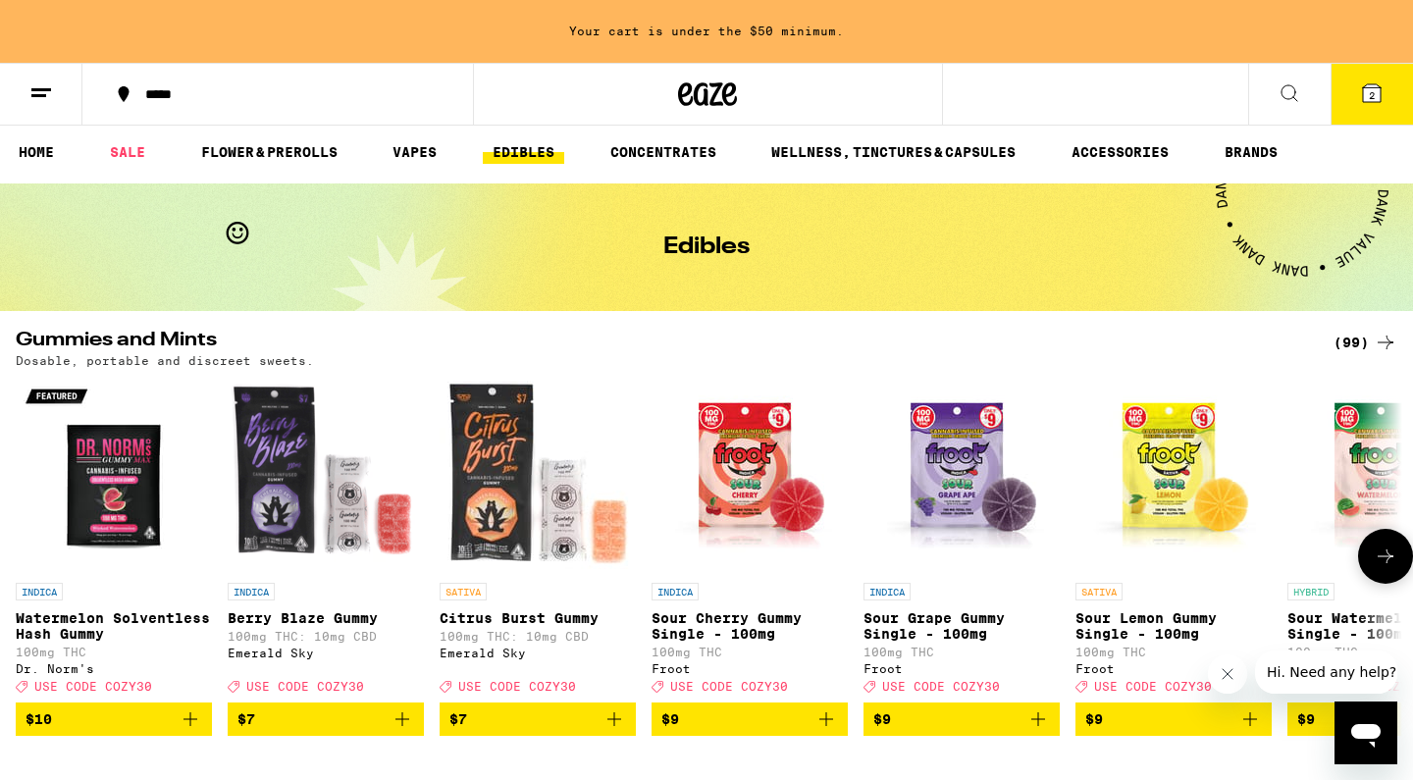
scroll to position [7, 0]
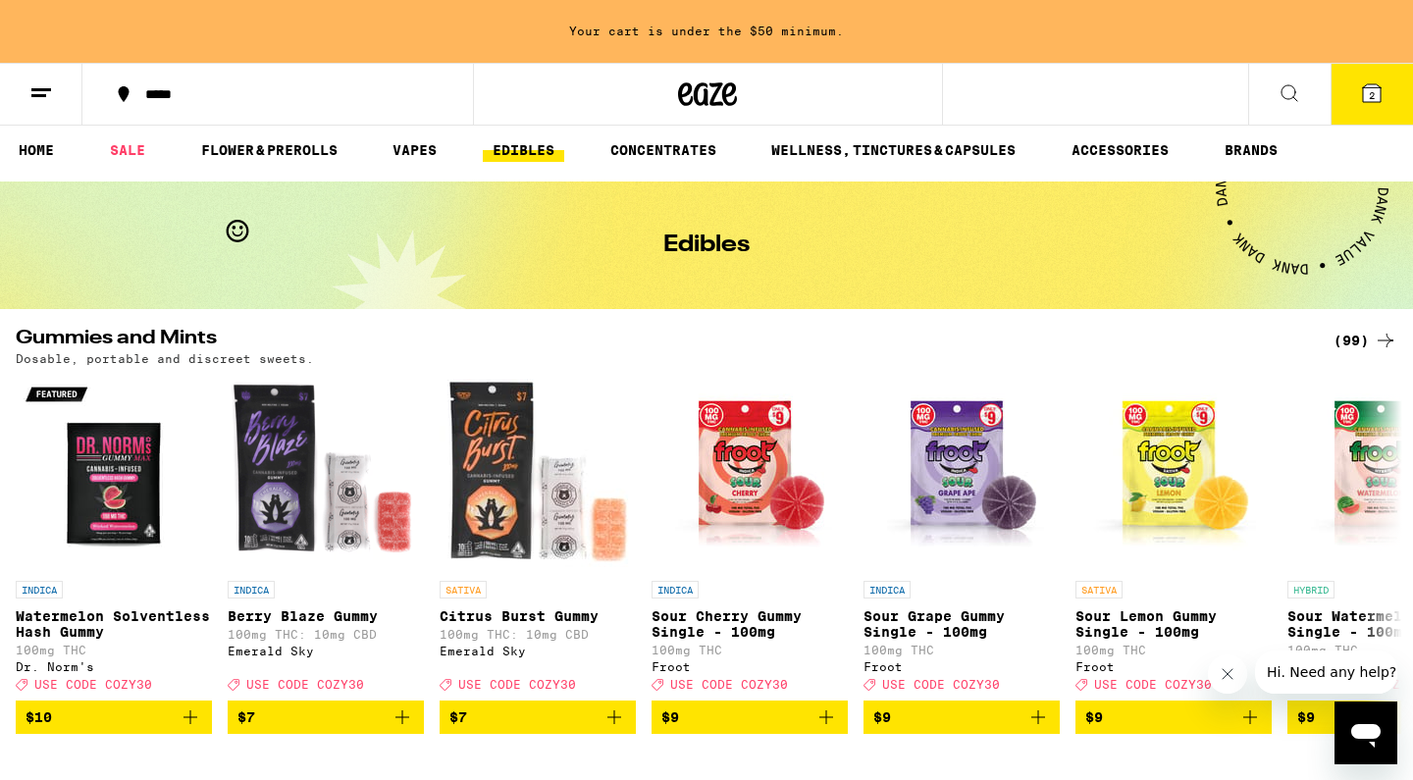
click at [1371, 108] on button "2" at bounding box center [1372, 94] width 82 height 61
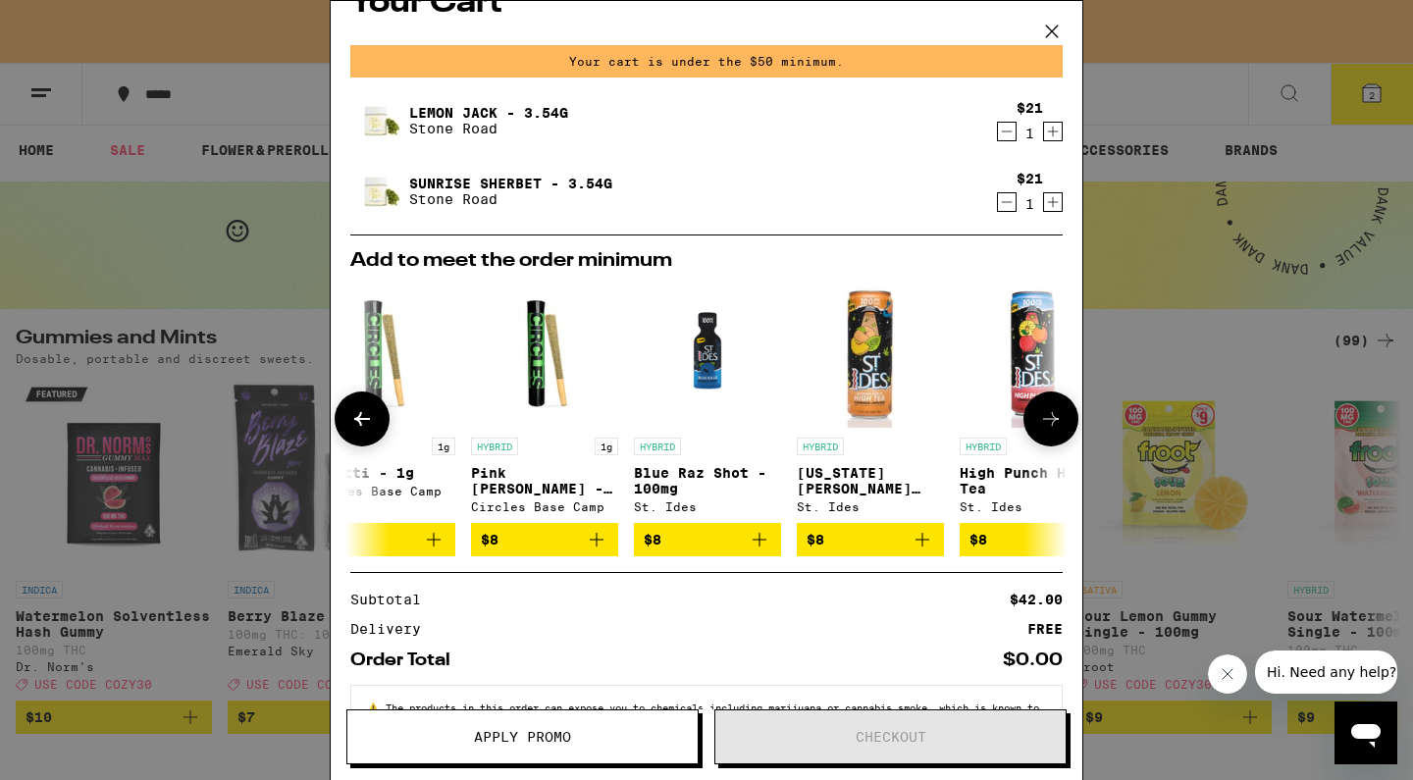
scroll to position [0, 697]
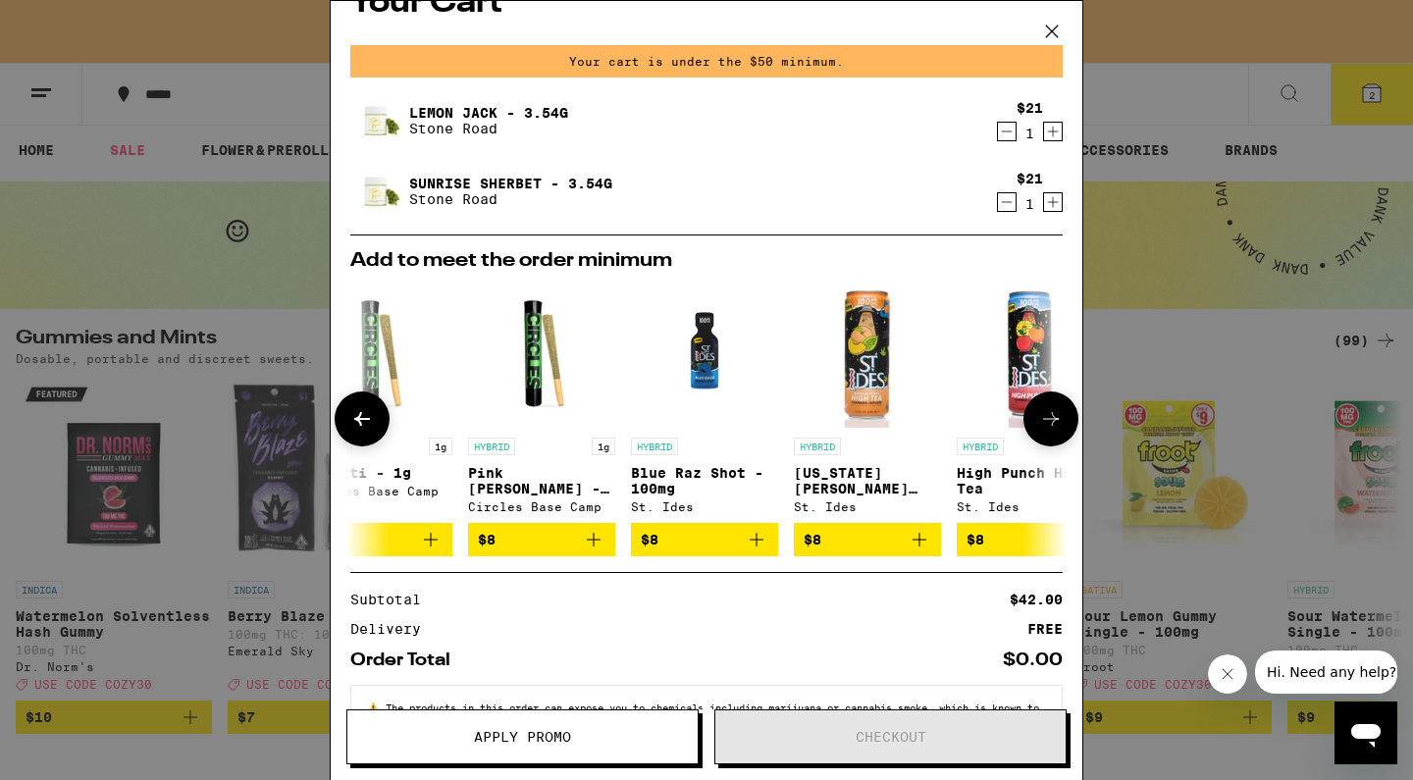
click at [587, 545] on icon "Add to bag" at bounding box center [594, 540] width 24 height 24
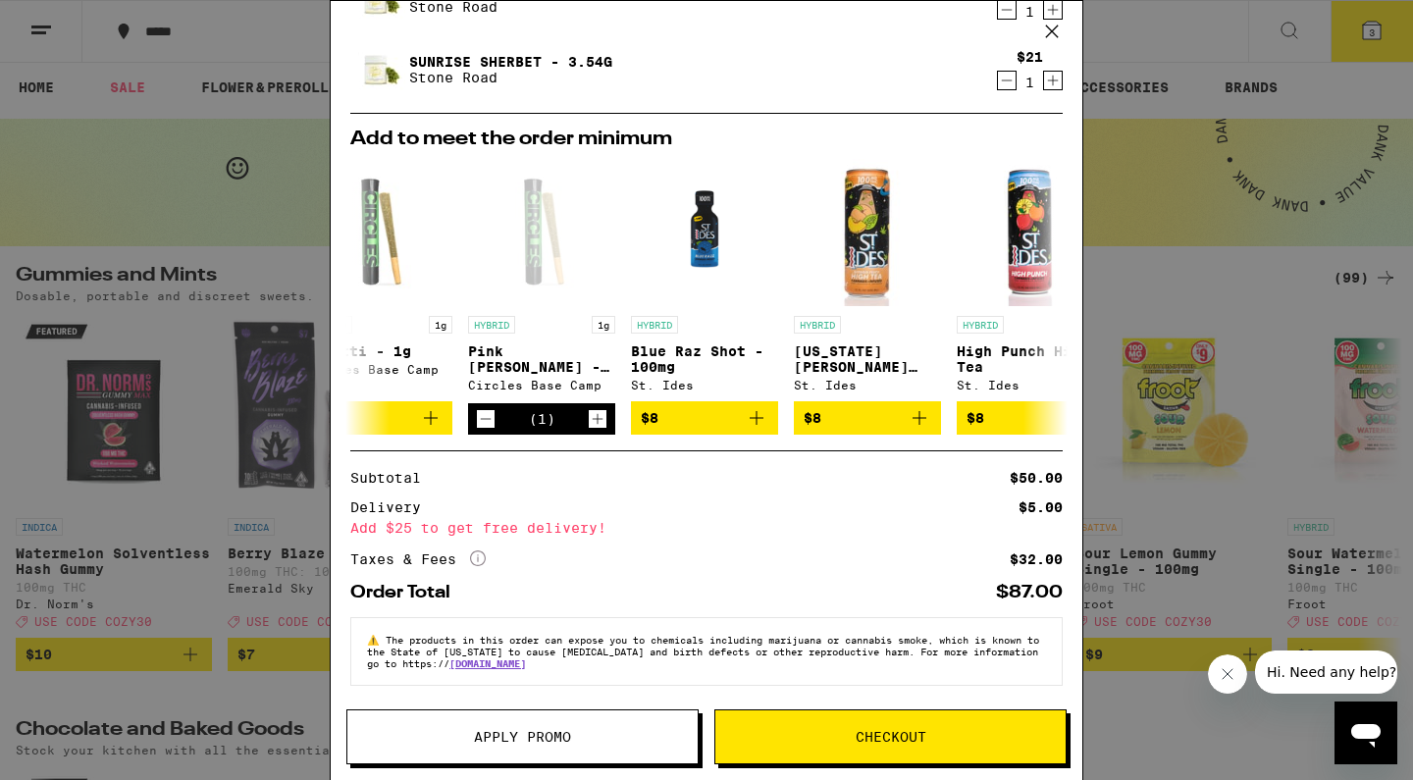
scroll to position [176, 0]
click at [816, 742] on span "Checkout" at bounding box center [891, 737] width 350 height 14
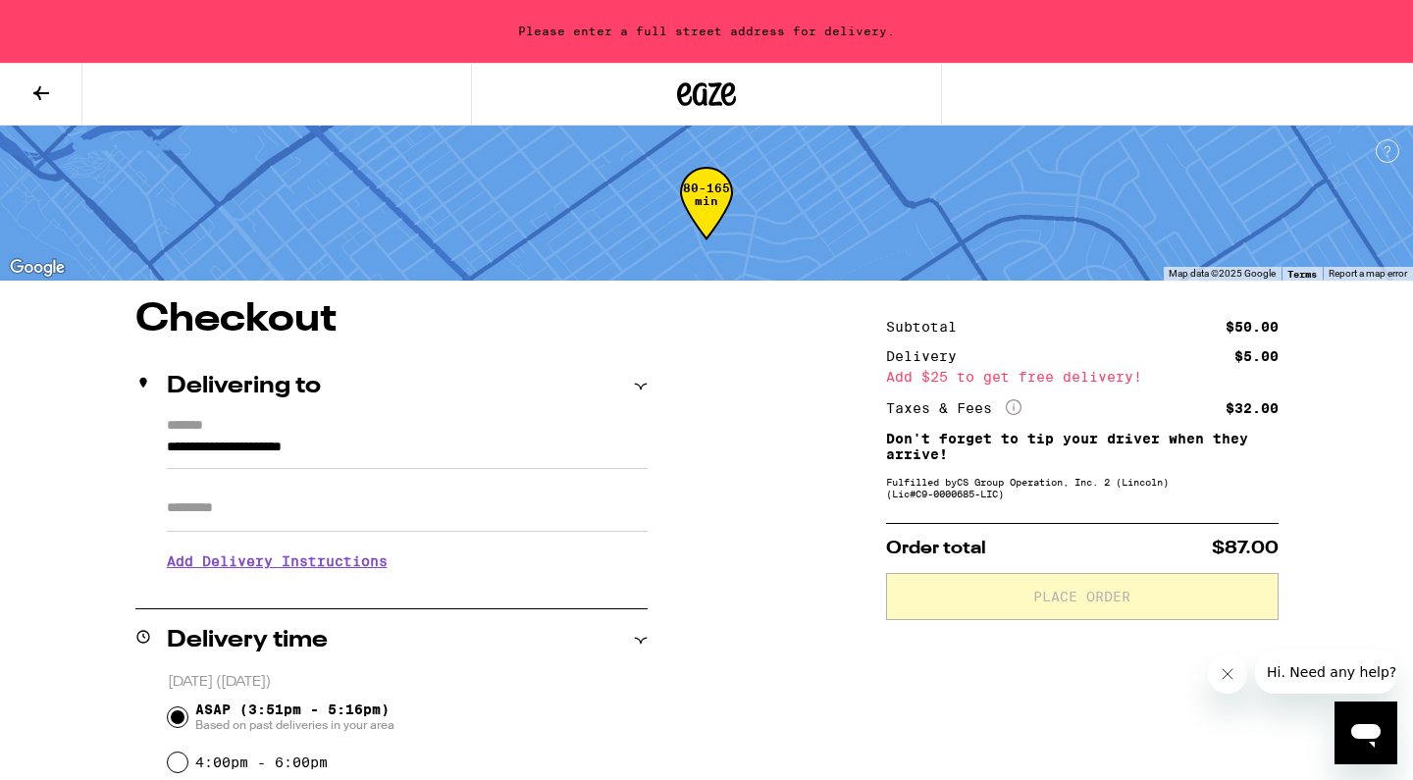
click at [326, 442] on input "**********" at bounding box center [407, 452] width 481 height 33
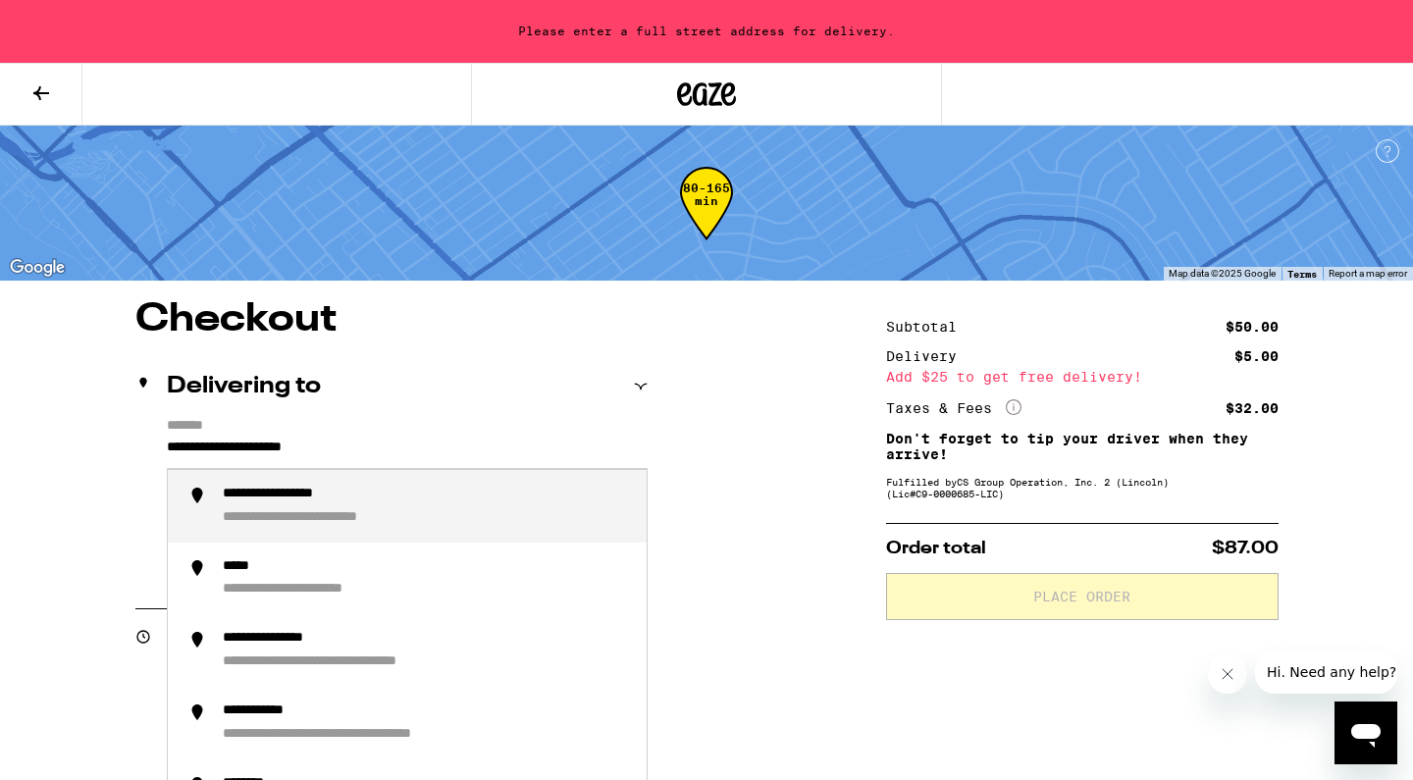
drag, startPoint x: 385, startPoint y: 443, endPoint x: 81, endPoint y: 443, distance: 303.3
click at [301, 513] on div "**********" at bounding box center [294, 518] width 142 height 18
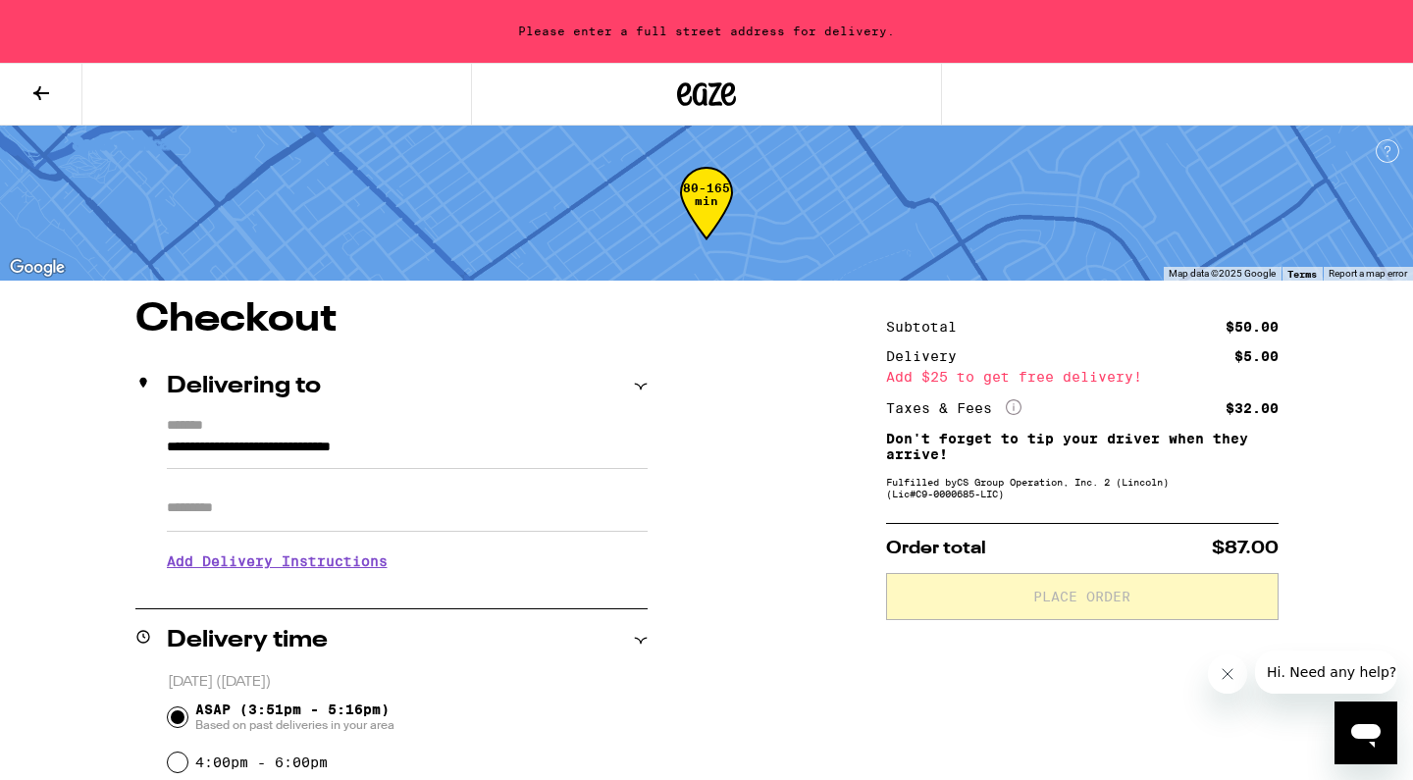
type input "**********"
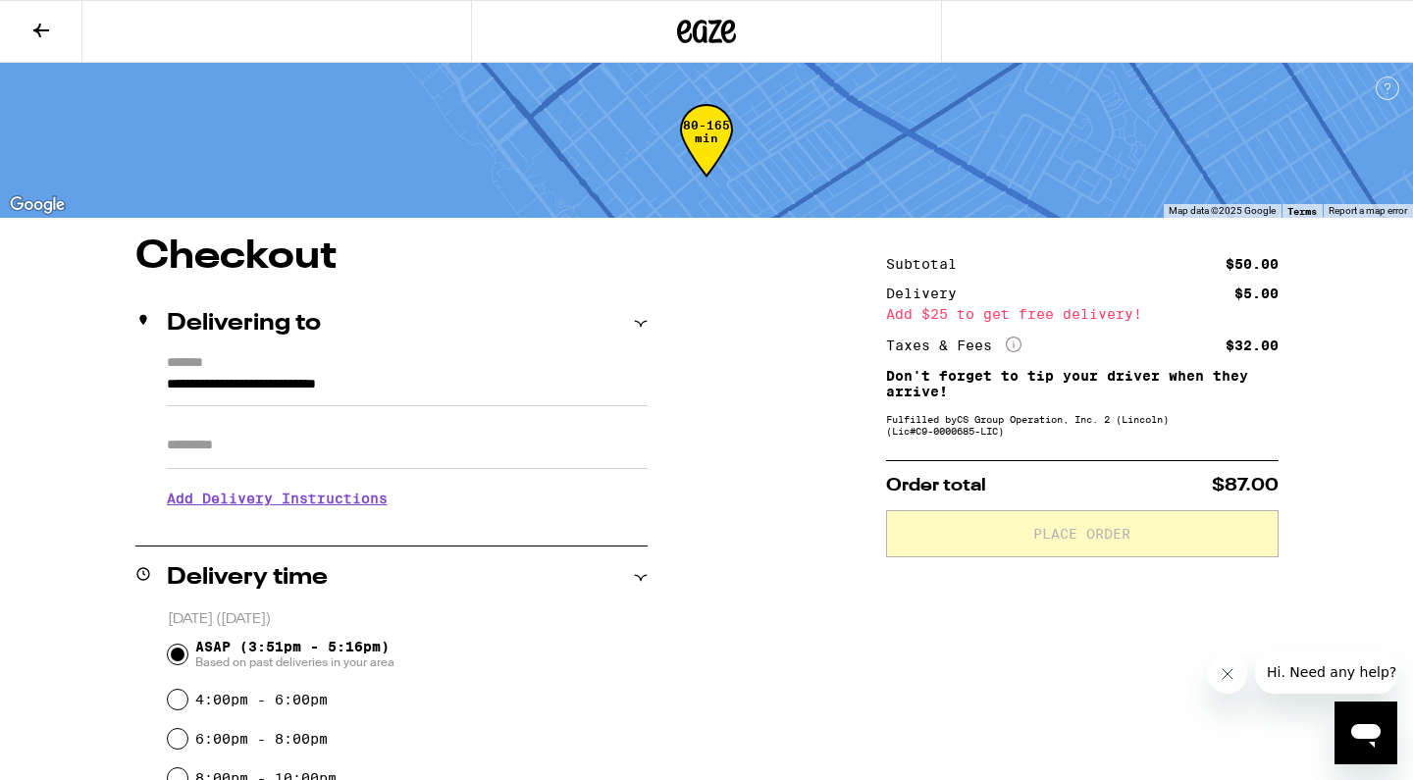
click at [335, 448] on input "Apt/Suite" at bounding box center [407, 445] width 481 height 47
type input "*"
click at [302, 507] on h3 "Add Delivery Instructions" at bounding box center [407, 498] width 481 height 45
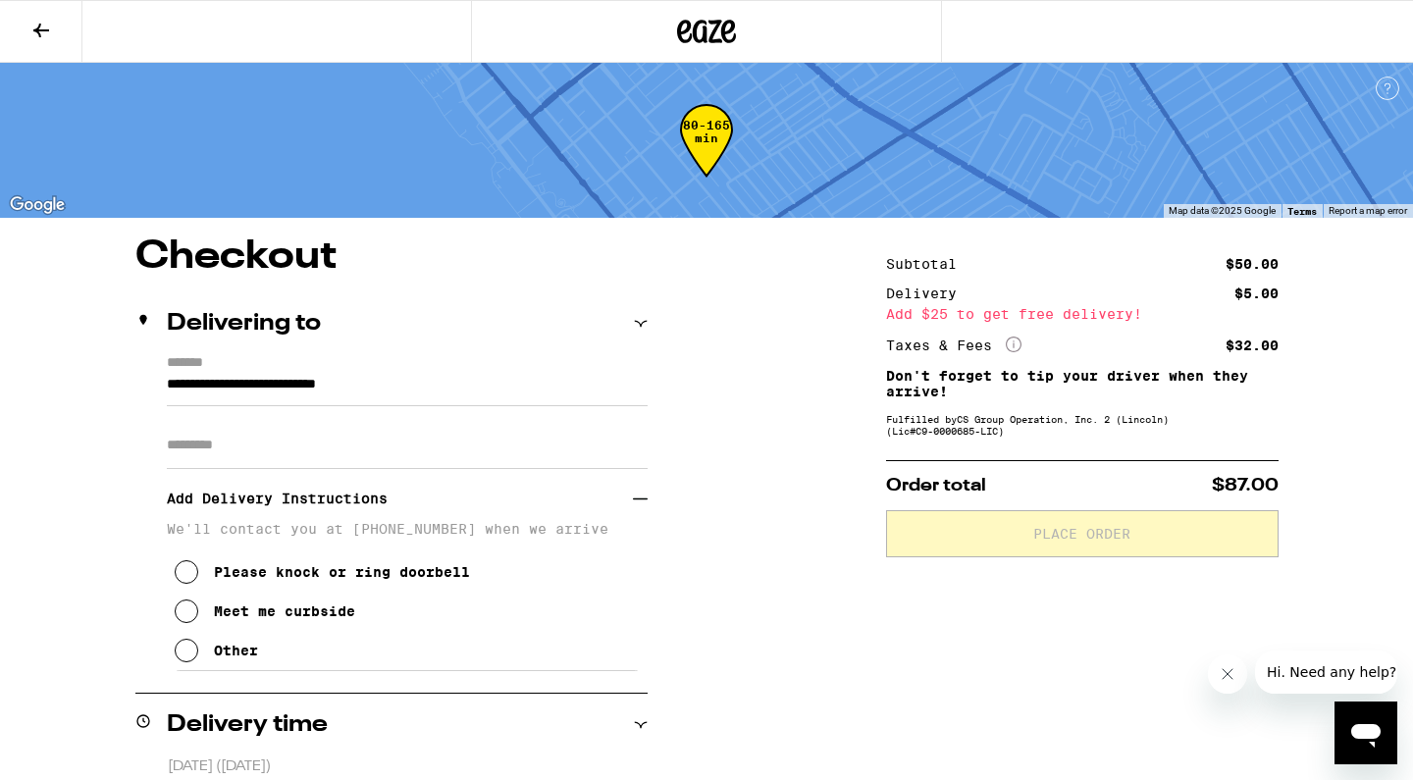
click at [238, 614] on div "Meet me curbside" at bounding box center [284, 612] width 141 height 16
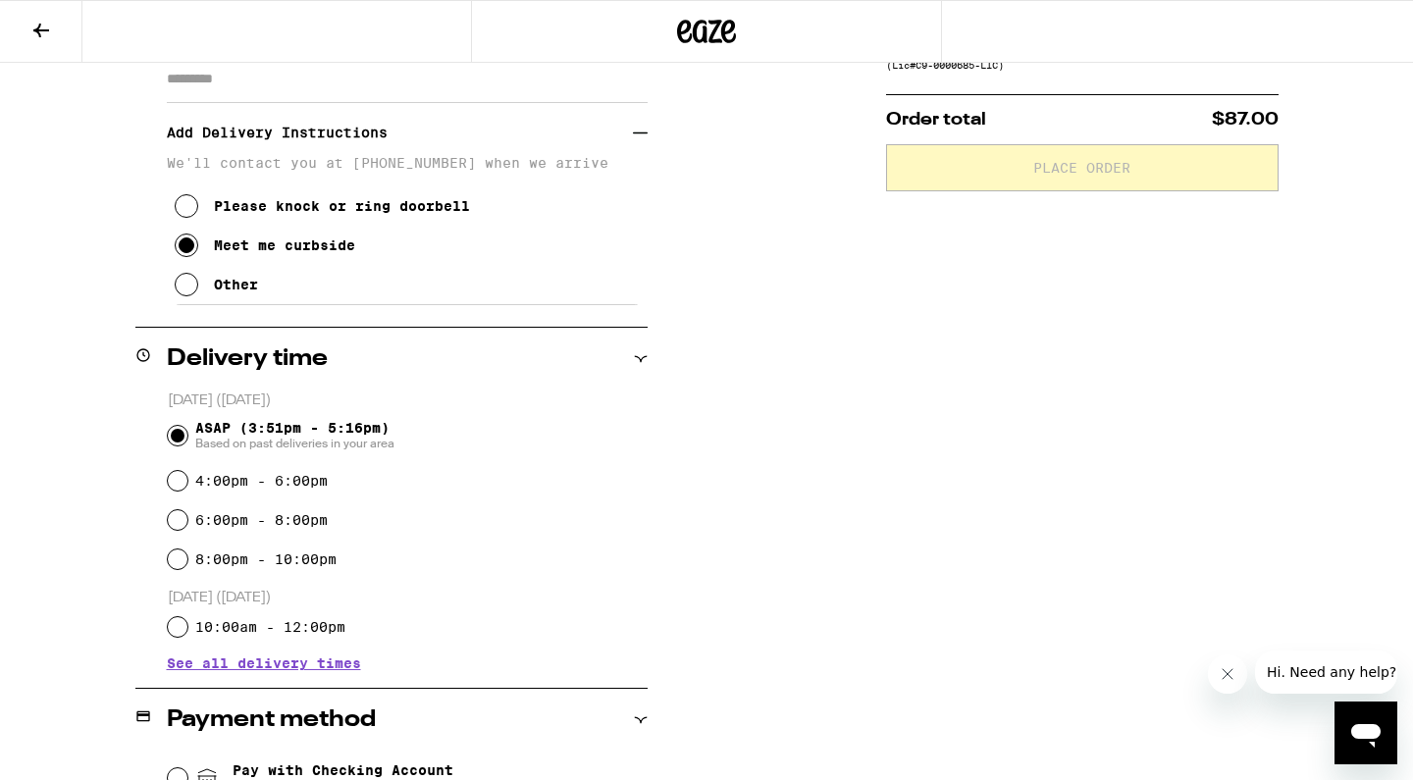
scroll to position [386, 0]
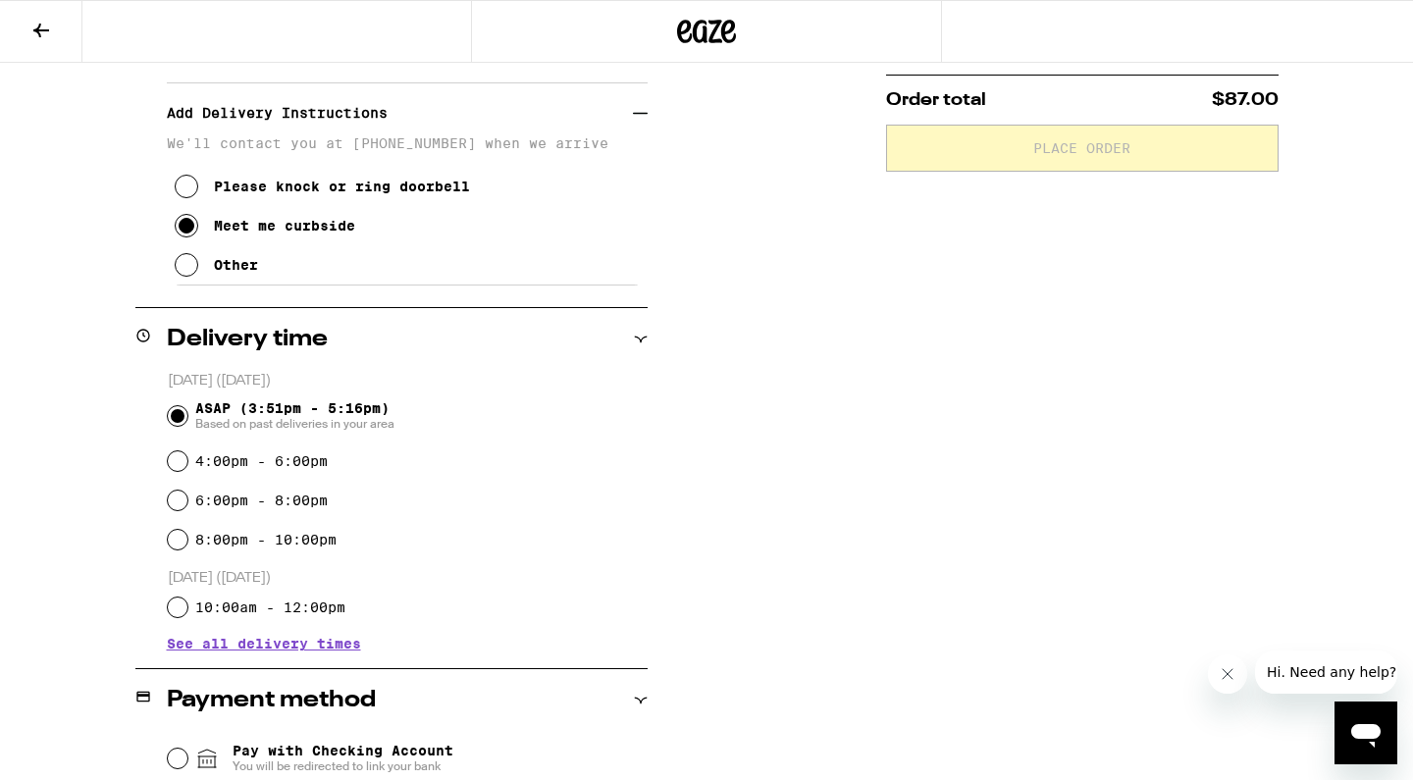
click at [712, 553] on div "**********" at bounding box center [706, 513] width 1413 height 1323
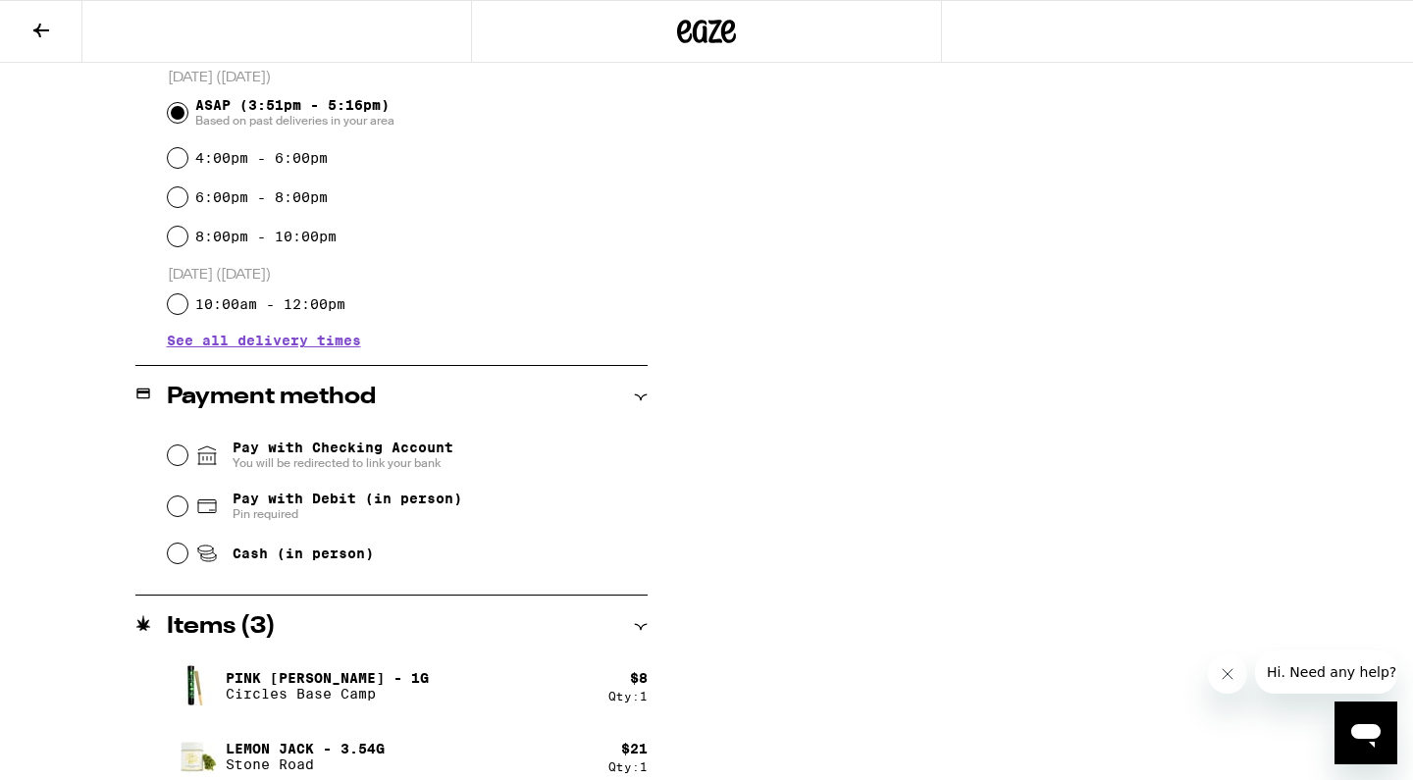
scroll to position [693, 0]
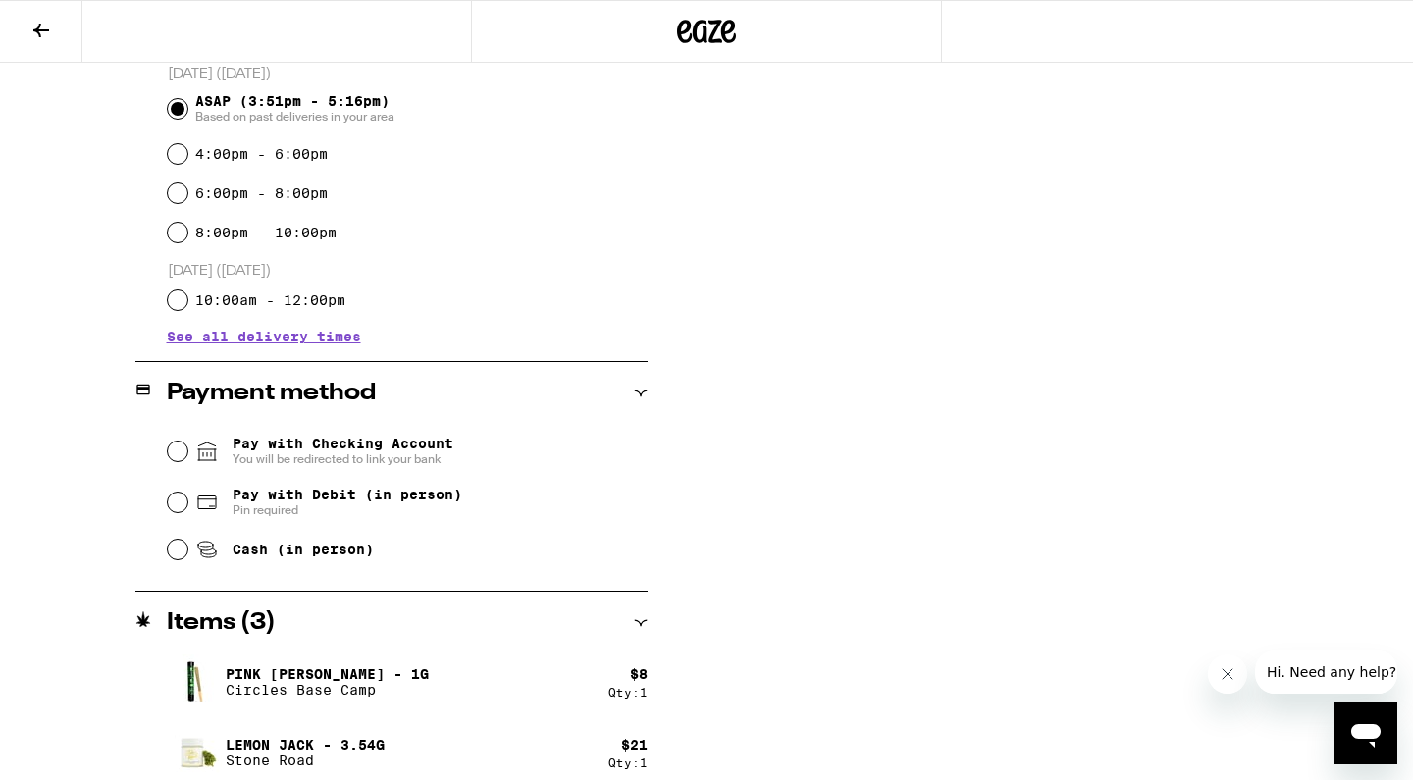
click at [430, 495] on span "Pay with Debit (in person)" at bounding box center [348, 495] width 230 height 16
click at [187, 495] on input "Pay with Debit (in person) Pin required" at bounding box center [178, 503] width 20 height 20
radio input "true"
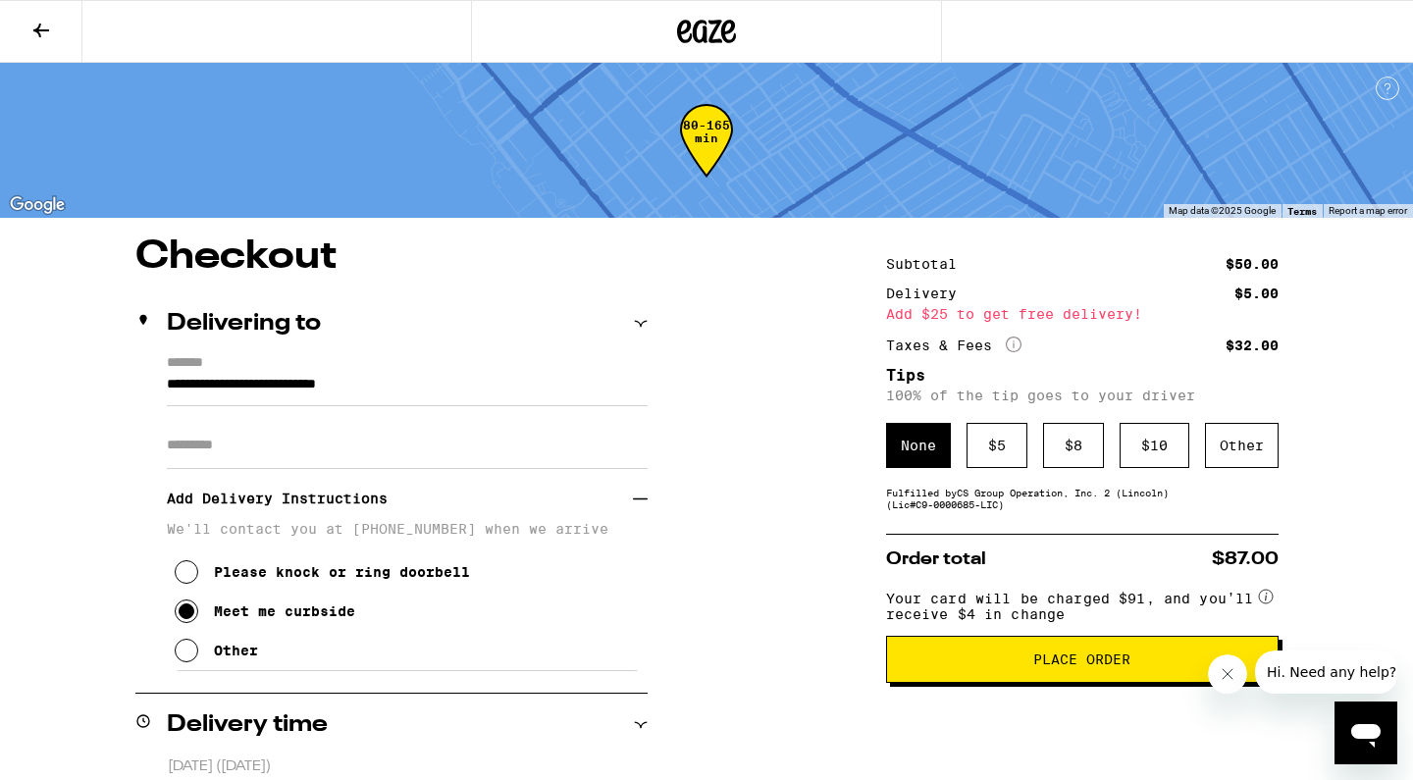
scroll to position [0, 0]
click at [982, 461] on div "$ 5" at bounding box center [997, 445] width 61 height 45
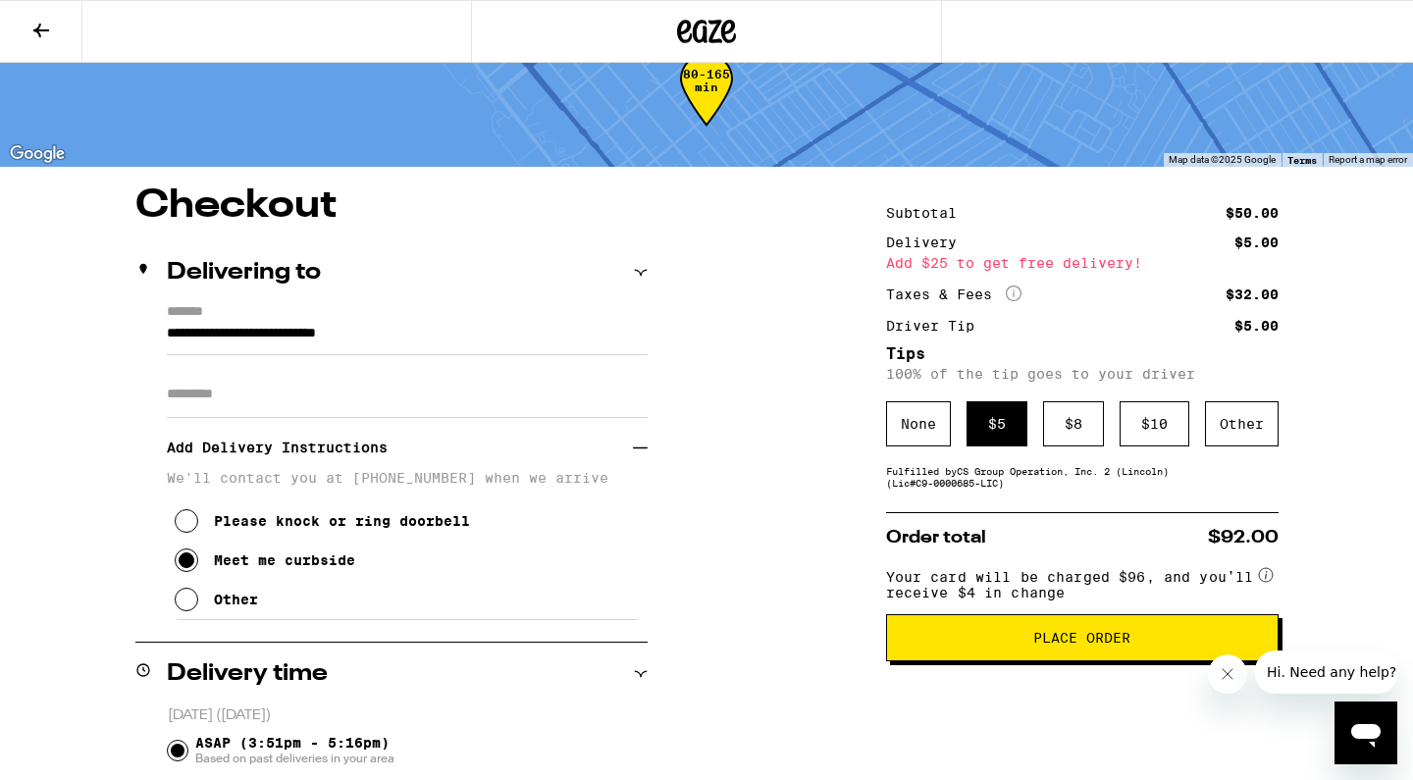
scroll to position [51, 0]
click at [917, 431] on div "None" at bounding box center [918, 423] width 65 height 45
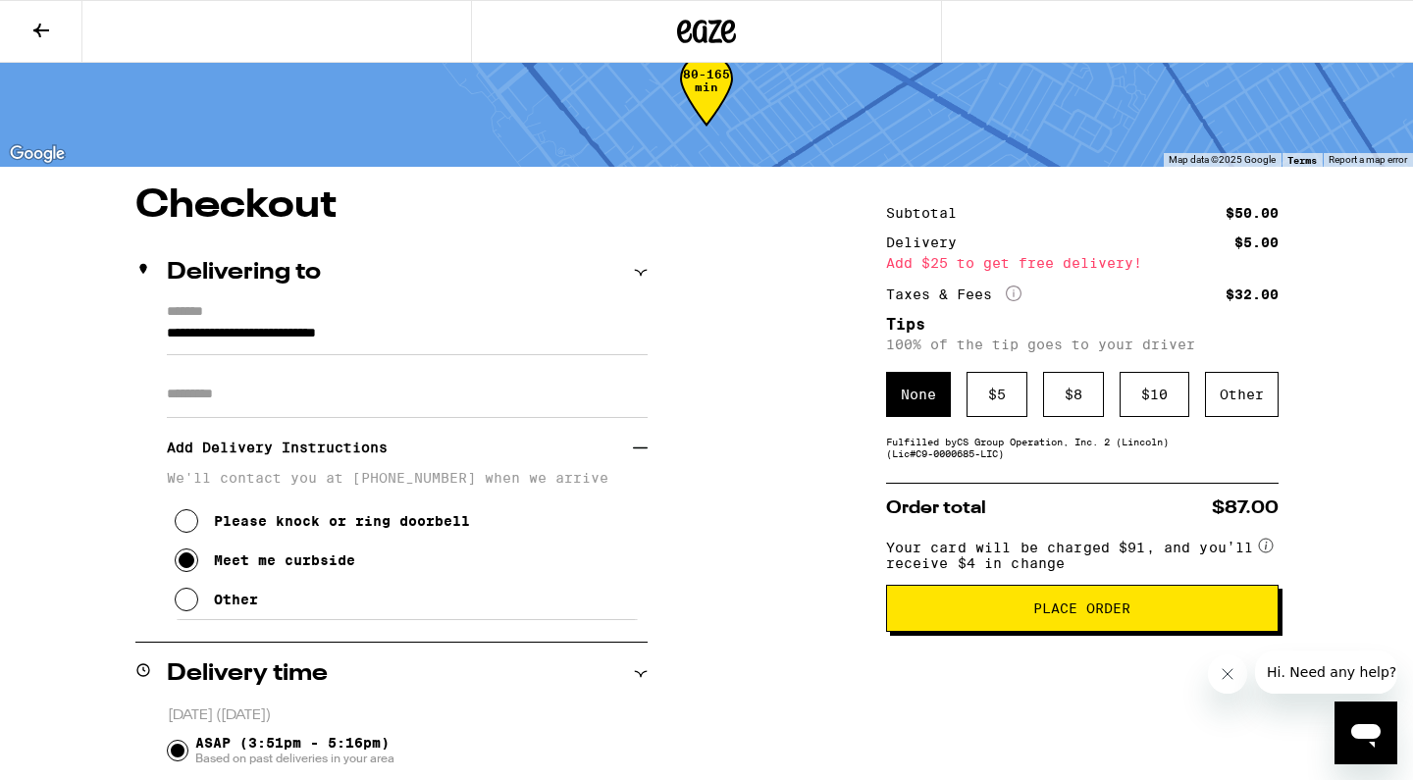
click at [1020, 615] on span "Place Order" at bounding box center [1082, 609] width 359 height 14
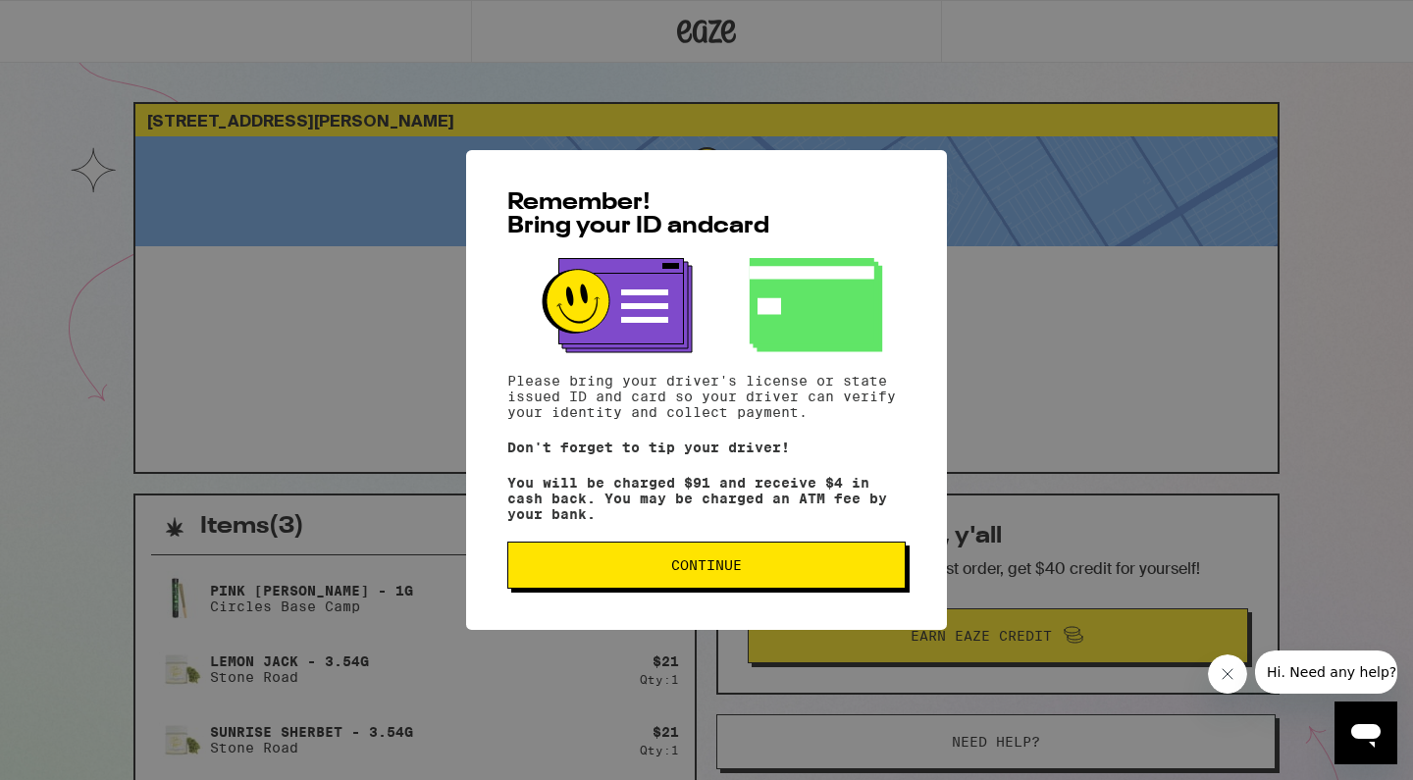
click at [654, 572] on span "Continue" at bounding box center [706, 566] width 365 height 14
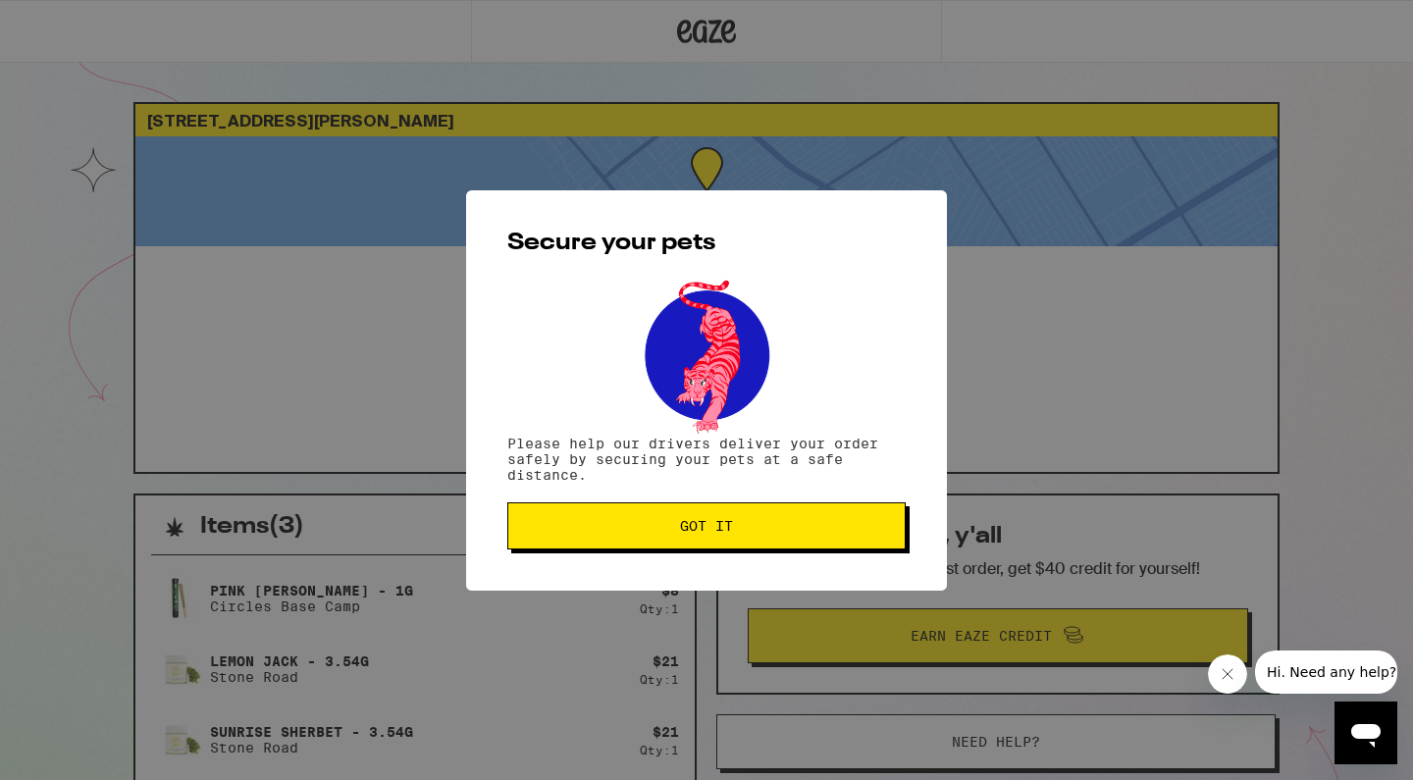
click at [670, 529] on span "Got it" at bounding box center [706, 526] width 365 height 14
